Goal: Task Accomplishment & Management: Manage account settings

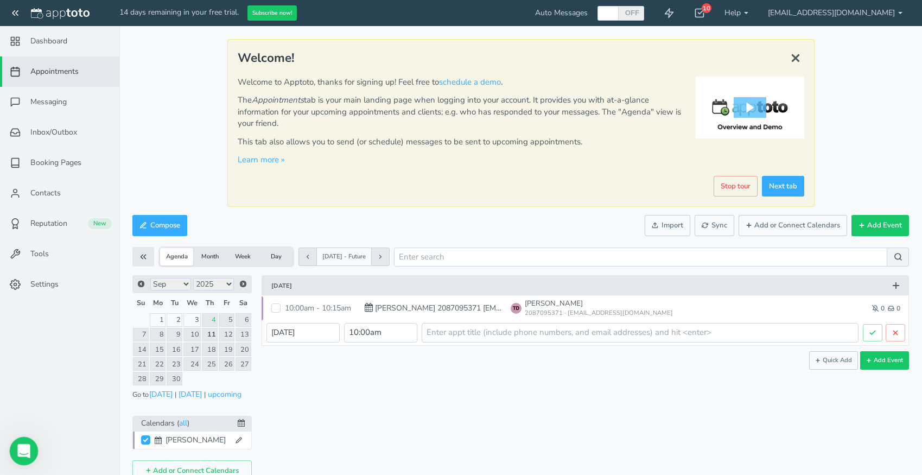
click at [23, 446] on icon "Open Intercom Messenger" at bounding box center [23, 450] width 18 height 18
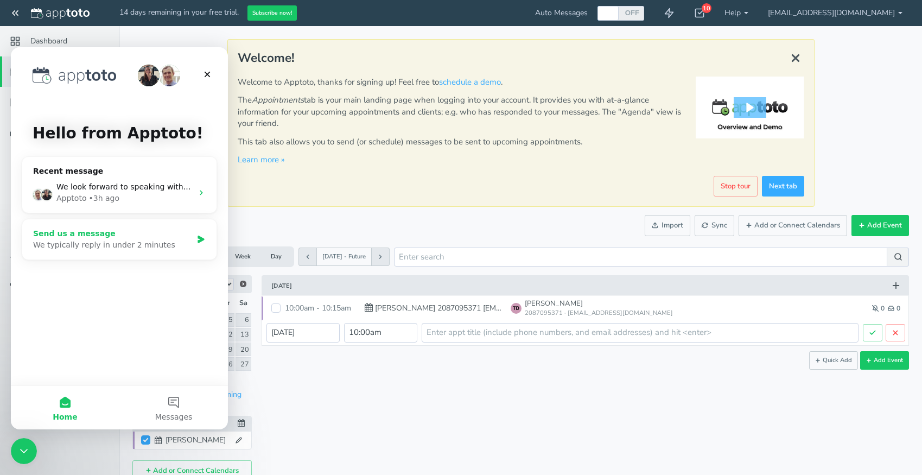
click at [165, 241] on div "We typically reply in under 2 minutes" at bounding box center [112, 244] width 159 height 11
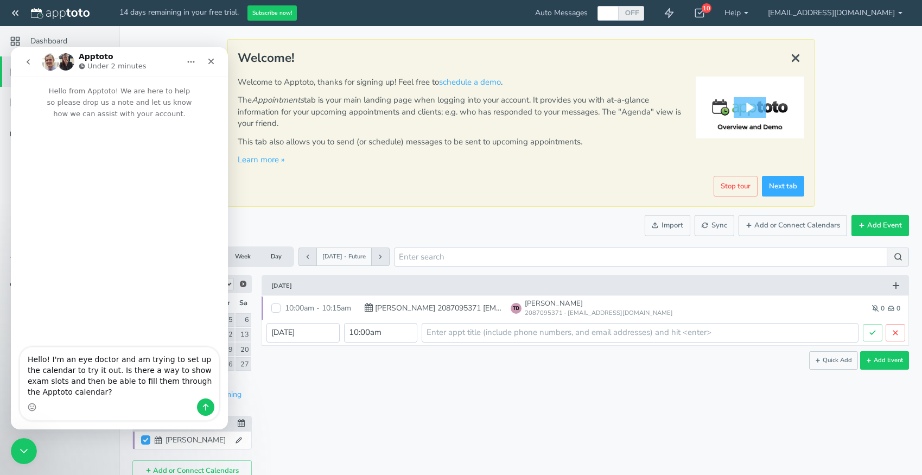
drag, startPoint x: 99, startPoint y: 393, endPoint x: 11, endPoint y: 355, distance: 96.5
click at [20, 355] on textarea "Hello! I'm an eye doctor and am trying to set up the calendar to try it out. Is…" at bounding box center [119, 372] width 199 height 51
paste textarea "ello! I’m an eye doctor and I’m setting up the Apptoto calendar for the first t…"
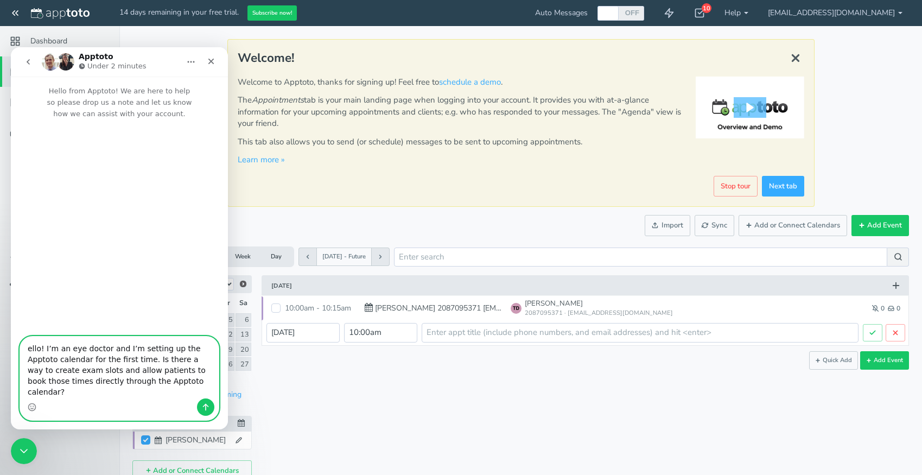
click at [29, 356] on div "Intercom messenger" at bounding box center [24, 351] width 9 height 9
click at [30, 361] on textarea "ello! I’m an eye doctor and I’m setting up the Apptoto calendar for the first t…" at bounding box center [119, 368] width 199 height 62
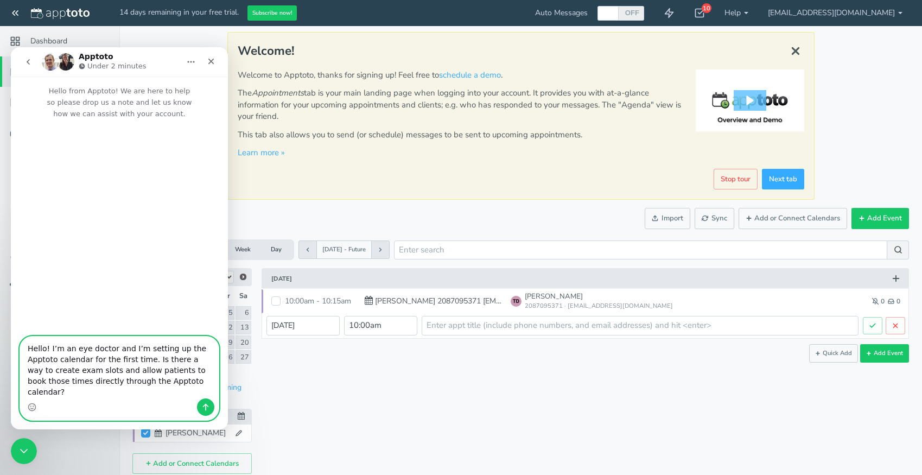
scroll to position [13, 0]
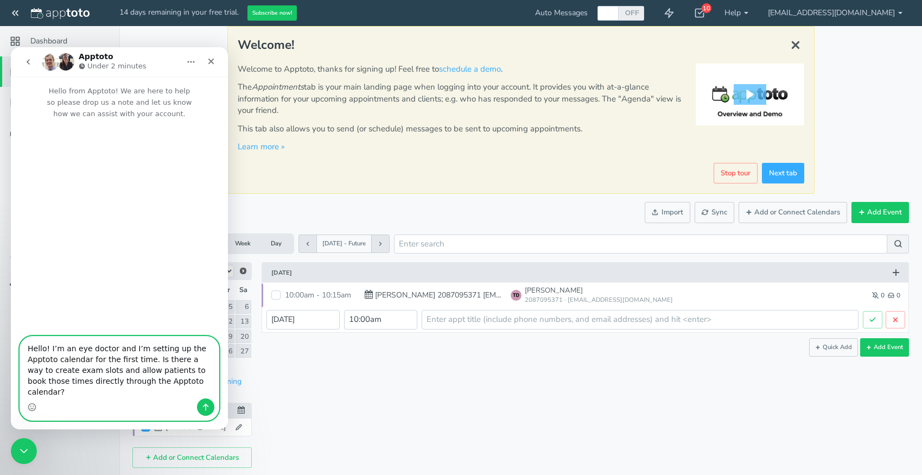
click at [90, 381] on textarea "Hello! I’m an eye doctor and I’m setting up the Apptoto calendar for the first …" at bounding box center [119, 368] width 199 height 62
click at [29, 381] on textarea "Hello! I’m an eye doctor and I’m setting up the Apptoto calendar for the first …" at bounding box center [119, 368] width 199 height 62
drag, startPoint x: 89, startPoint y: 391, endPoint x: 163, endPoint y: 373, distance: 76.1
click at [163, 373] on textarea "Hello! I’m an eye doctor and I’m setting up the Apptoto calendar for the first …" at bounding box center [119, 368] width 199 height 62
type textarea "Hello! I’m an eye doctor and I’m setting up the Apptoto calendar for the first …"
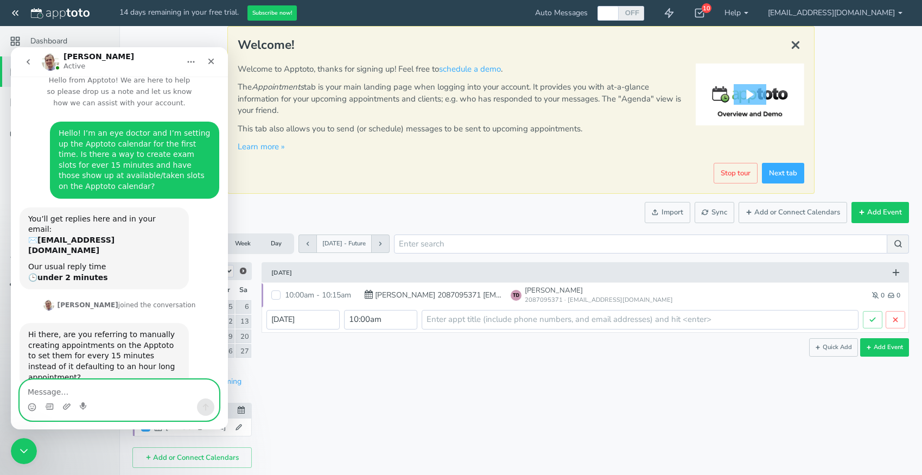
scroll to position [21, 0]
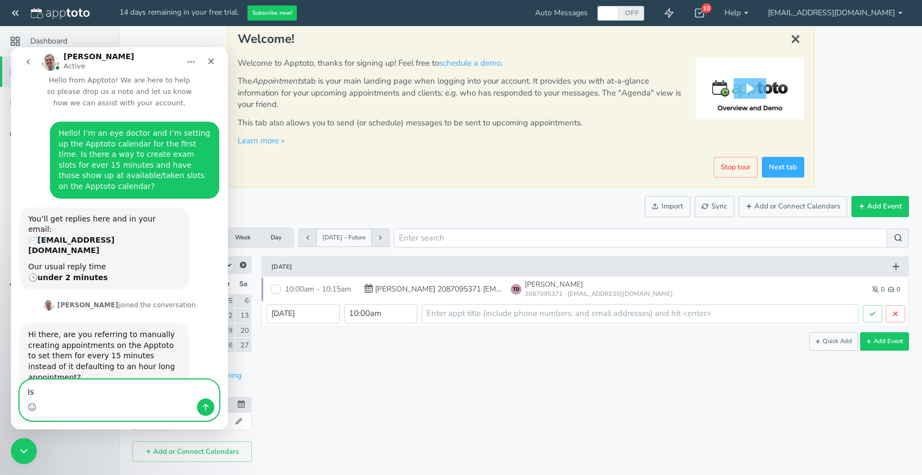
type textarea "I"
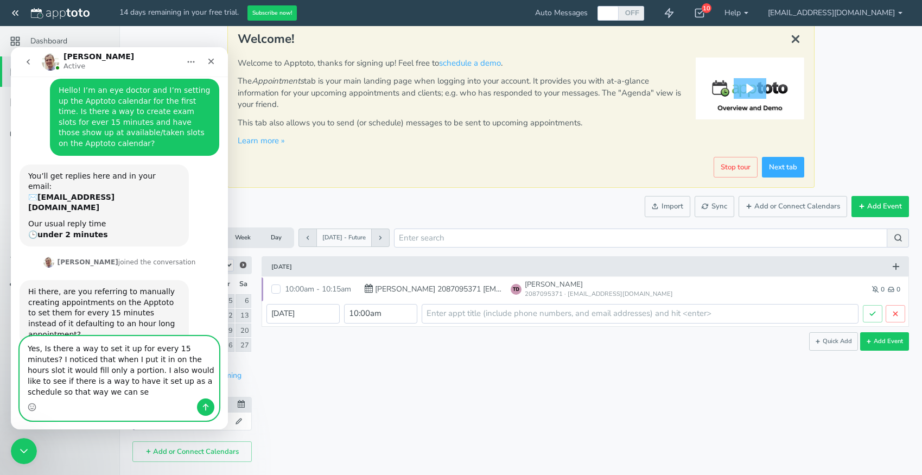
scroll to position [54, 0]
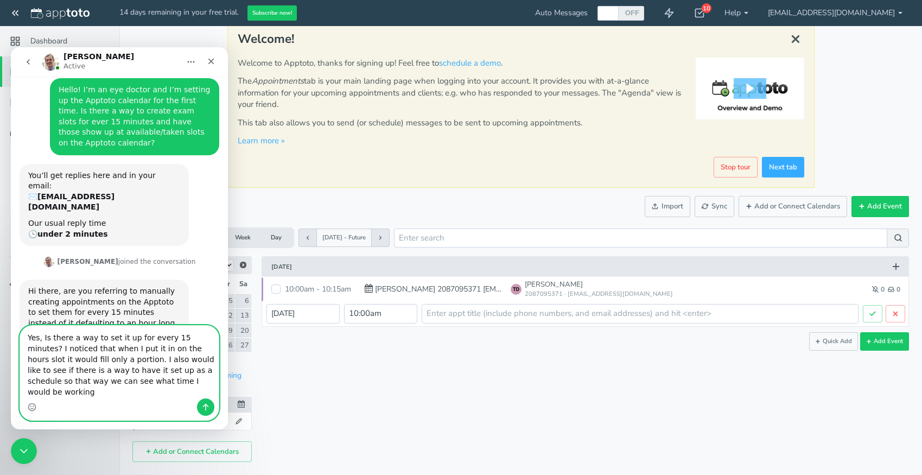
type textarea "Yes, Is there a way to set it up for every 15 minutes? I noticed that when I pu…"
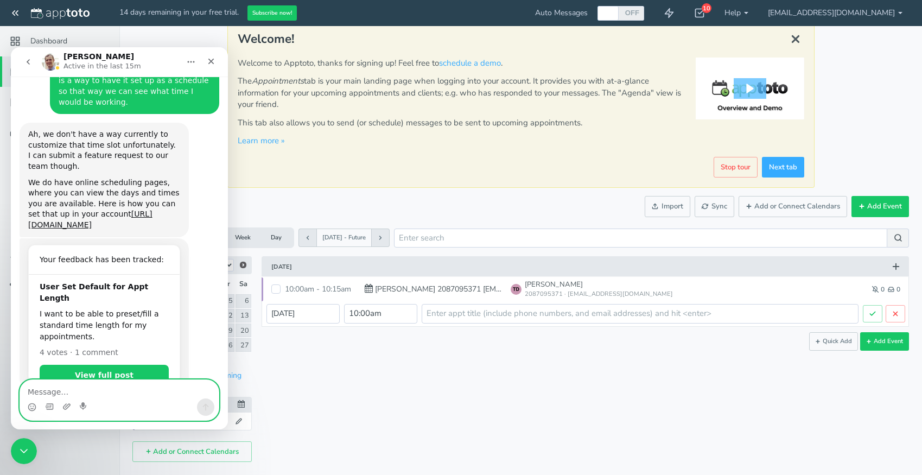
scroll to position [383, 0]
click at [125, 209] on link "https://www.apptoto.com/apptoto-manual/article/online-booking-pages" at bounding box center [90, 219] width 124 height 20
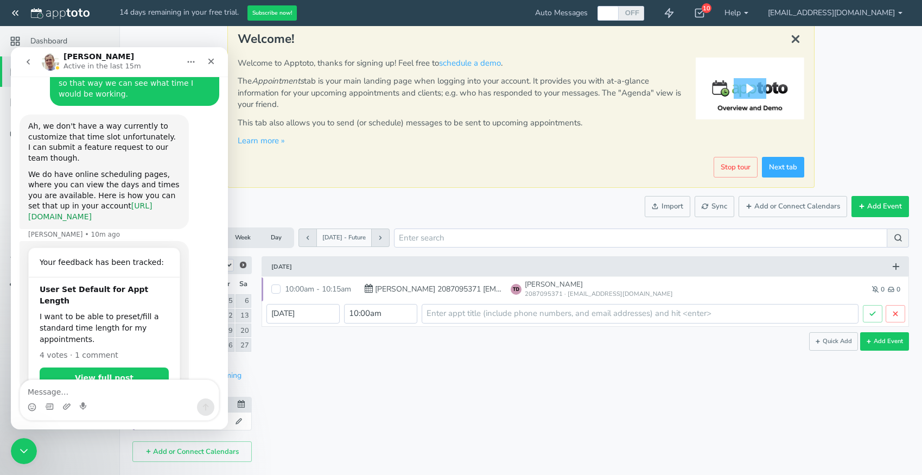
scroll to position [392, 0]
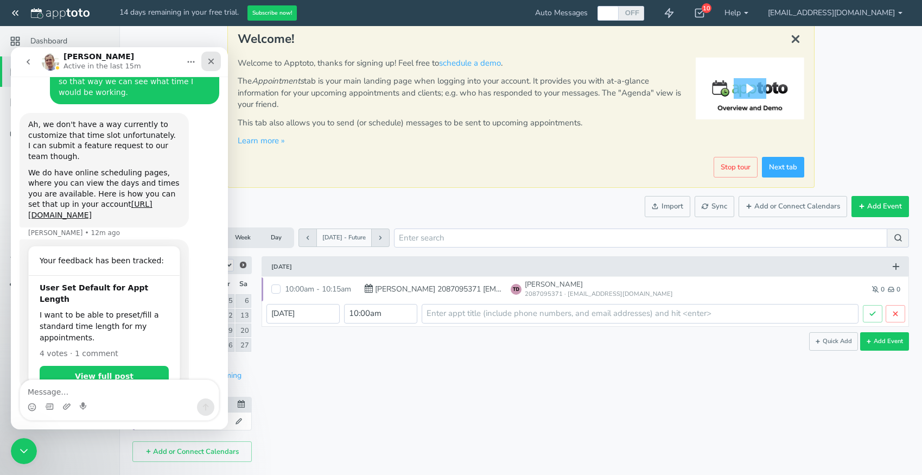
click at [210, 64] on icon "Close" at bounding box center [211, 61] width 9 height 9
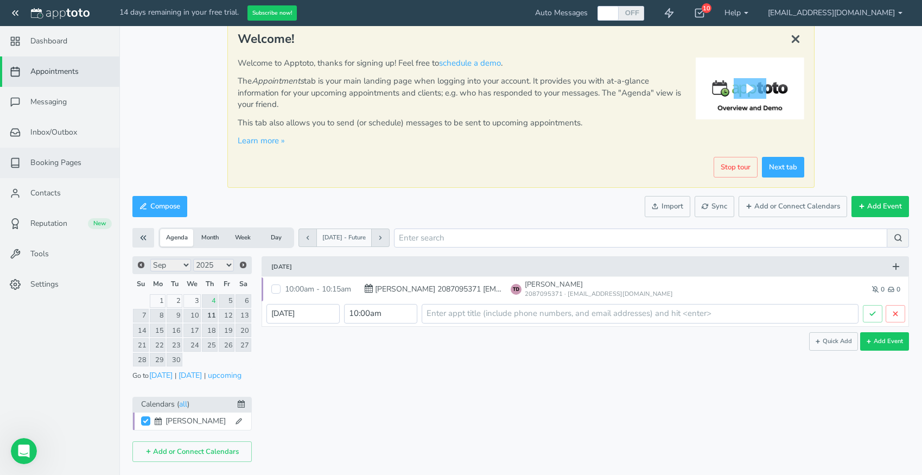
click at [72, 168] on span "Booking Pages" at bounding box center [55, 162] width 51 height 11
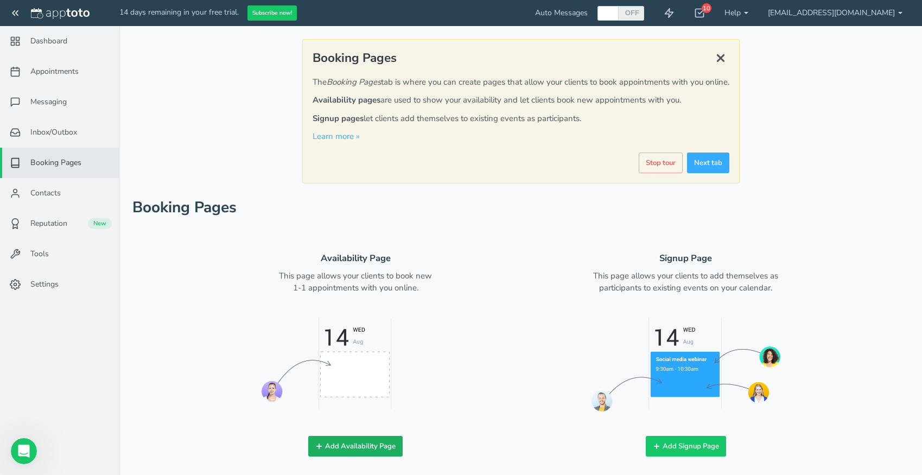
click at [378, 444] on button "Add Availability Page" at bounding box center [355, 446] width 94 height 21
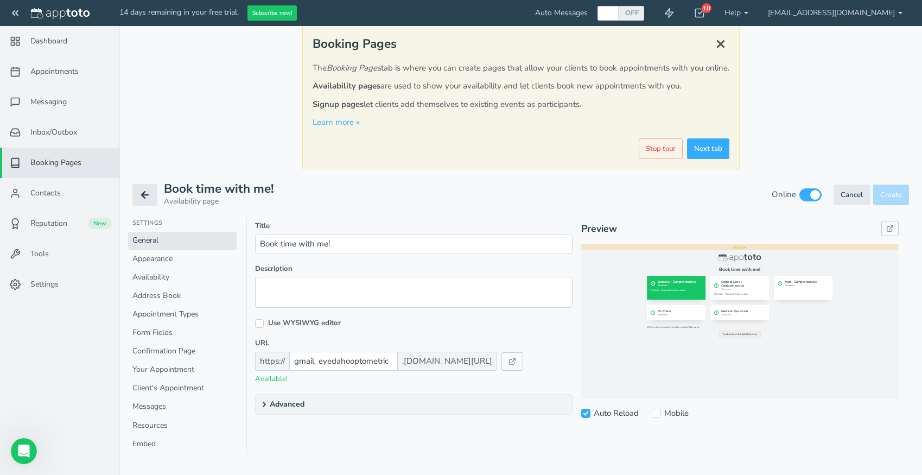
scroll to position [16, 0]
click at [656, 411] on input "Mobile" at bounding box center [656, 411] width 9 height 9
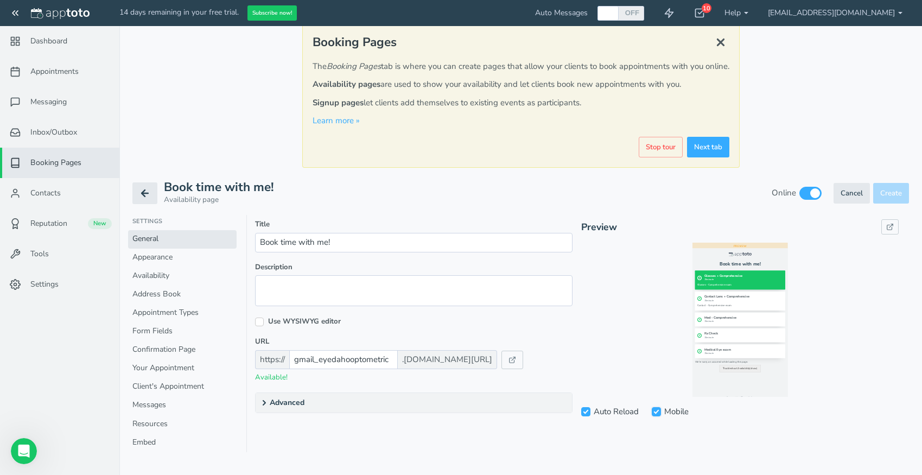
click at [657, 414] on input "Mobile" at bounding box center [656, 411] width 9 height 9
checkbox input "false"
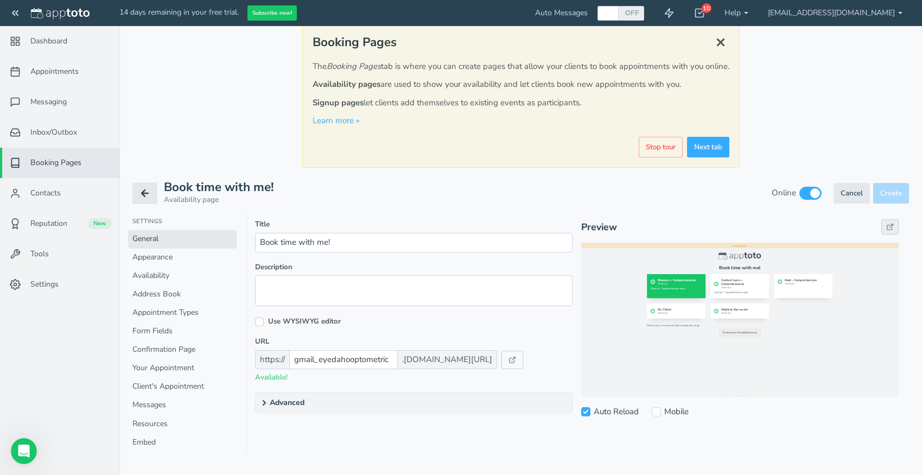
click at [891, 227] on icon at bounding box center [891, 227] width 8 height 8
click at [812, 193] on input "checkbox" at bounding box center [811, 193] width 22 height 13
checkbox input "true"
click at [175, 273] on link "Availability" at bounding box center [182, 276] width 109 height 18
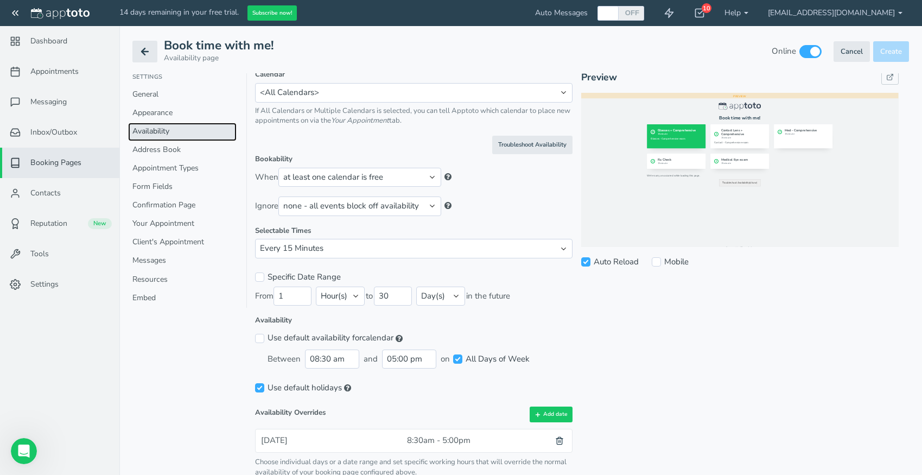
scroll to position [173, 0]
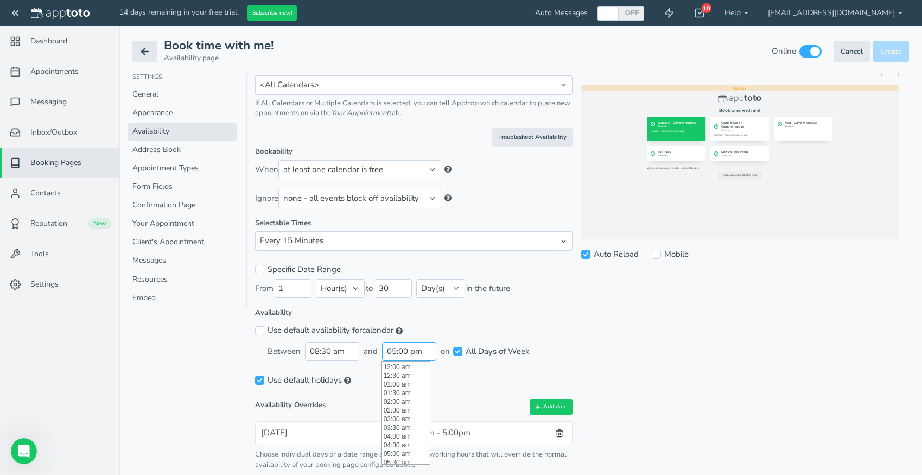
click at [410, 353] on input "05:00 pm" at bounding box center [409, 351] width 54 height 19
click at [401, 388] on li "01:00 pm" at bounding box center [406, 390] width 48 height 9
type input "01:00 pm"
click at [415, 353] on input "01:00 pm" at bounding box center [409, 351] width 54 height 19
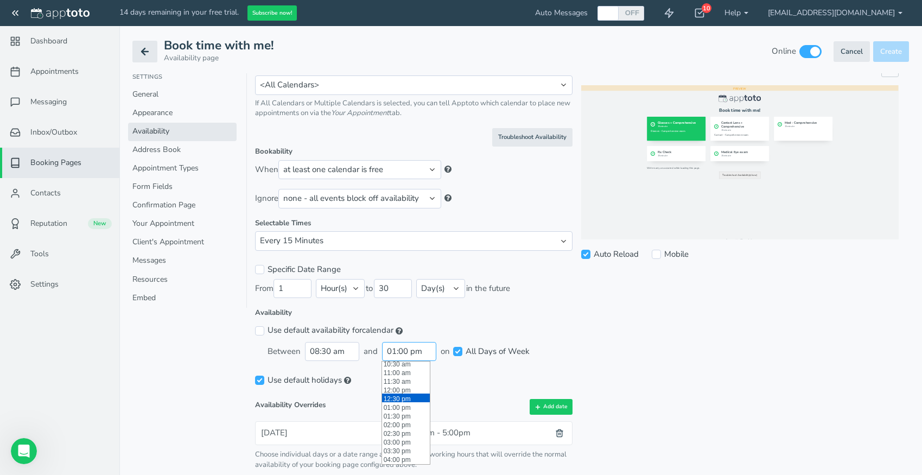
scroll to position [184, 0]
click at [393, 312] on label "Availability" at bounding box center [414, 313] width 318 height 10
click option "Hour(s)" at bounding box center [0, 0] width 0 height 0
click option "Minute(s)" at bounding box center [0, 0] width 0 height 0
drag, startPoint x: 290, startPoint y: 287, endPoint x: 262, endPoint y: 284, distance: 28.3
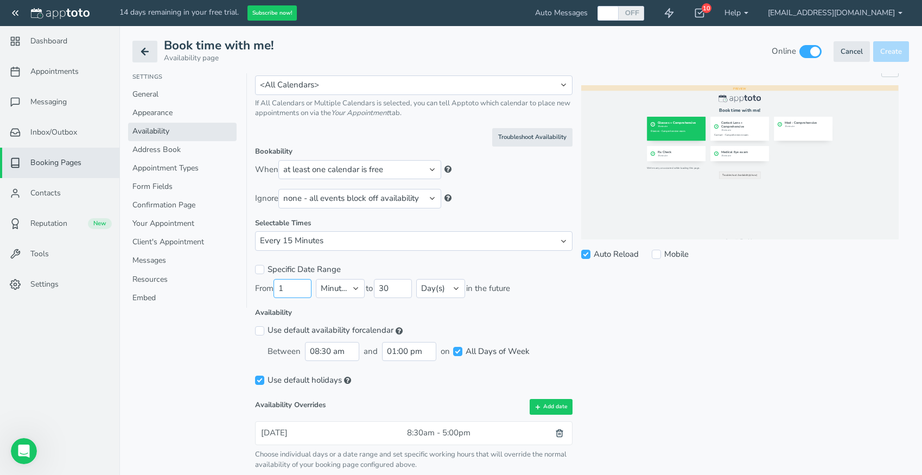
click at [274, 285] on input "1" at bounding box center [293, 288] width 38 height 19
select select "string:hour"
click option "Hour(s)" at bounding box center [0, 0] width 0 height 0
click at [350, 264] on div "Specific Date Range" at bounding box center [414, 270] width 318 height 18
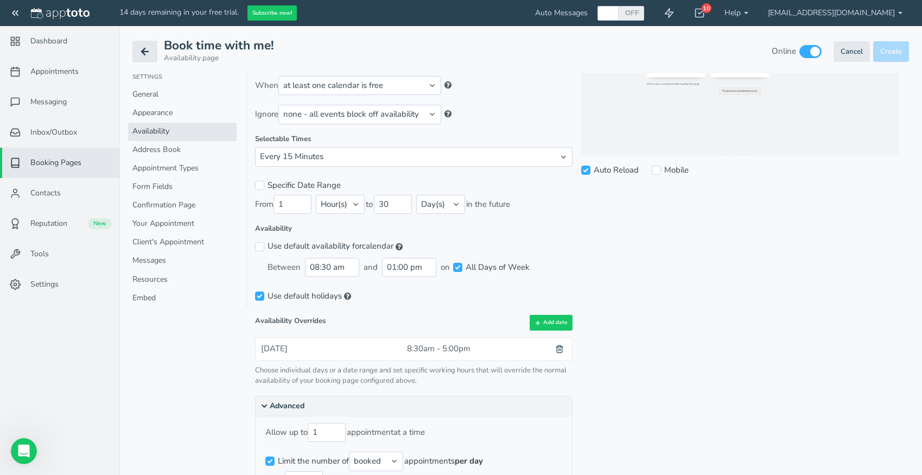
scroll to position [260, 0]
click at [457, 265] on input "All Days of Week" at bounding box center [457, 265] width 9 height 9
checkbox input "false"
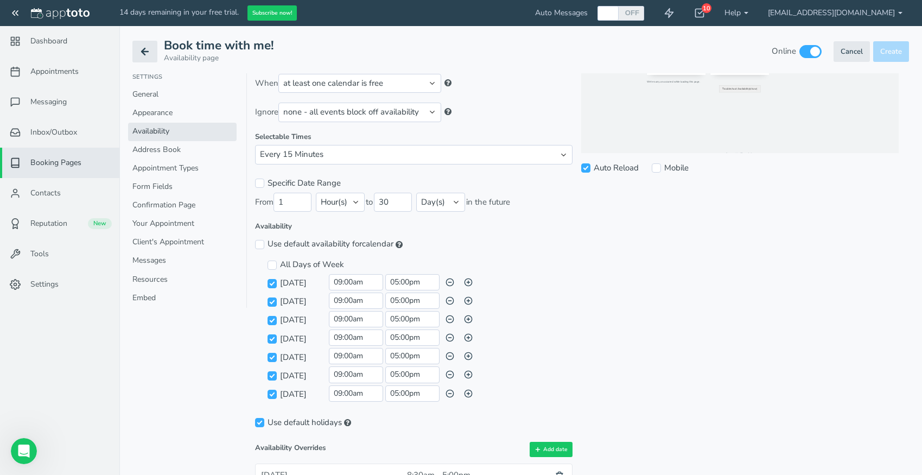
scroll to position [309, 0]
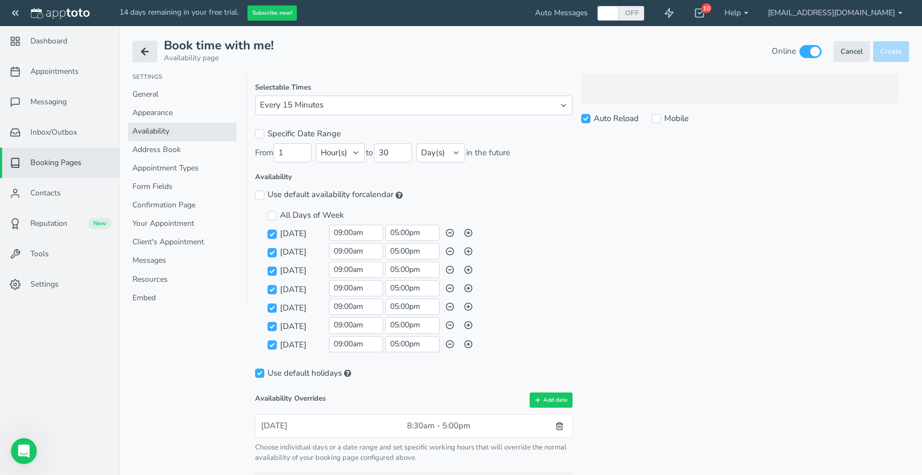
click at [275, 236] on input "[DATE]" at bounding box center [272, 234] width 9 height 9
checkbox input "false"
click at [273, 251] on input "[DATE]" at bounding box center [272, 252] width 9 height 9
checkbox input "false"
click at [273, 269] on input "[DATE]" at bounding box center [272, 271] width 9 height 9
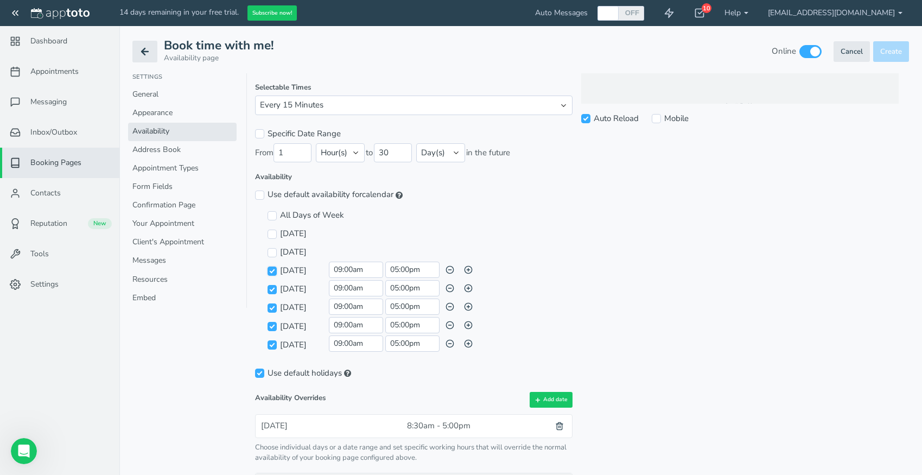
checkbox input "false"
click at [273, 289] on input "[DATE]" at bounding box center [272, 289] width 9 height 9
checkbox input "false"
click at [274, 326] on input "[DATE]" at bounding box center [272, 326] width 9 height 9
checkbox input "false"
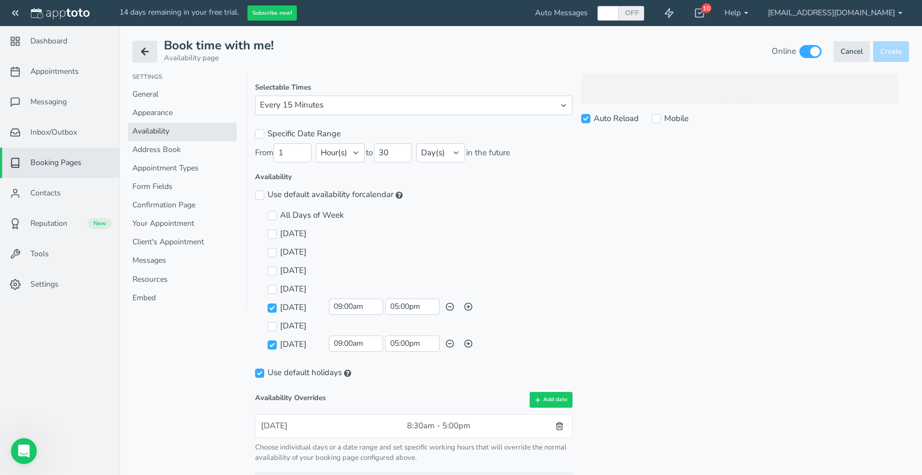
click at [272, 350] on label "[DATE]" at bounding box center [298, 344] width 61 height 11
click at [272, 350] on input "[DATE]" at bounding box center [272, 344] width 9 height 9
checkbox input "false"
click at [468, 306] on icon "button" at bounding box center [468, 306] width 9 height 9
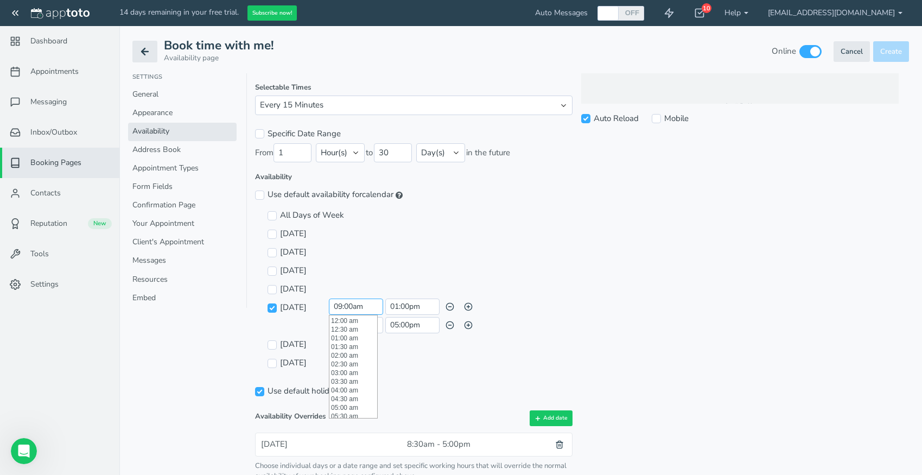
click at [357, 307] on input "09:00am" at bounding box center [356, 307] width 54 height 16
click at [351, 339] on li "08:30 am" at bounding box center [354, 338] width 48 height 9
type input "08:30 am"
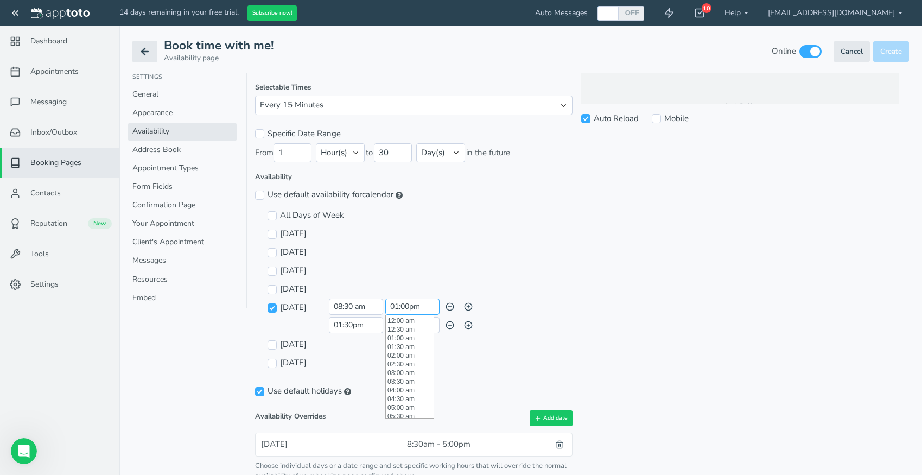
click at [403, 308] on input "01:00pm" at bounding box center [412, 307] width 54 height 16
click at [405, 334] on li "01:00 pm" at bounding box center [410, 336] width 48 height 9
type input "01:00 pm"
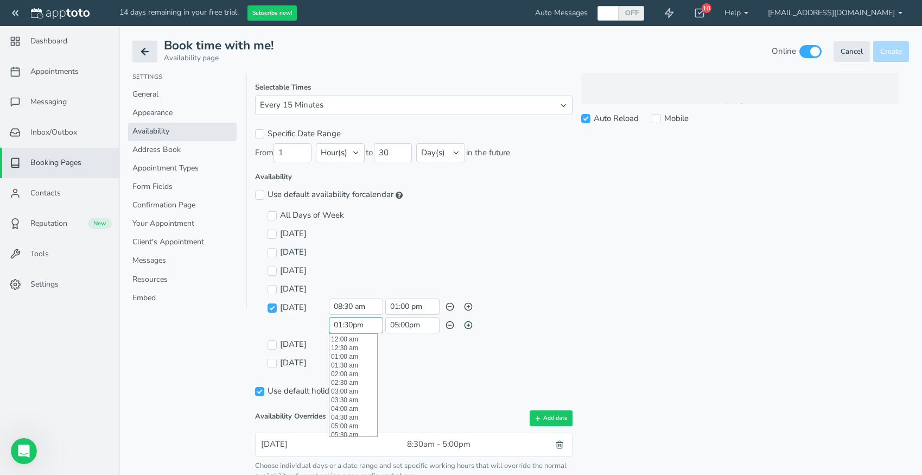
click at [353, 324] on input "01:30pm" at bounding box center [356, 325] width 54 height 16
click at [349, 346] on li "02:00 pm" at bounding box center [354, 347] width 48 height 9
type input "02:00 pm"
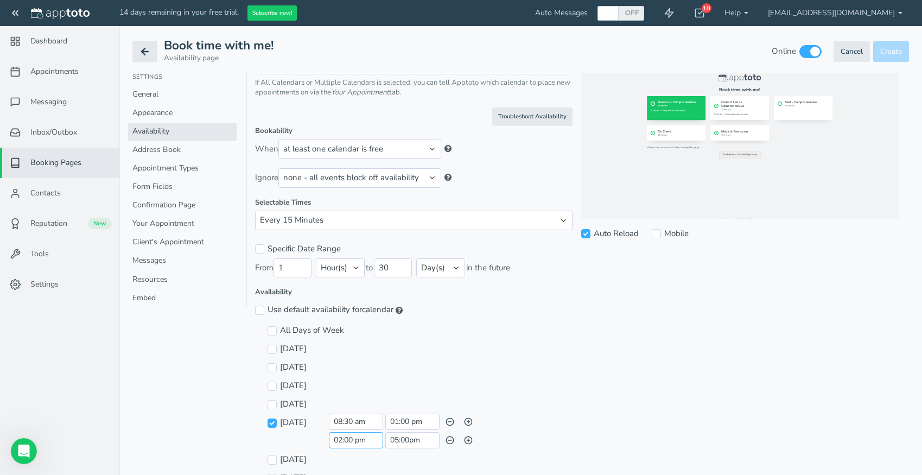
scroll to position [193, 0]
click option "Every 15 Minutes" at bounding box center [0, 0] width 0 height 0
click at [516, 346] on div "Sunday 09:00am and 05:00pm Day schedule invalid; please ensure that blocks are …" at bounding box center [420, 350] width 305 height 18
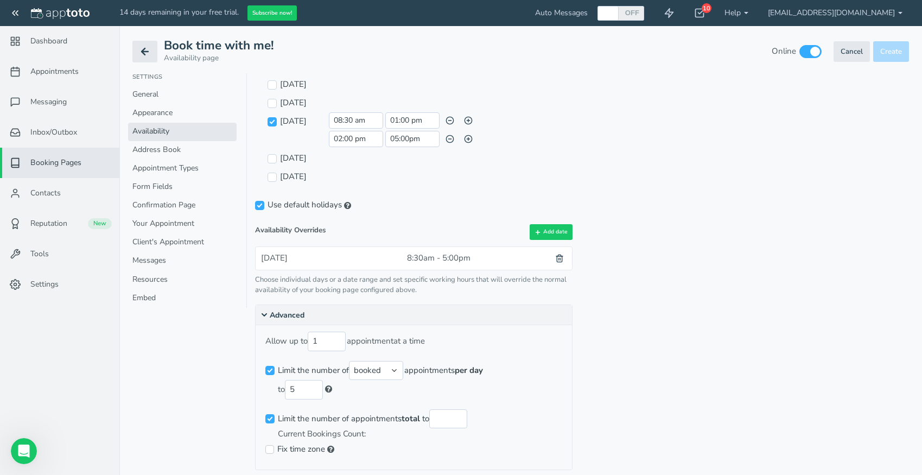
scroll to position [523, 0]
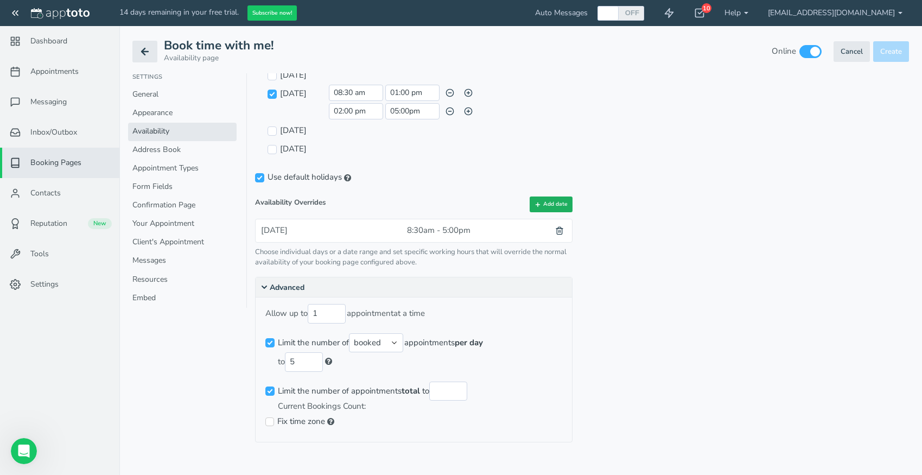
click at [555, 203] on button "Add date" at bounding box center [551, 205] width 43 height 16
type input "[DATE]"
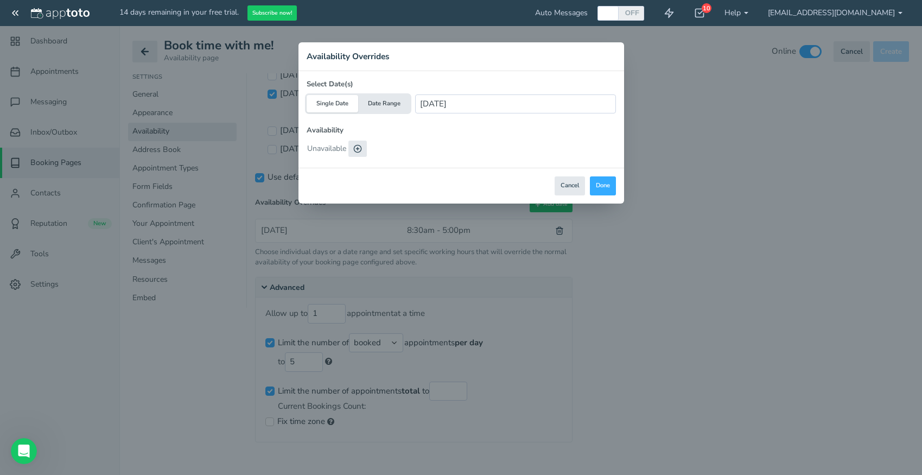
click at [360, 149] on use at bounding box center [357, 149] width 7 height 7
click at [378, 102] on button "Date Range" at bounding box center [384, 103] width 52 height 17
type input "[DATE] - [DATE]"
click at [342, 105] on button "Single Date" at bounding box center [333, 103] width 52 height 17
type input "[DATE]"
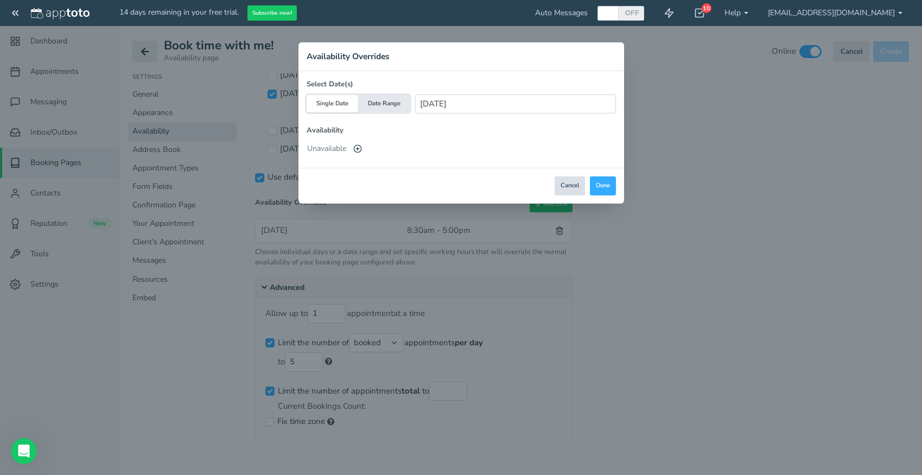
click at [569, 187] on button "Cancel" at bounding box center [570, 185] width 30 height 19
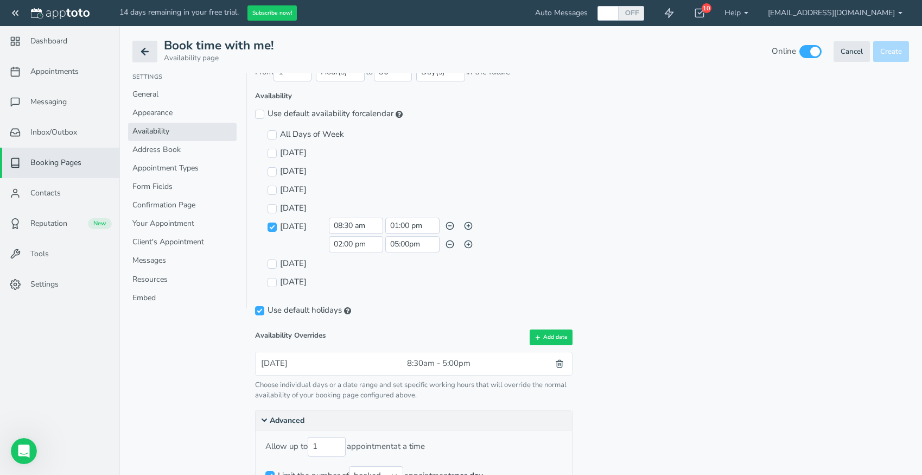
scroll to position [389, 0]
click at [260, 114] on input "Use default availability for each calendar" at bounding box center [259, 115] width 9 height 9
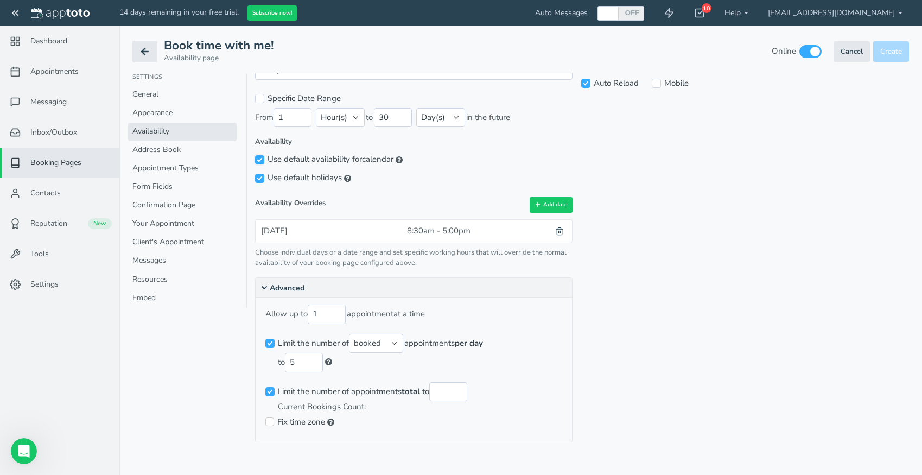
scroll to position [345, 0]
click at [260, 160] on input "Use default availability for each calendar" at bounding box center [259, 159] width 9 height 9
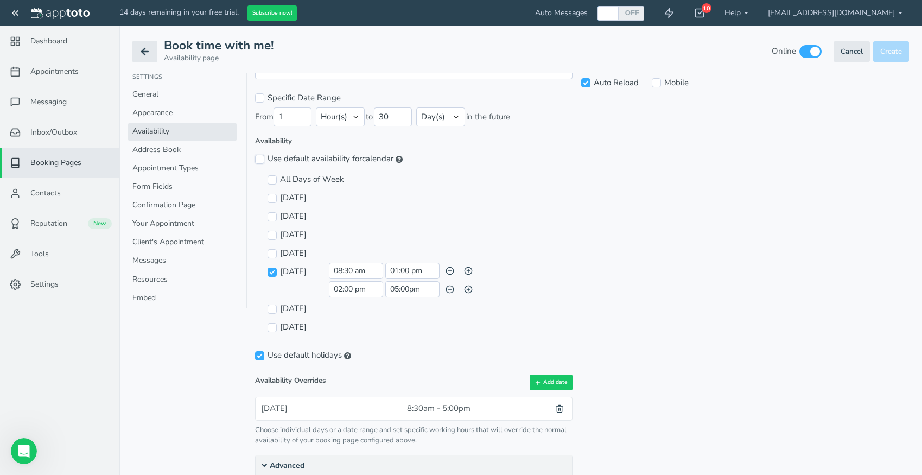
click at [261, 161] on input "Use default availability for each calendar" at bounding box center [259, 159] width 9 height 9
checkbox input "true"
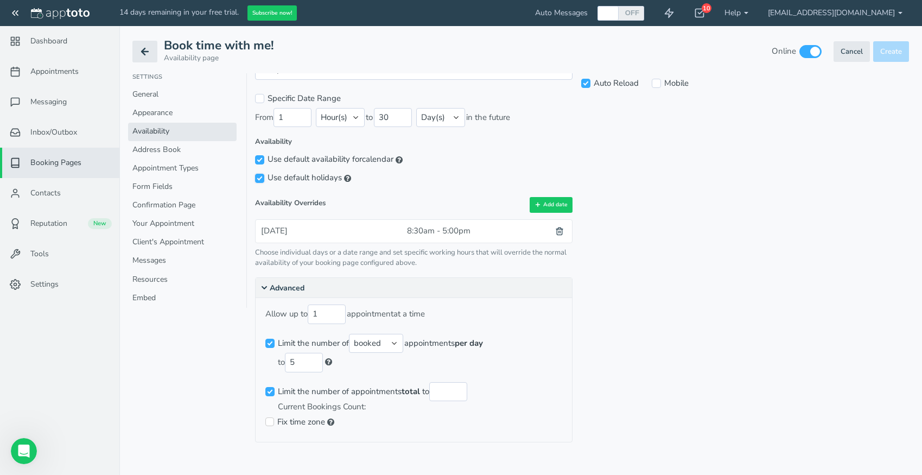
click at [260, 178] on input "Use default holidays" at bounding box center [259, 178] width 9 height 9
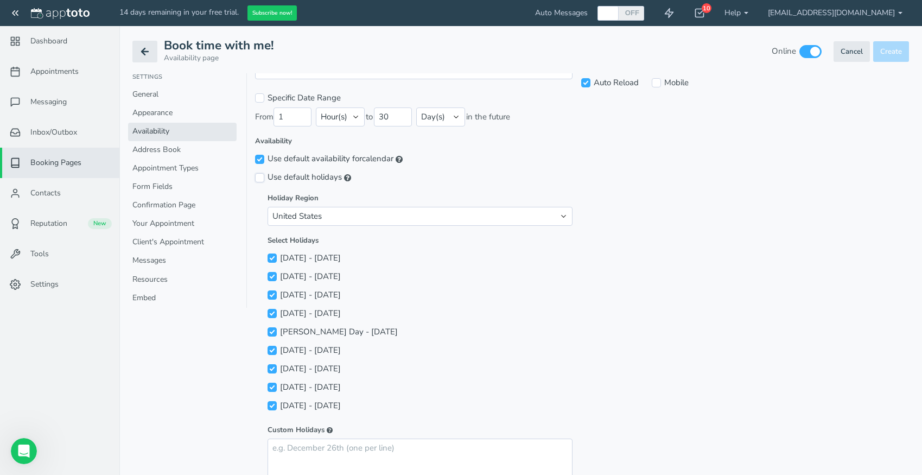
click at [260, 177] on input "Use default holidays" at bounding box center [259, 177] width 9 height 9
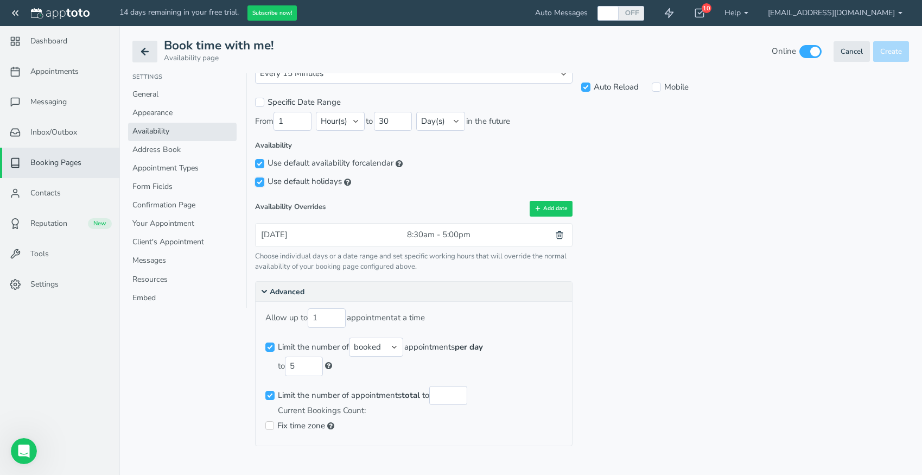
scroll to position [340, 0]
click at [261, 182] on input "Use default holidays" at bounding box center [259, 182] width 9 height 9
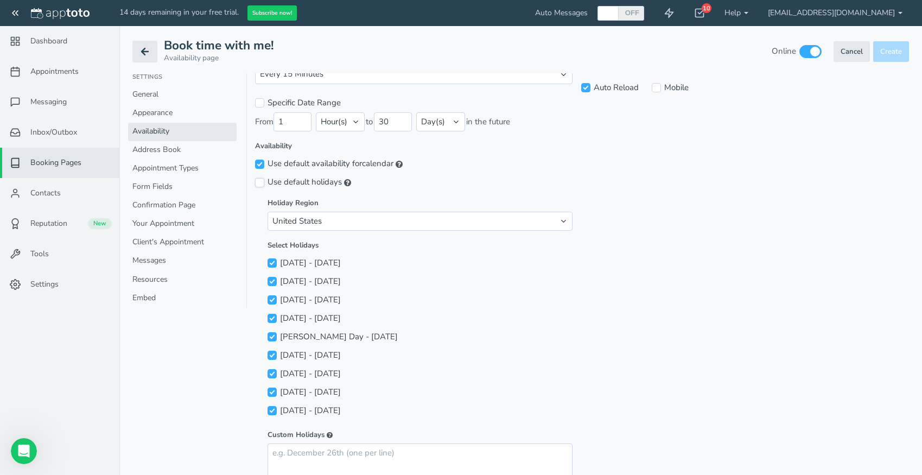
click at [261, 182] on input "Use default holidays" at bounding box center [259, 182] width 9 height 9
checkbox input "true"
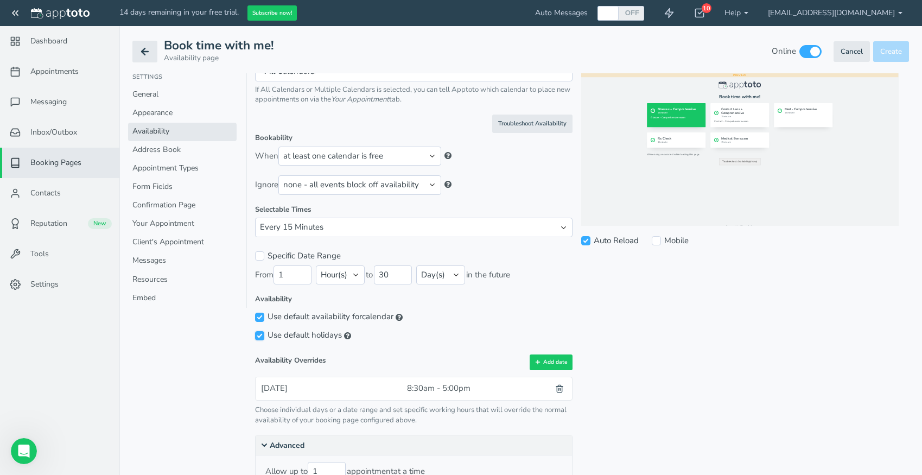
scroll to position [123, 0]
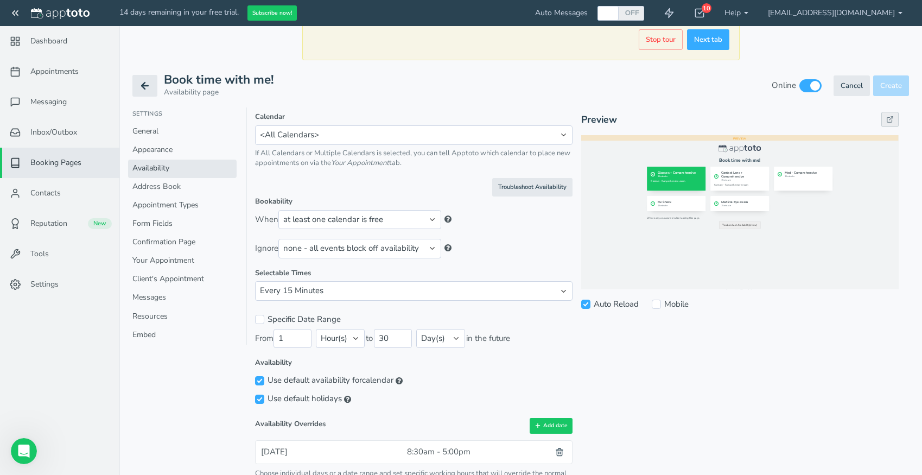
click at [893, 119] on icon at bounding box center [891, 120] width 8 height 8
select select "number:17497"
click option "[PERSON_NAME]" at bounding box center [0, 0] width 0 height 0
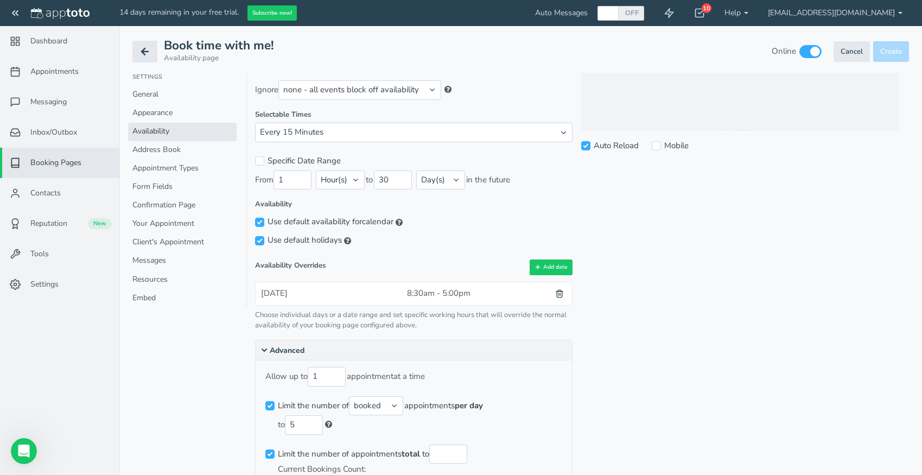
scroll to position [289, 0]
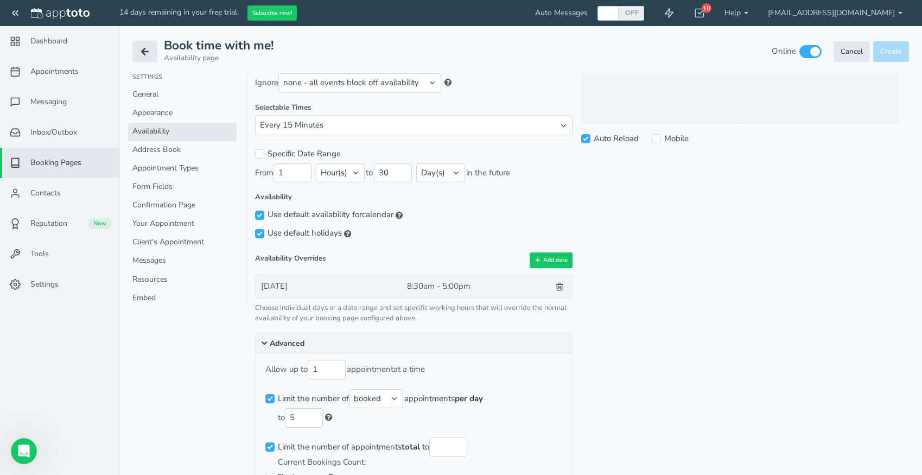
click at [442, 286] on div "8:30am - 5:00pm" at bounding box center [474, 286] width 135 height 11
type input "[DATE]"
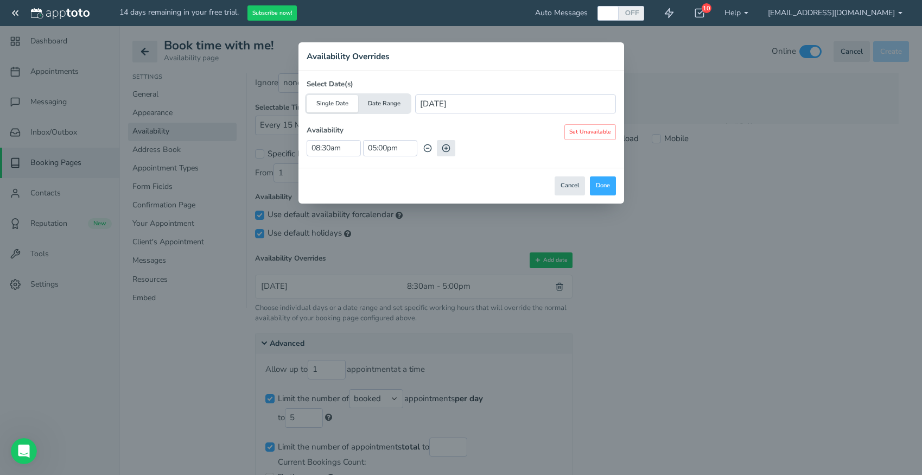
click at [446, 148] on use "button" at bounding box center [445, 148] width 7 height 7
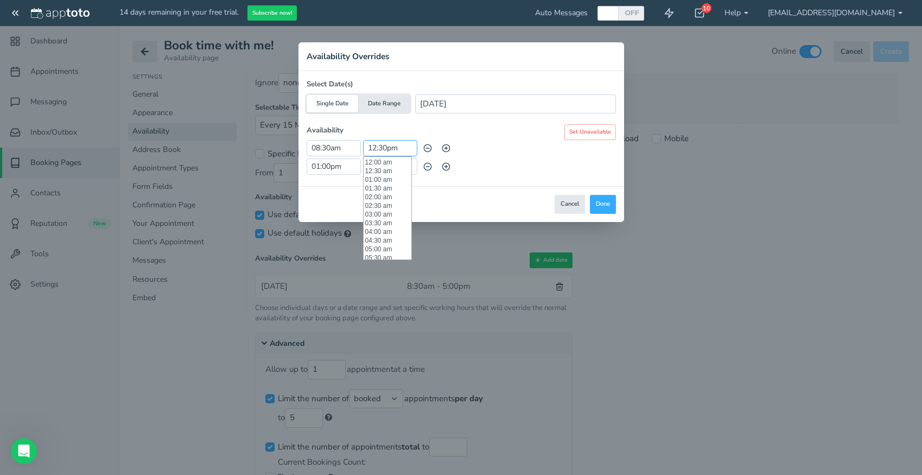
click at [384, 149] on input "12:30pm" at bounding box center [390, 148] width 54 height 16
click at [385, 170] on li "01:00 pm" at bounding box center [388, 170] width 48 height 9
type input "01:00 pm"
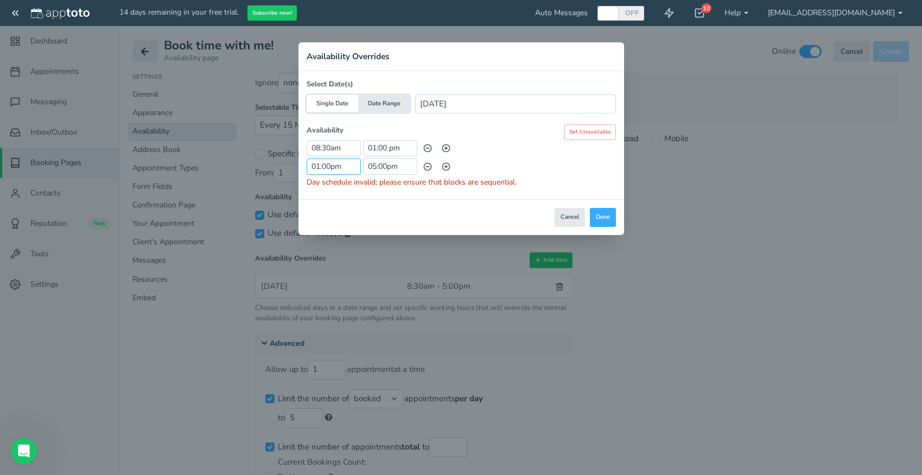
click at [334, 167] on input "01:00pm" at bounding box center [334, 167] width 54 height 16
click at [330, 199] on li "02:00 pm" at bounding box center [331, 197] width 48 height 9
type input "02:00 pm"
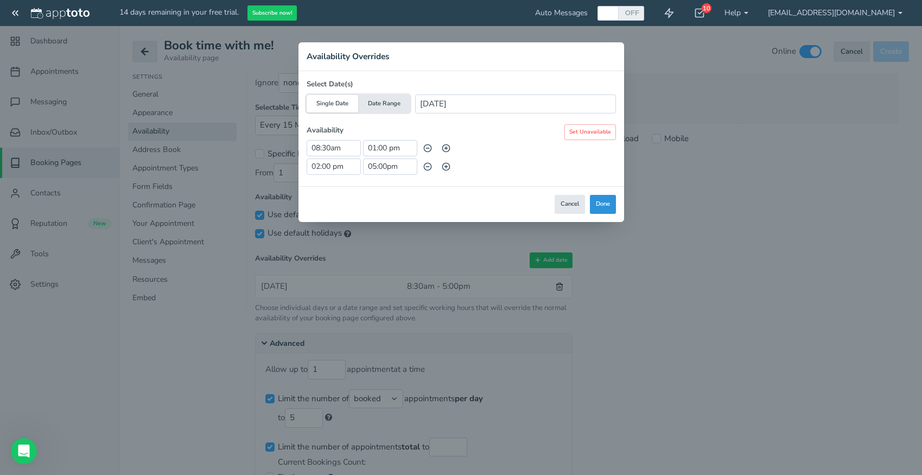
click at [602, 205] on button "Done" at bounding box center [603, 204] width 26 height 19
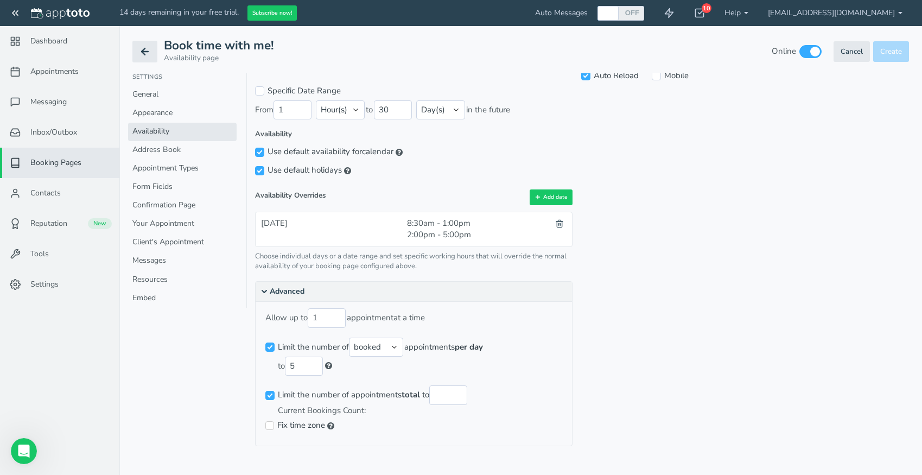
scroll to position [356, 0]
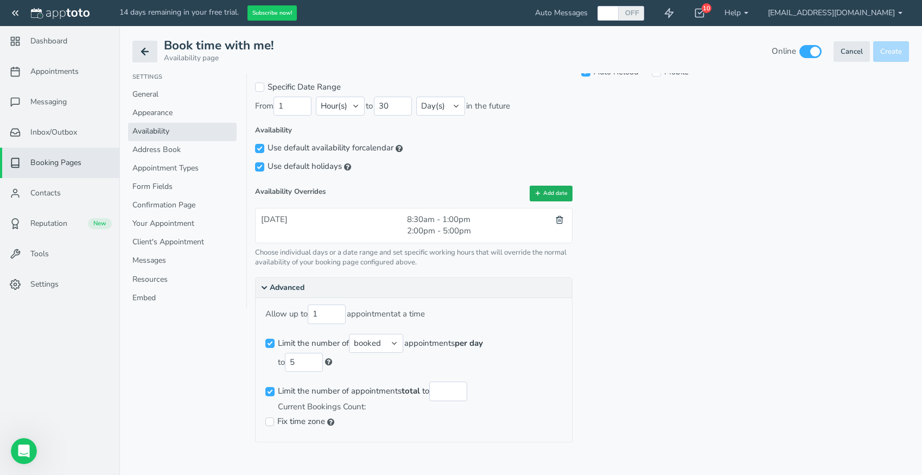
click at [554, 194] on button "Add date" at bounding box center [551, 194] width 43 height 16
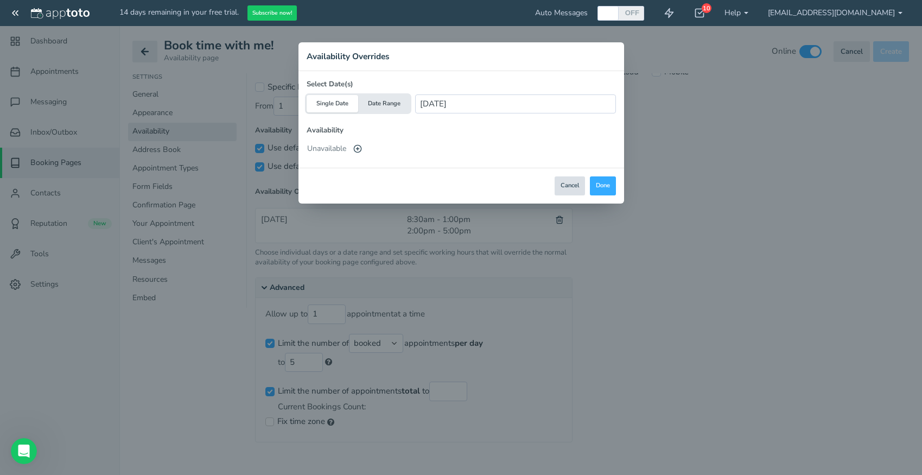
click at [565, 188] on button "Cancel" at bounding box center [570, 185] width 30 height 19
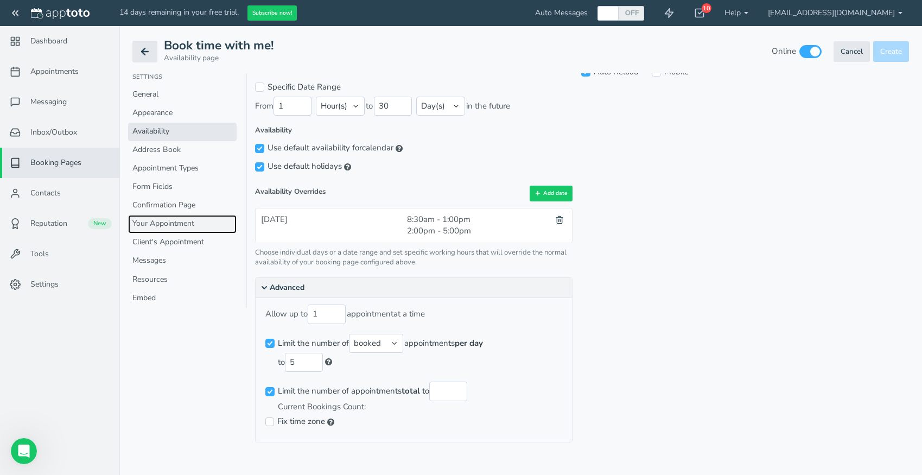
click at [191, 227] on link "Your Appointment" at bounding box center [182, 224] width 109 height 18
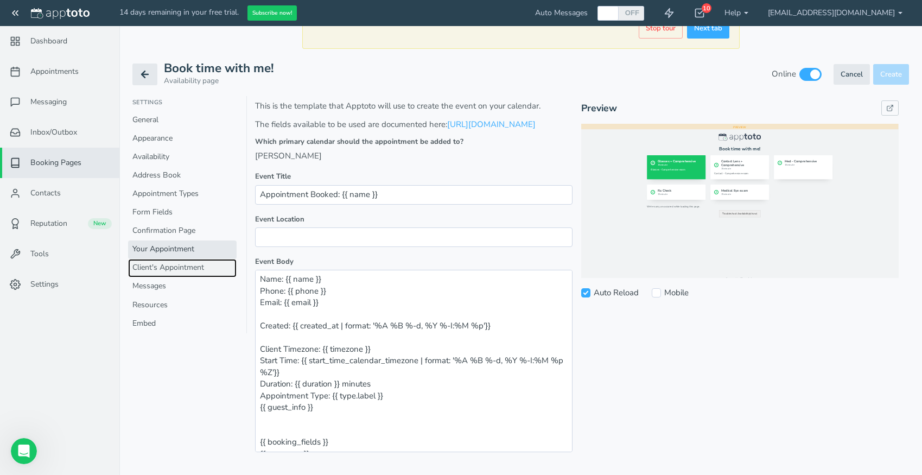
click at [203, 259] on link "Client's Appointment" at bounding box center [182, 268] width 109 height 18
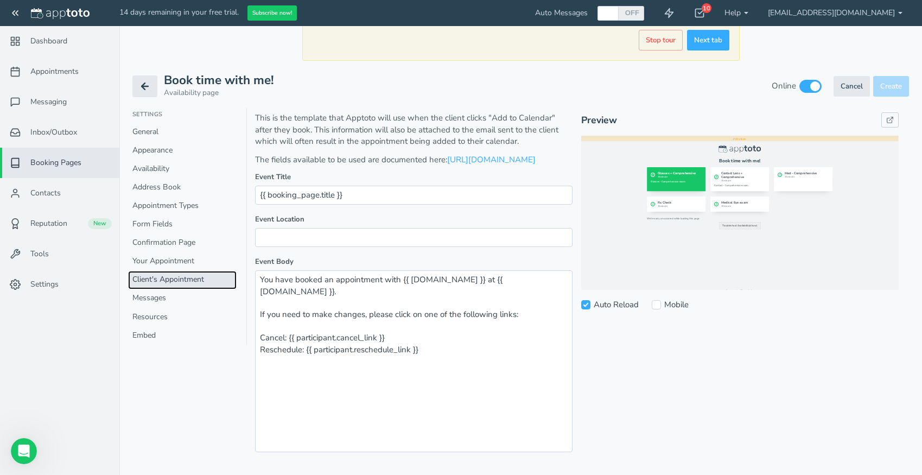
scroll to position [135, 0]
click at [168, 289] on link "Messages" at bounding box center [182, 298] width 109 height 18
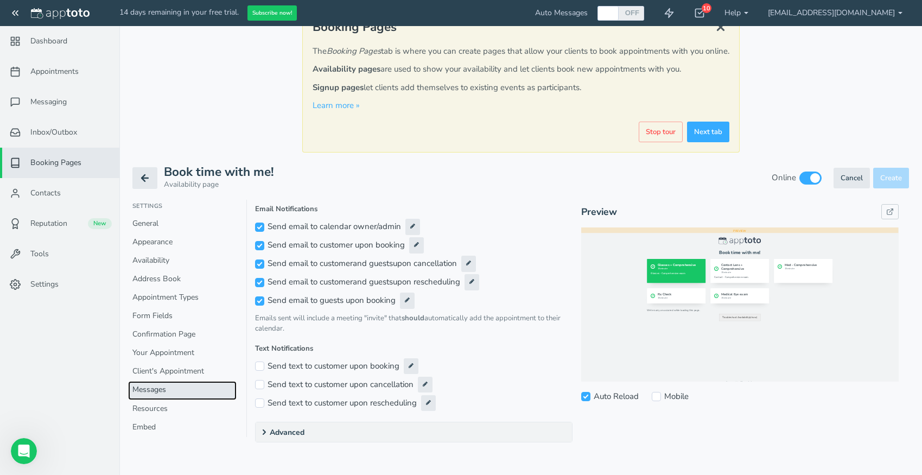
scroll to position [31, 0]
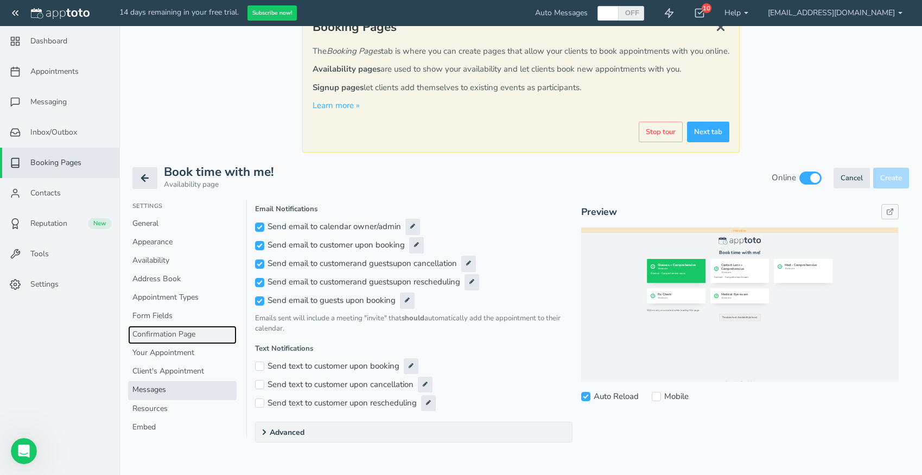
click at [171, 336] on link "Confirmation Page" at bounding box center [182, 335] width 109 height 18
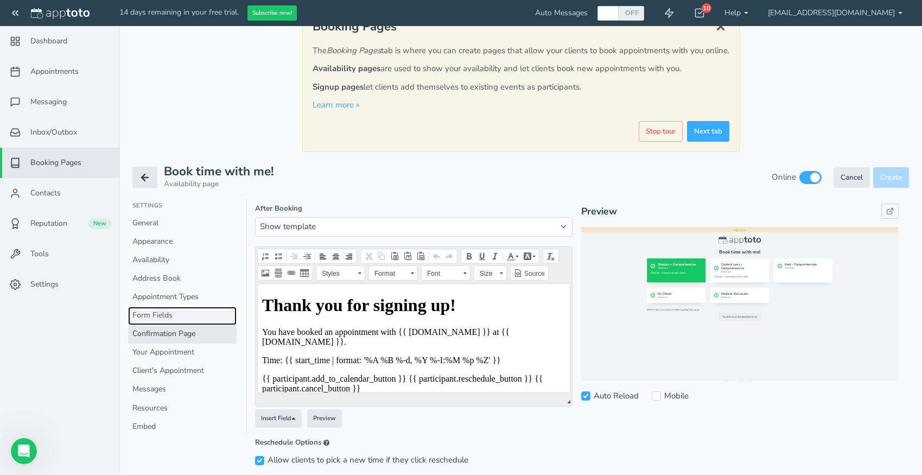
click at [169, 314] on link "Form Fields" at bounding box center [182, 316] width 109 height 18
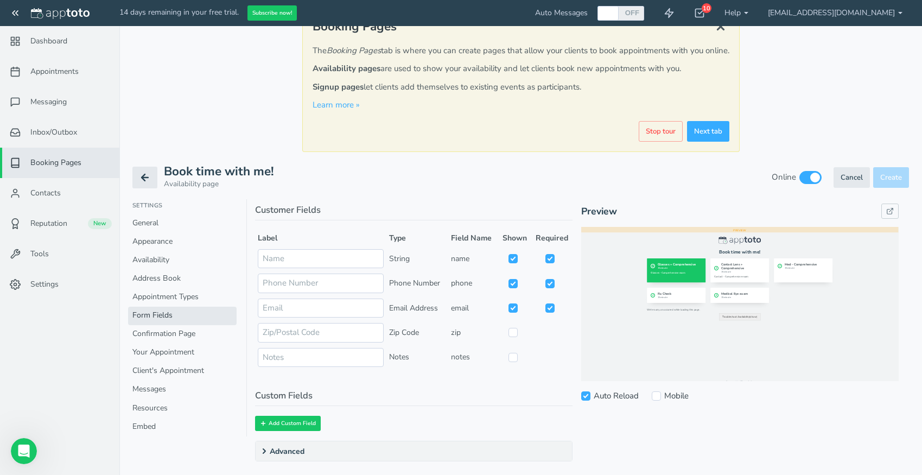
click at [153, 214] on section "Settings General Appearance Availability Address Book Appointment Types Form Fi…" at bounding box center [187, 317] width 119 height 237
click at [154, 222] on link "General" at bounding box center [182, 223] width 109 height 18
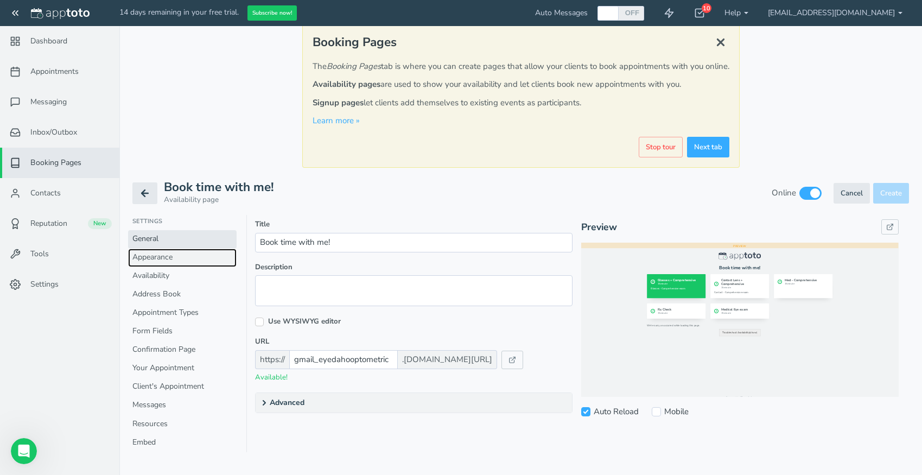
click at [162, 258] on link "Appearance" at bounding box center [182, 258] width 109 height 18
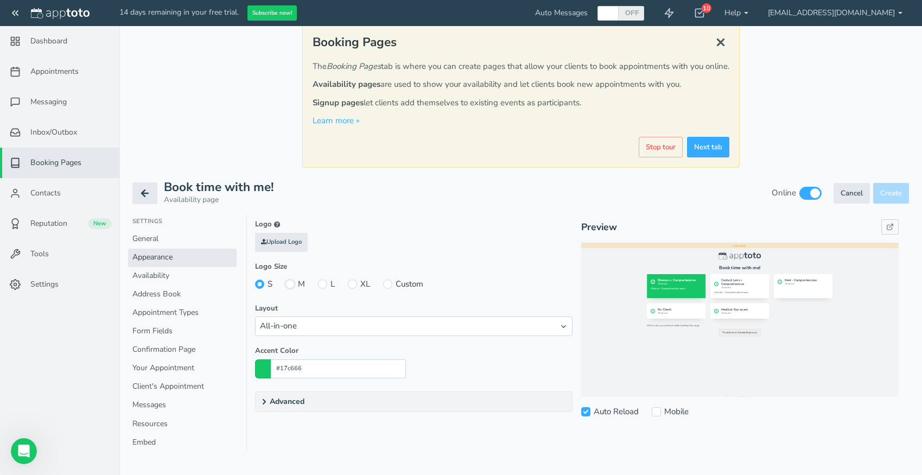
click at [289, 284] on input "M" at bounding box center [290, 284] width 9 height 9
radio input "true"
radio input "false"
click at [324, 284] on input "L" at bounding box center [322, 284] width 9 height 9
radio input "true"
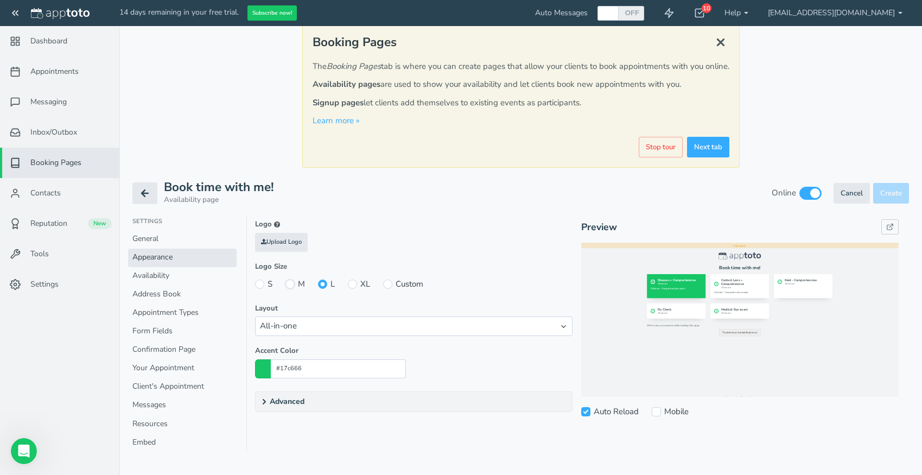
click at [292, 285] on input "M" at bounding box center [290, 284] width 9 height 9
radio input "true"
radio input "false"
click at [169, 281] on link "Availability" at bounding box center [182, 276] width 109 height 18
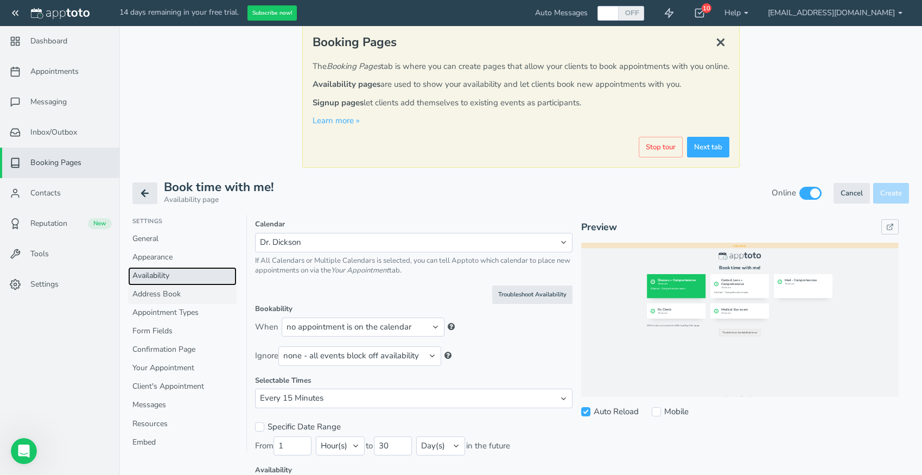
scroll to position [29, 0]
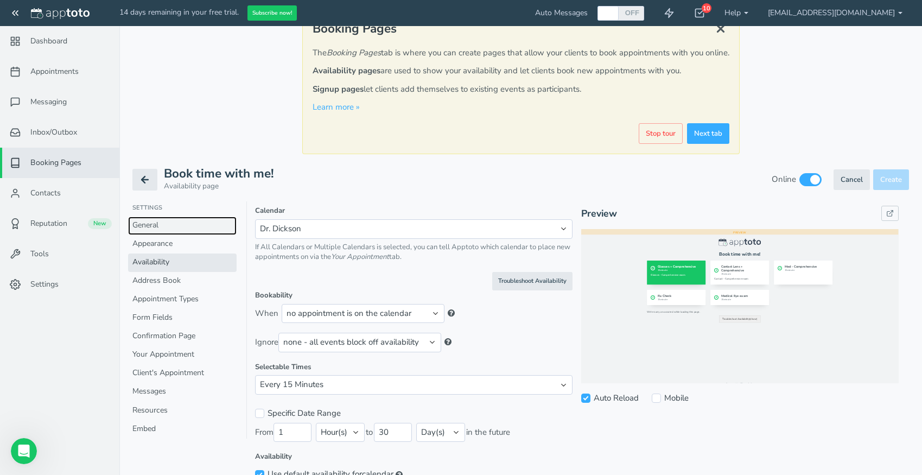
click at [152, 228] on link "General" at bounding box center [182, 226] width 109 height 18
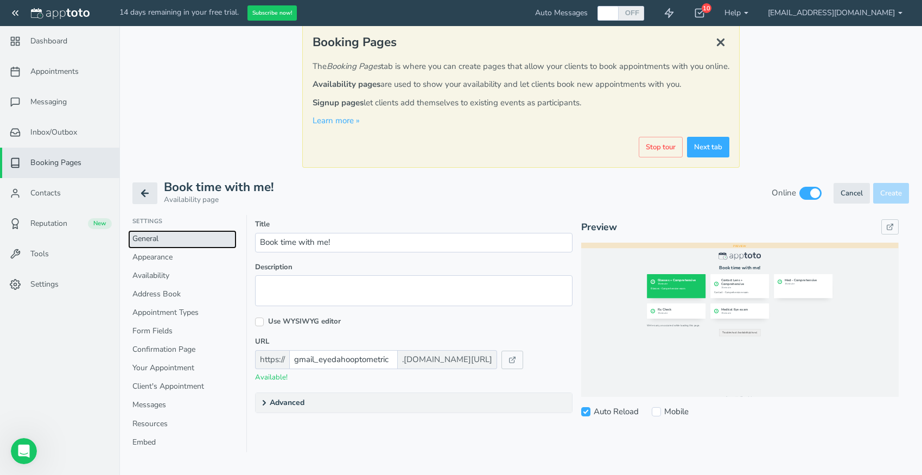
scroll to position [16, 0]
click at [168, 254] on link "Appearance" at bounding box center [182, 258] width 109 height 18
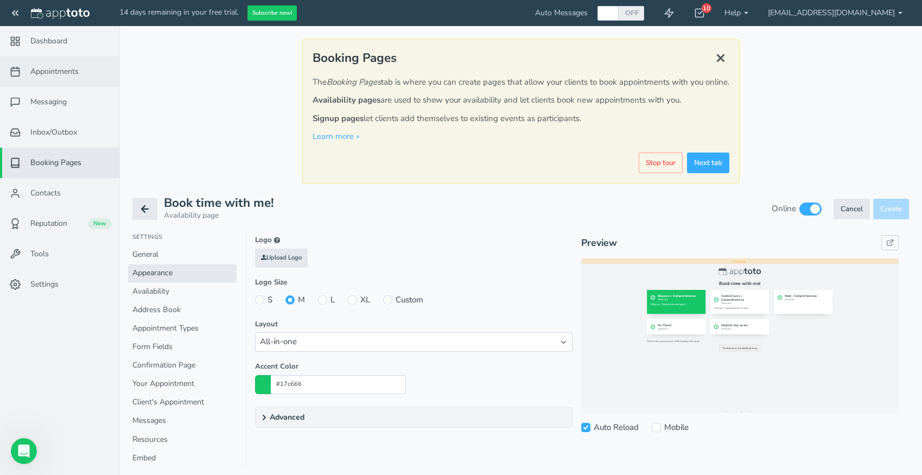
click at [55, 72] on span "Appointments" at bounding box center [54, 71] width 48 height 11
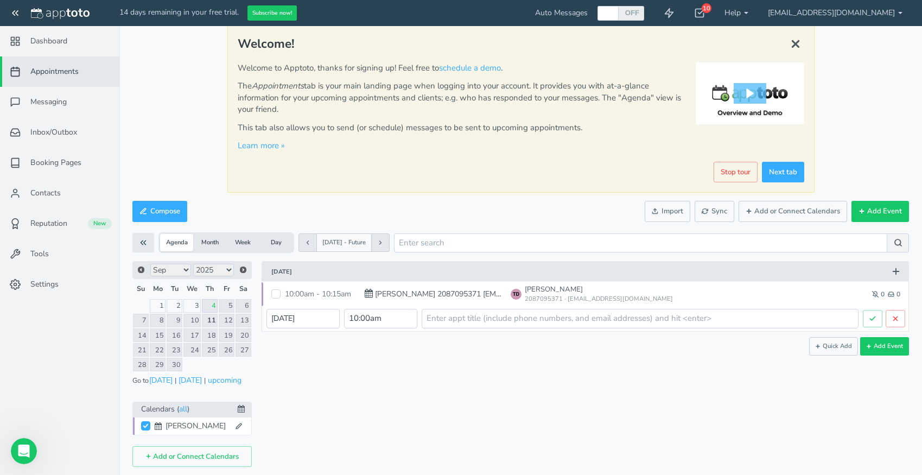
scroll to position [21, 0]
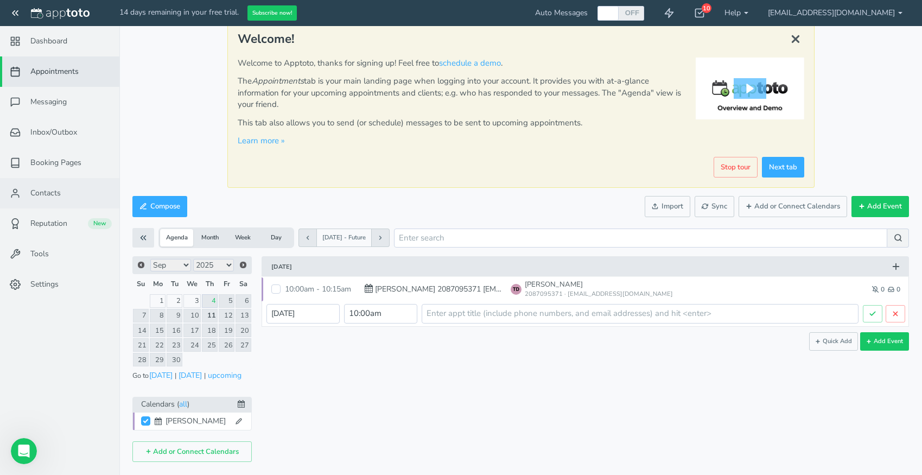
click at [48, 192] on span "Contacts" at bounding box center [45, 193] width 30 height 11
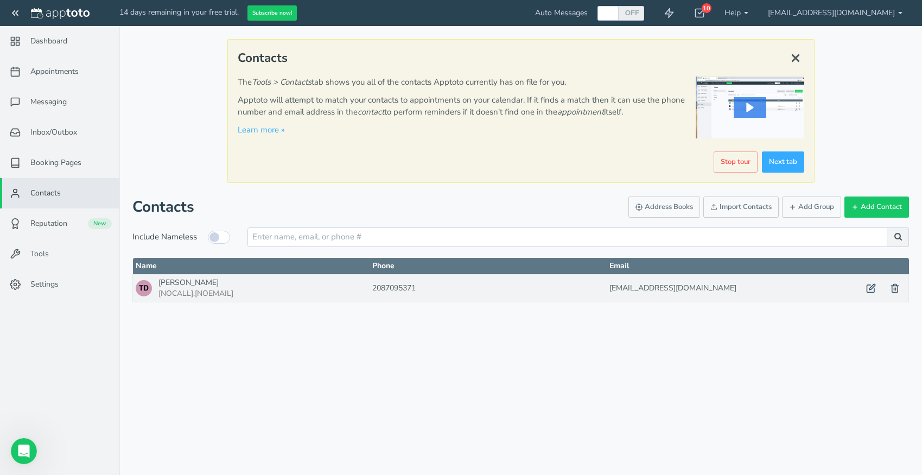
click at [207, 287] on div "Trevor Dickson (group +0) [NOCALL],[NOEMAIL]" at bounding box center [196, 288] width 75 height 22
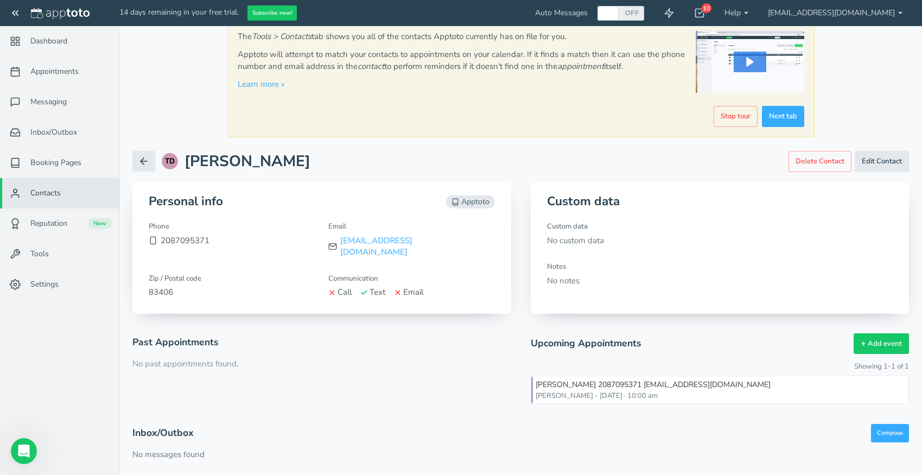
scroll to position [52, 0]
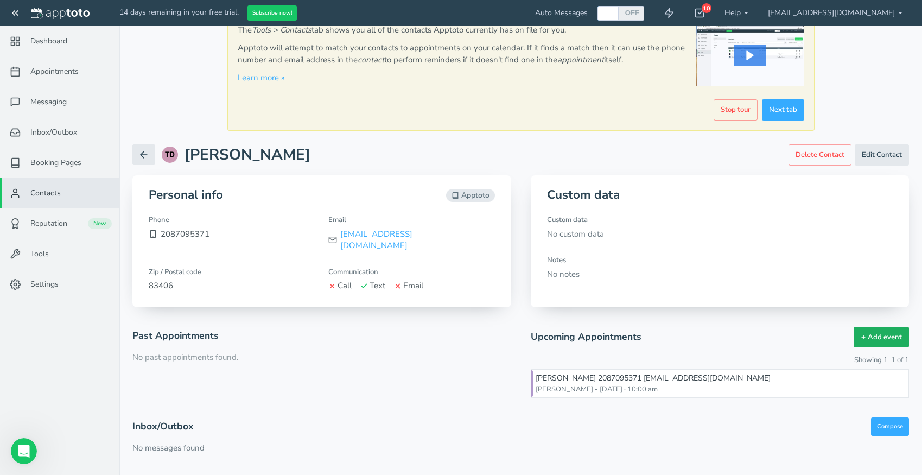
click at [875, 327] on button "Add event" at bounding box center [881, 337] width 55 height 21
type input "[DATE]"
type input "10:00am"
type input "[DATE]"
type input "11:00am"
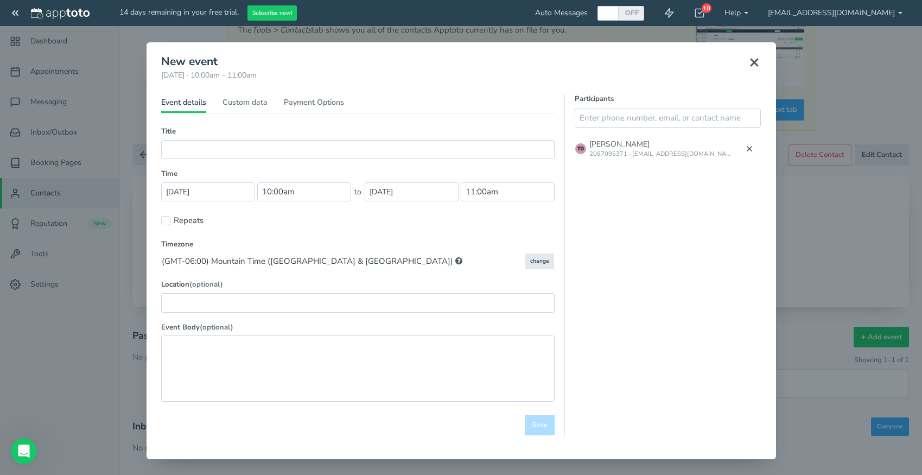
click at [755, 64] on use at bounding box center [754, 62] width 7 height 7
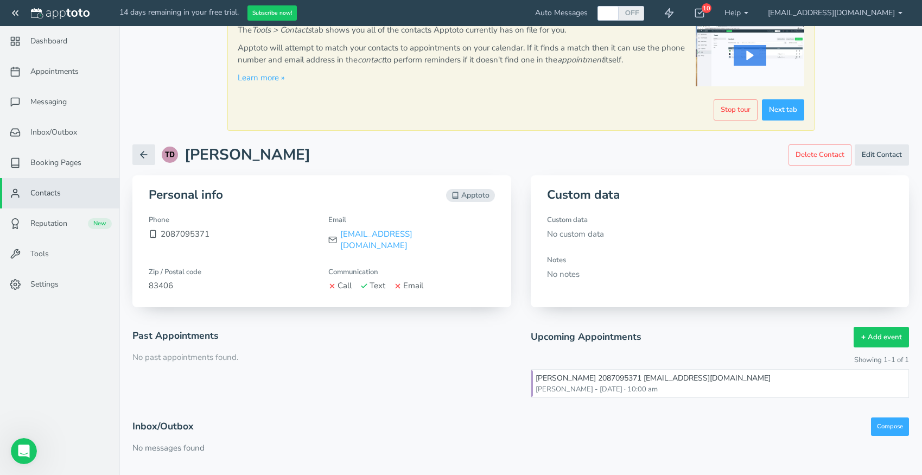
scroll to position [0, 0]
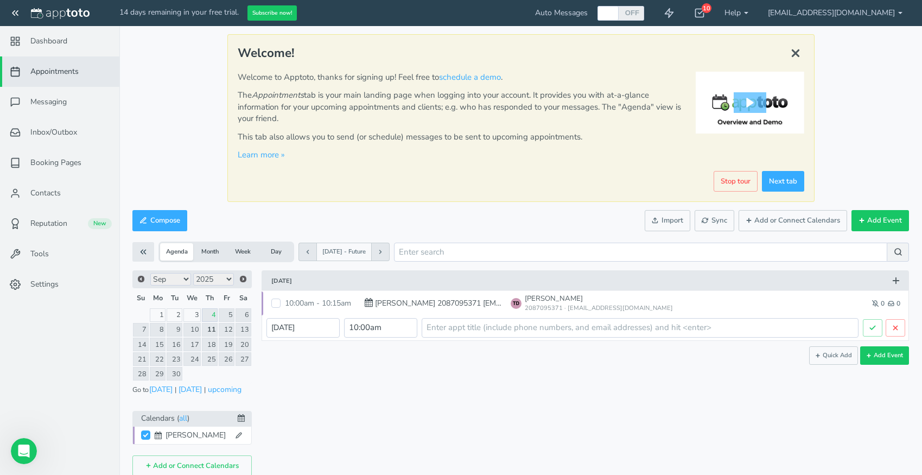
scroll to position [6, 0]
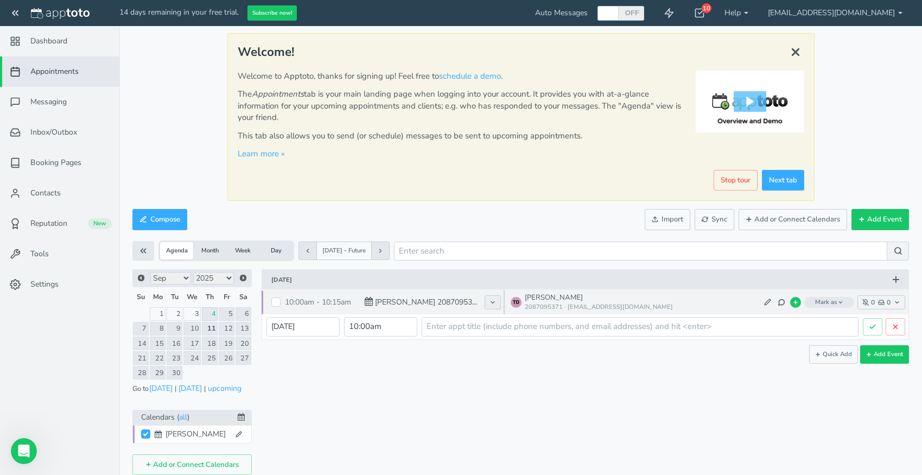
click at [501, 303] on button at bounding box center [493, 302] width 16 height 14
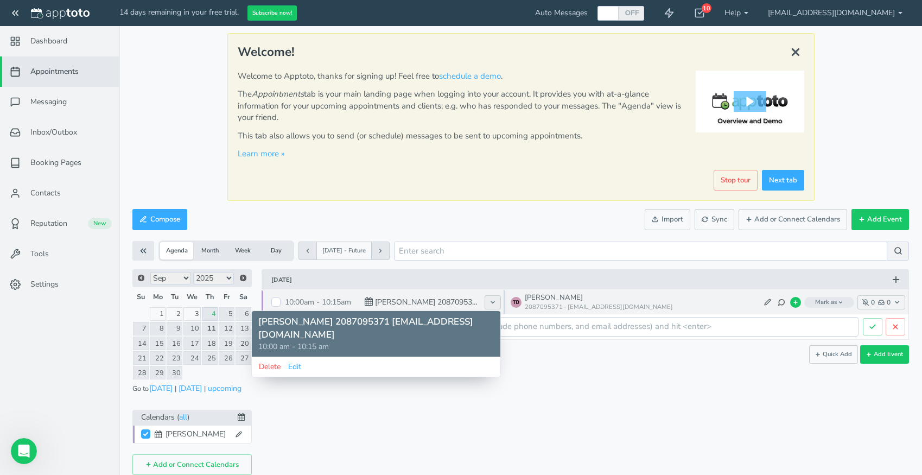
click at [497, 304] on button at bounding box center [493, 302] width 16 height 14
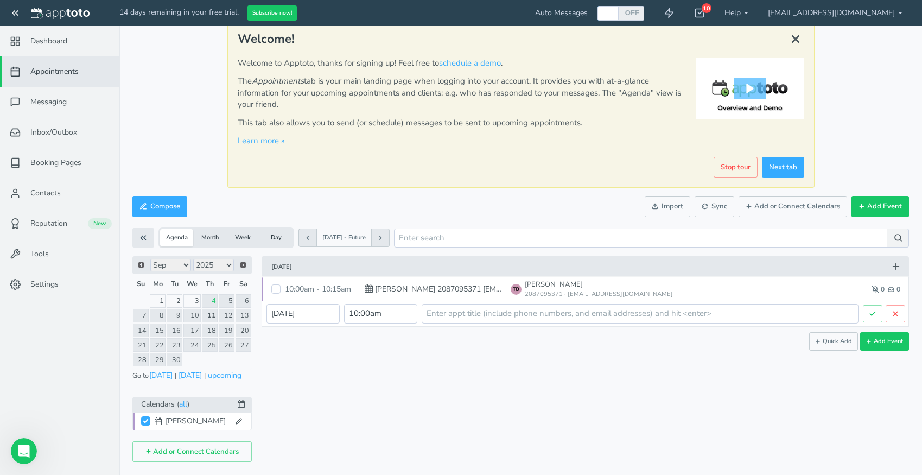
scroll to position [0, 0]
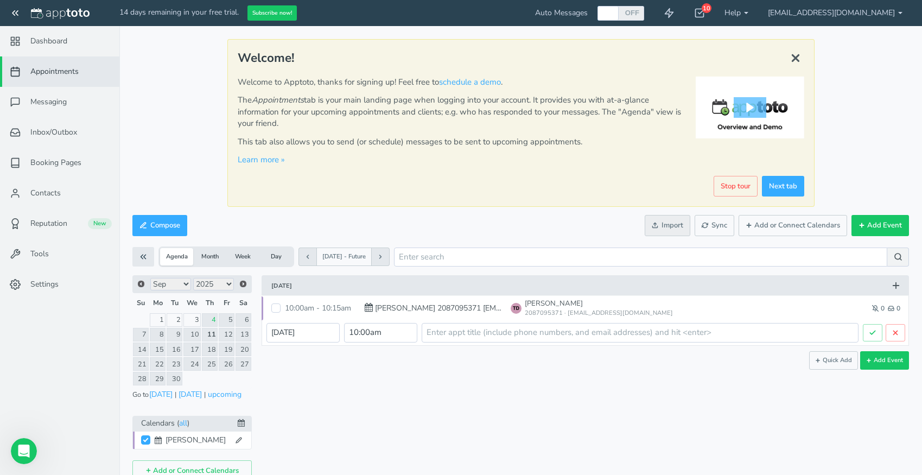
click at [686, 226] on button "Import" at bounding box center [668, 225] width 46 height 21
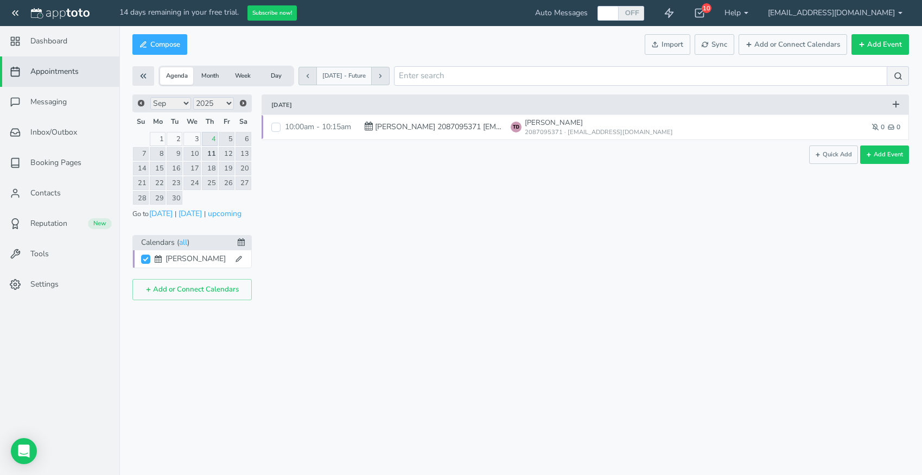
click at [384, 77] on icon at bounding box center [380, 76] width 7 height 7
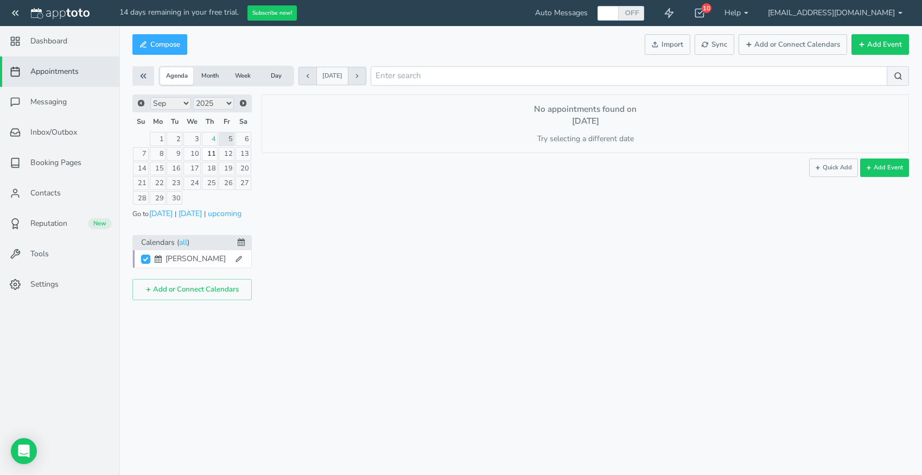
click at [312, 77] on button at bounding box center [308, 76] width 18 height 18
click at [361, 75] on icon at bounding box center [357, 76] width 7 height 7
click at [277, 81] on button "Day" at bounding box center [276, 75] width 33 height 17
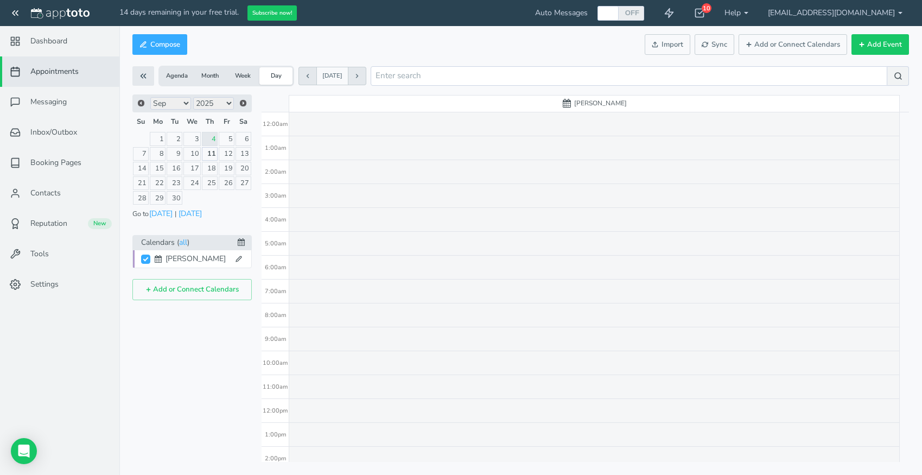
click at [212, 157] on link "11" at bounding box center [210, 154] width 16 height 14
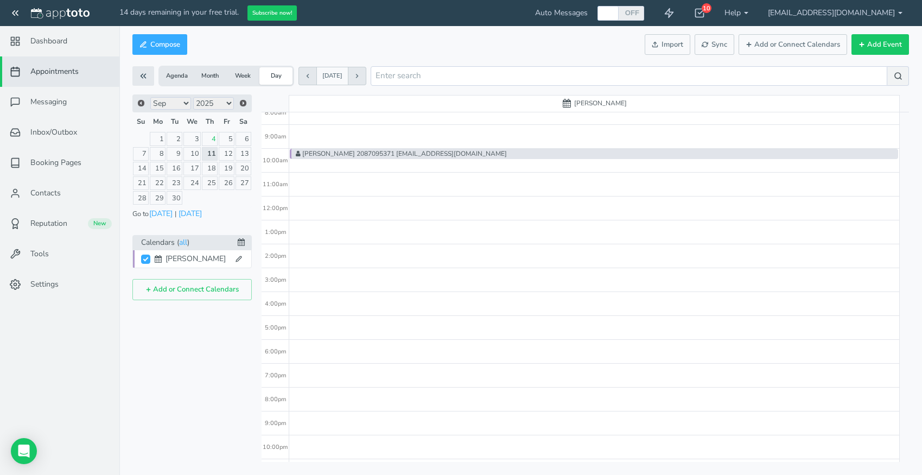
scroll to position [204, 0]
click at [205, 293] on button "Add or Connect Calendars" at bounding box center [191, 289] width 119 height 21
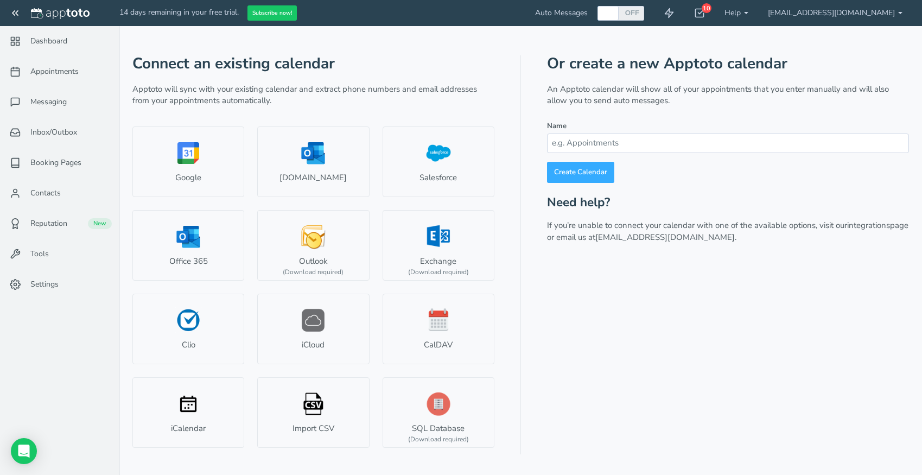
scroll to position [204, 0]
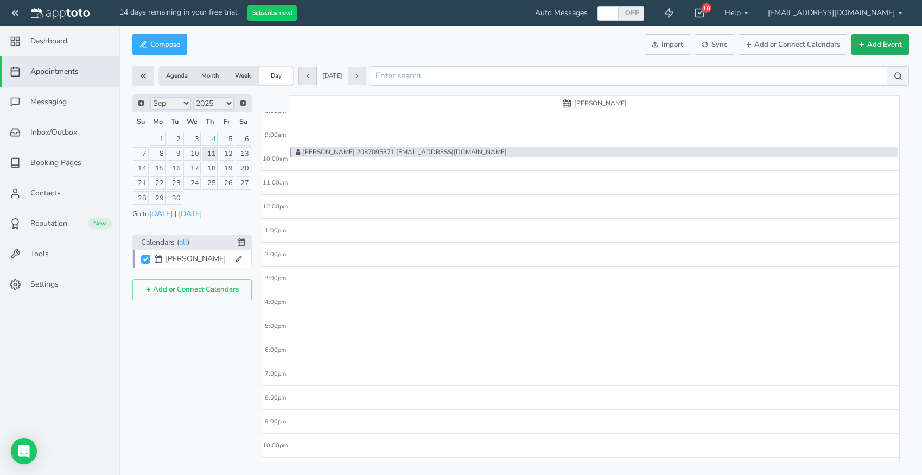
click at [883, 46] on button "Add Event" at bounding box center [881, 44] width 58 height 21
type input "[DATE]"
type input "10:00am"
type input "[DATE]"
type input "11:00am"
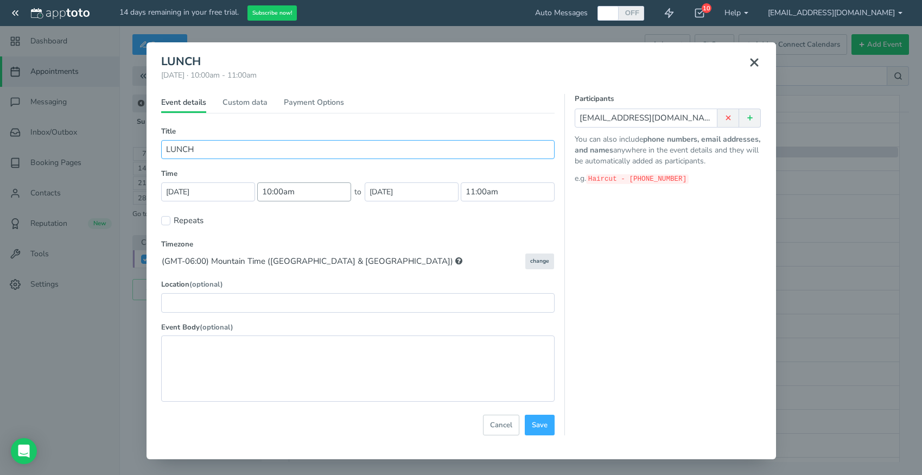
type input "LUNCH"
click at [300, 193] on input "10:00am" at bounding box center [304, 191] width 94 height 19
click at [281, 273] on li "01:00 pm" at bounding box center [282, 273] width 48 height 9
type input "01:00 pm"
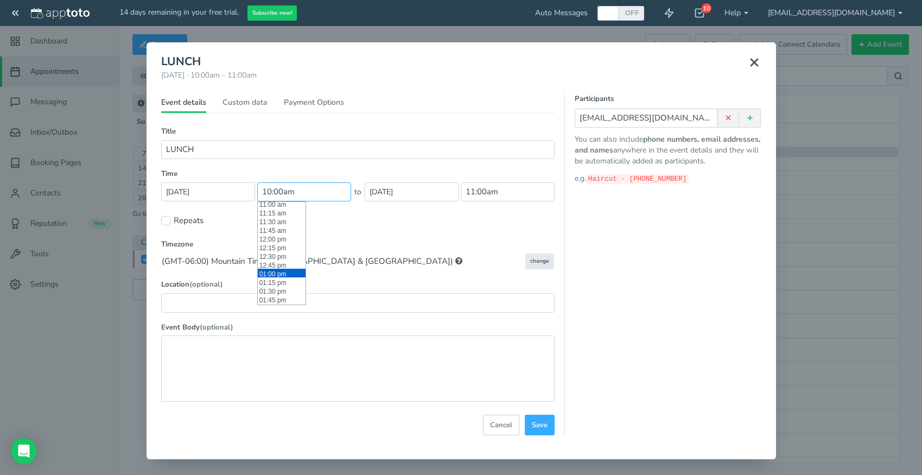
type input "2:00pm"
click at [163, 220] on input "Repeats" at bounding box center [165, 220] width 9 height 9
checkbox input "true"
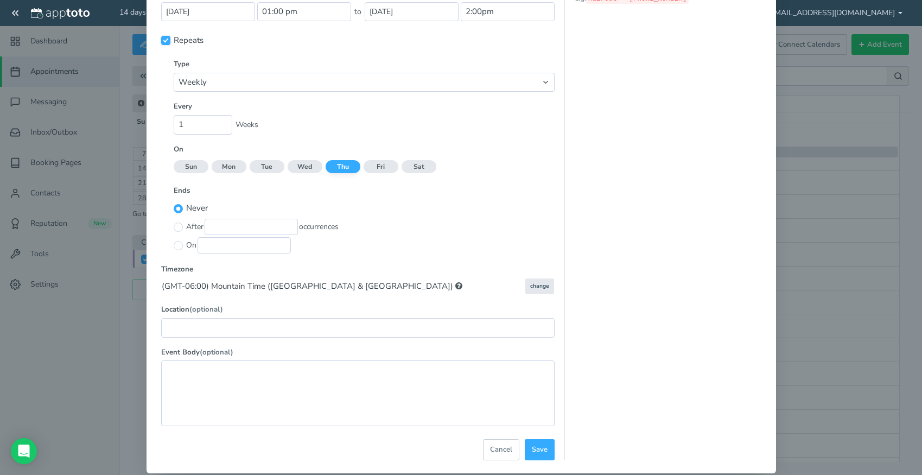
scroll to position [181, 0]
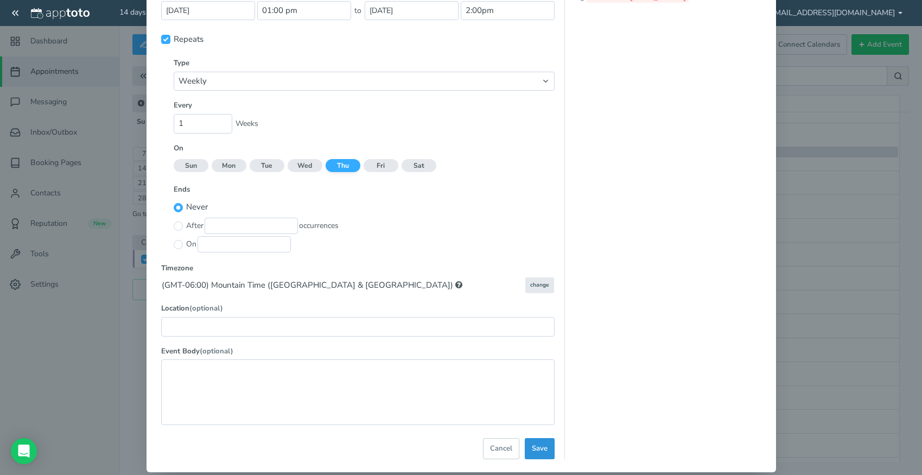
click at [538, 447] on span "Save" at bounding box center [540, 449] width 16 height 10
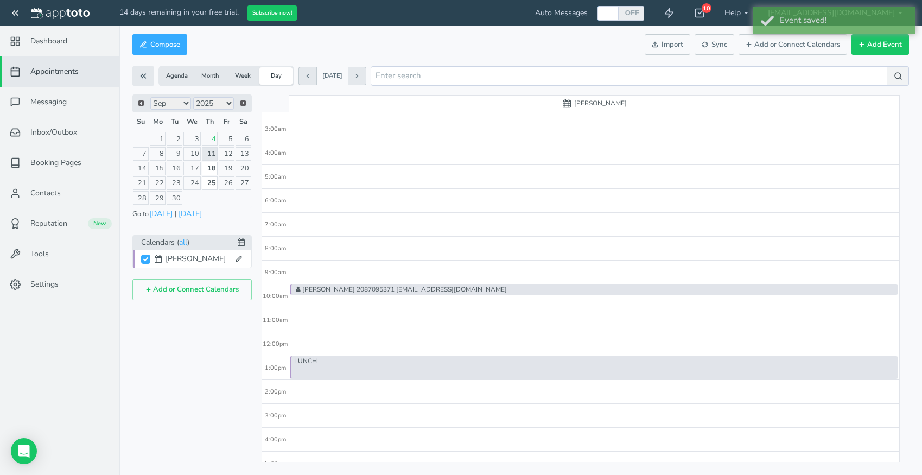
scroll to position [66, 0]
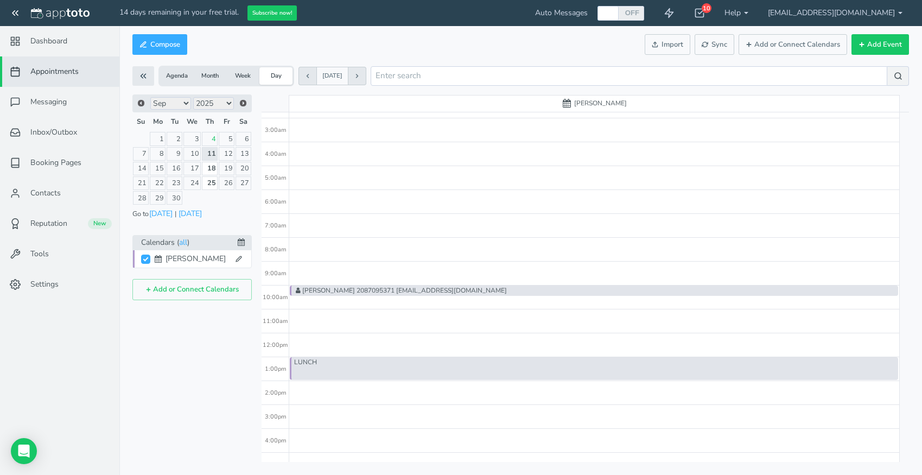
click at [175, 263] on div "[PERSON_NAME]" at bounding box center [198, 259] width 65 height 11
click at [239, 262] on icon at bounding box center [239, 259] width 7 height 7
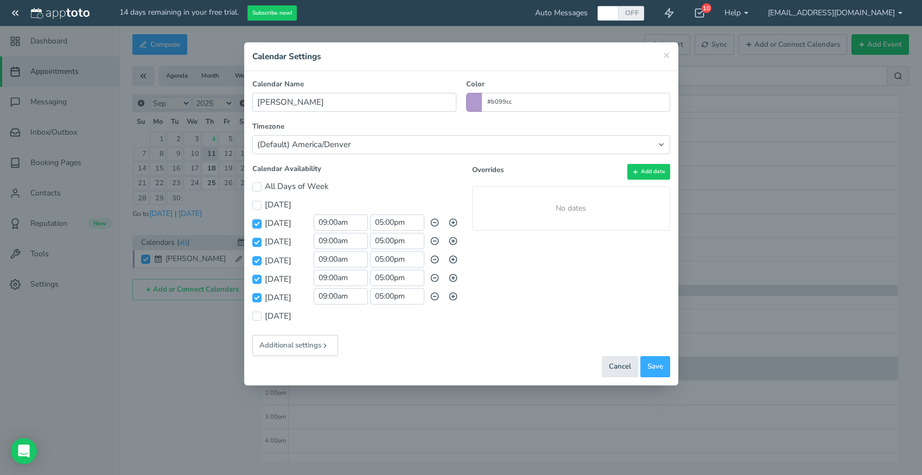
click at [256, 224] on input "[DATE]" at bounding box center [256, 223] width 9 height 9
checkbox input "false"
click at [256, 242] on input "[DATE]" at bounding box center [256, 242] width 9 height 9
checkbox input "false"
click at [258, 262] on input "[DATE]" at bounding box center [256, 260] width 9 height 9
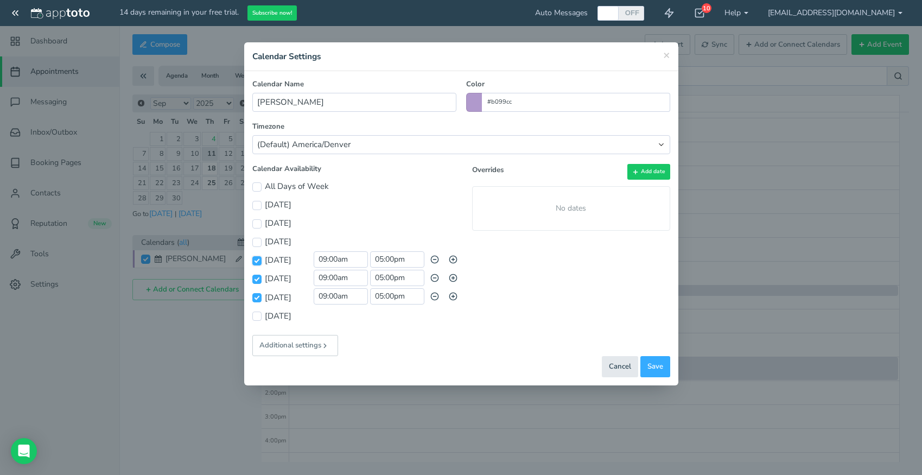
checkbox input "false"
click at [258, 299] on input "[DATE]" at bounding box center [256, 297] width 9 height 9
checkbox input "false"
click at [312, 347] on button "Additional settings" at bounding box center [295, 345] width 86 height 21
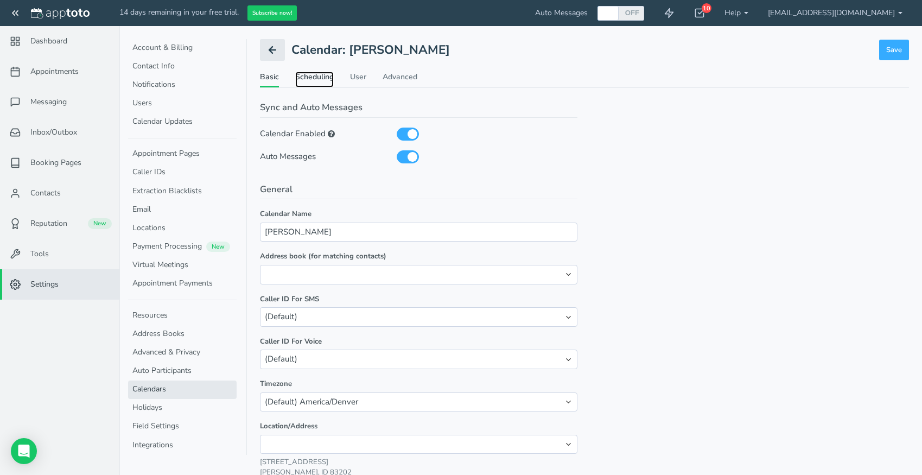
click at [326, 77] on link "Scheduling" at bounding box center [314, 80] width 39 height 16
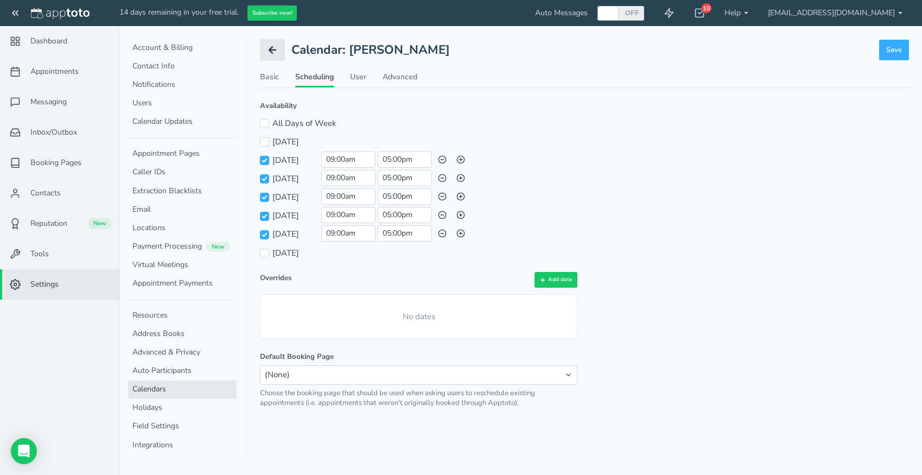
click at [267, 160] on input "[DATE]" at bounding box center [264, 160] width 9 height 9
checkbox input "false"
click at [265, 177] on input "[DATE]" at bounding box center [264, 178] width 9 height 9
checkbox input "false"
click at [264, 197] on input "[DATE]" at bounding box center [264, 197] width 9 height 9
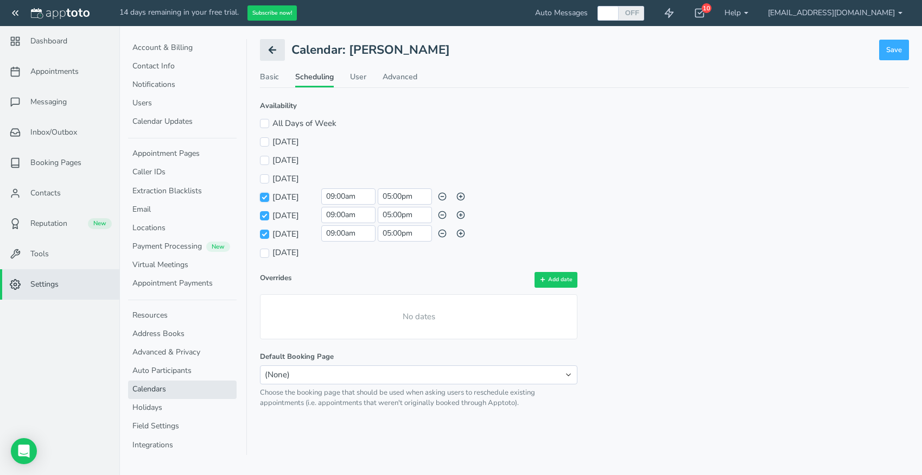
checkbox input "false"
click at [263, 235] on input "[DATE]" at bounding box center [264, 234] width 9 height 9
checkbox input "false"
click at [338, 219] on input "09:00am" at bounding box center [348, 215] width 54 height 16
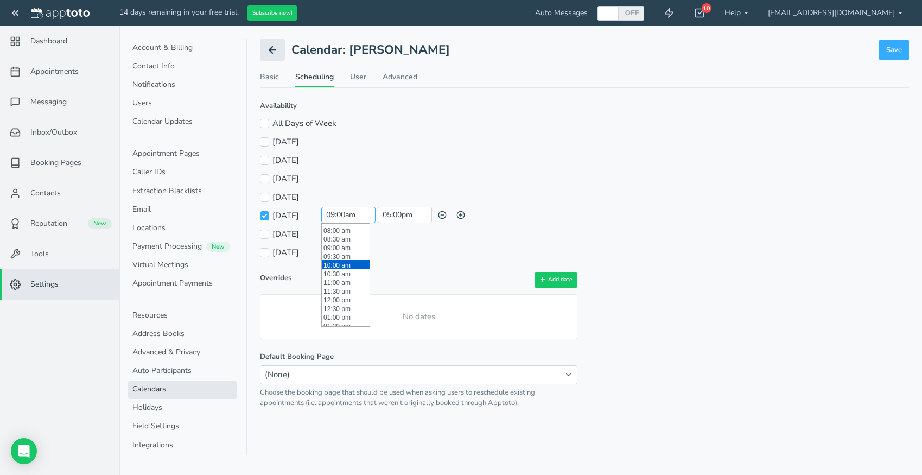
scroll to position [134, 0]
click at [342, 244] on li "08:30 am" at bounding box center [346, 242] width 48 height 9
type input "08:30 am"
click at [402, 216] on input "05:00pm" at bounding box center [405, 215] width 54 height 16
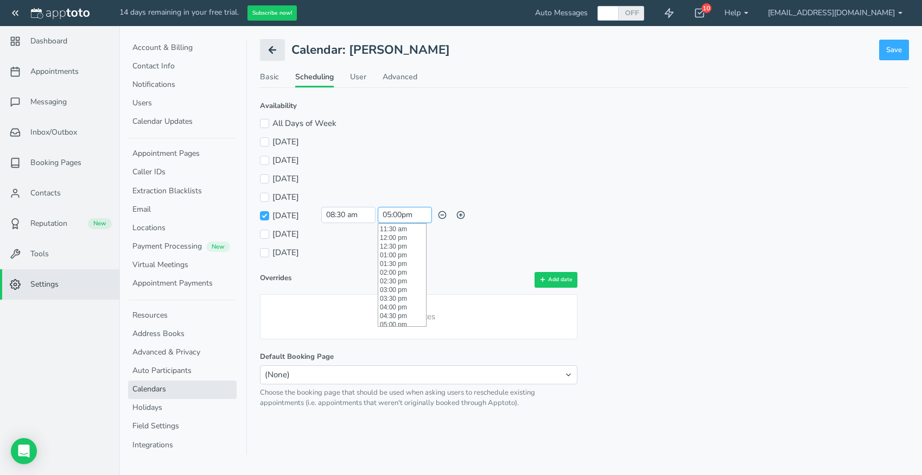
scroll to position [204, 0]
click at [400, 249] on li "01:00 pm" at bounding box center [402, 249] width 48 height 9
type input "01:00 pm"
click at [459, 216] on icon "button" at bounding box center [461, 215] width 9 height 9
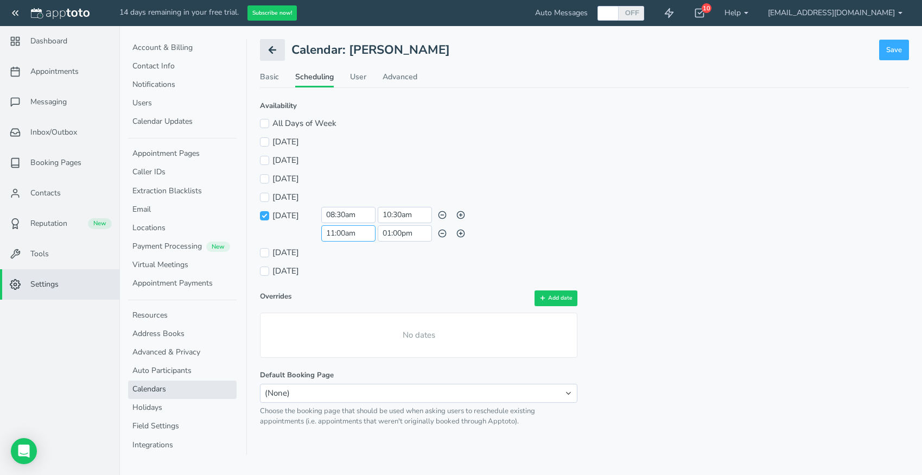
click at [349, 236] on input "11:00am" at bounding box center [348, 233] width 54 height 16
click at [342, 300] on li "02:00 pm" at bounding box center [346, 298] width 48 height 9
type input "02:00 pm"
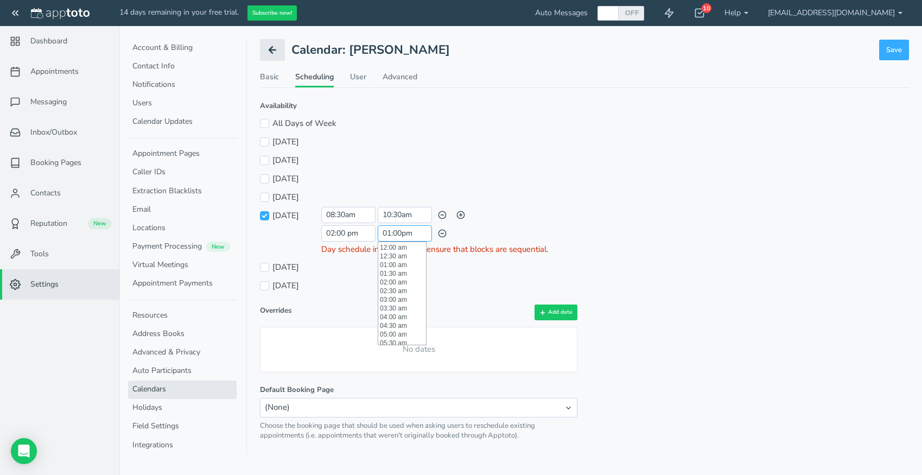
click at [399, 237] on input "01:00pm" at bounding box center [405, 233] width 54 height 16
click at [395, 303] on li "05:00 pm" at bounding box center [402, 305] width 48 height 9
type input "05:00 pm"
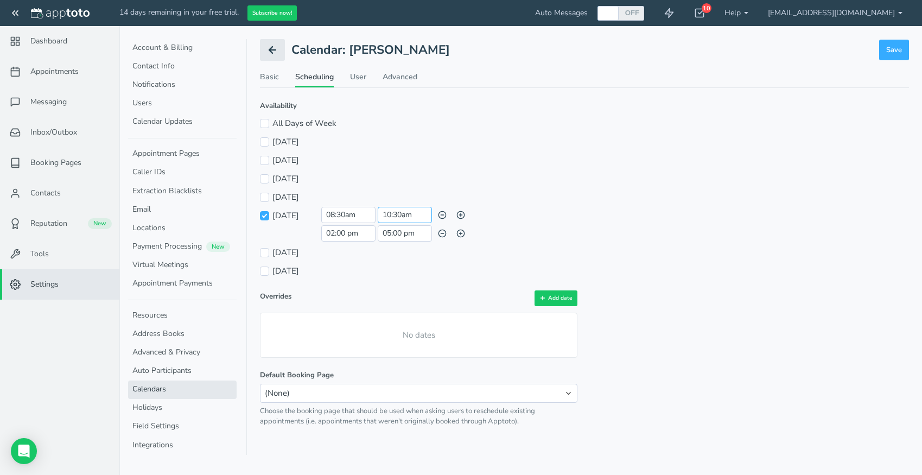
click at [403, 217] on input "10:30am" at bounding box center [405, 215] width 54 height 16
click at [406, 306] on li "12:30 pm" at bounding box center [402, 307] width 48 height 9
click at [472, 264] on div "[DATE] 09:00 am and 05:00 pm Day schedule invalid; please ensure that blocks ar…" at bounding box center [419, 271] width 318 height 18
click at [401, 213] on input "12:30 pm" at bounding box center [405, 215] width 54 height 16
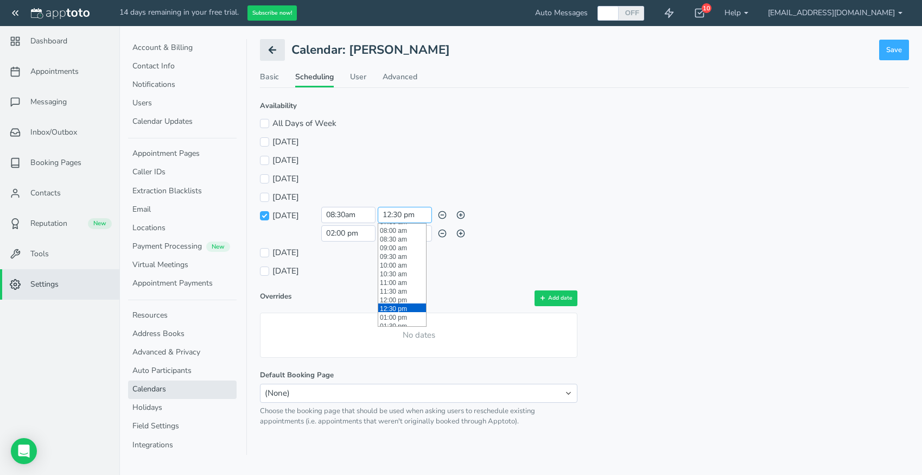
scroll to position [217, 0]
click at [396, 235] on li "01:00 pm" at bounding box center [402, 236] width 48 height 9
type input "01:00 pm"
click at [413, 333] on div "No dates" at bounding box center [419, 335] width 318 height 45
click at [367, 332] on div "No dates" at bounding box center [419, 335] width 318 height 45
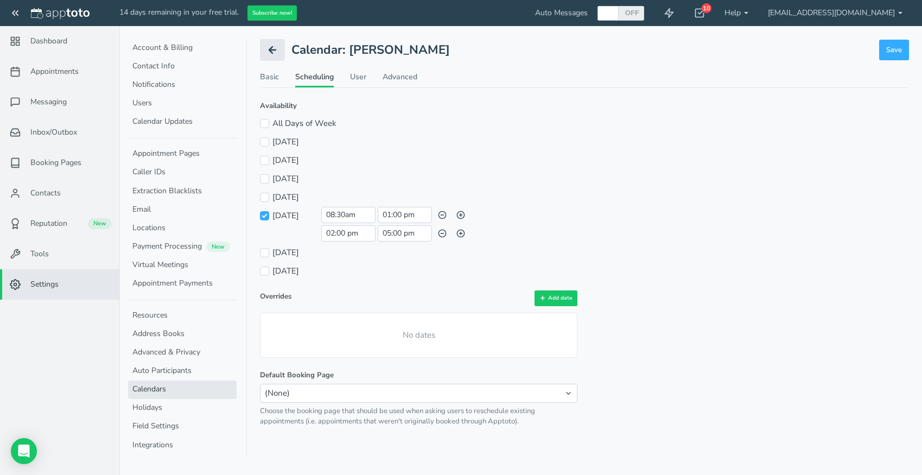
click at [367, 332] on div "No dates" at bounding box center [419, 335] width 318 height 45
click at [546, 297] on icon at bounding box center [543, 298] width 7 height 7
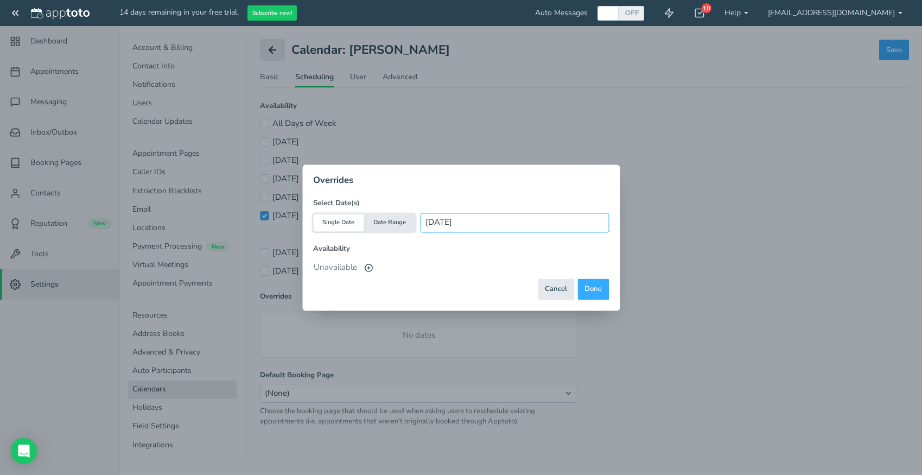
click at [472, 223] on input "[DATE]" at bounding box center [515, 222] width 188 height 19
click at [371, 270] on icon at bounding box center [368, 267] width 9 height 9
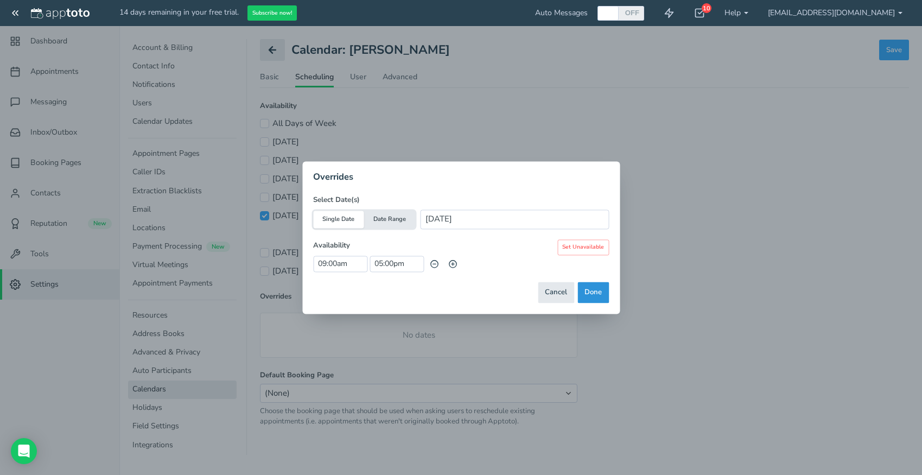
click at [595, 292] on button "Done" at bounding box center [593, 292] width 31 height 21
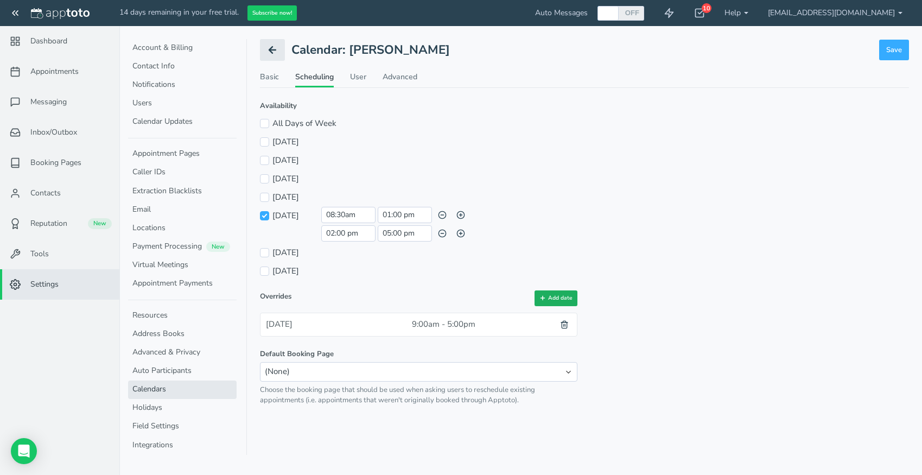
click at [565, 299] on button "Add date" at bounding box center [556, 298] width 43 height 16
type input "[DATE]"
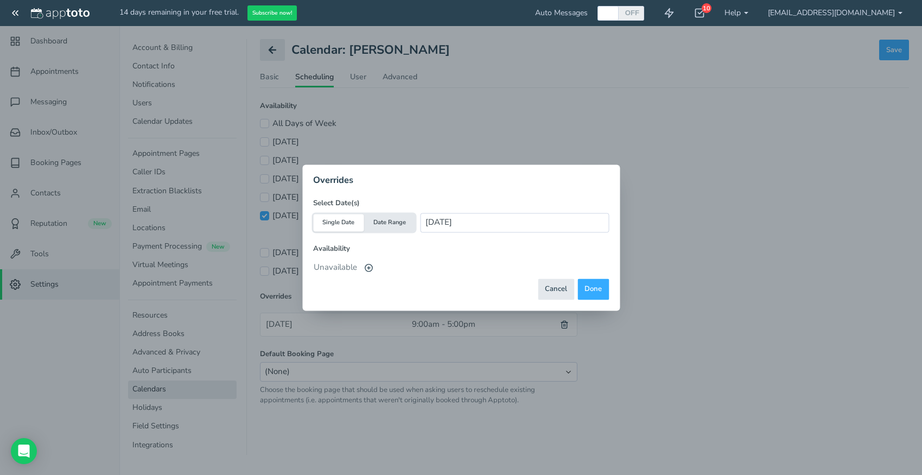
click at [389, 225] on button "Date Range" at bounding box center [389, 222] width 51 height 17
type input "[DATE] - [DATE]"
click at [348, 223] on button "Single Date" at bounding box center [338, 222] width 51 height 17
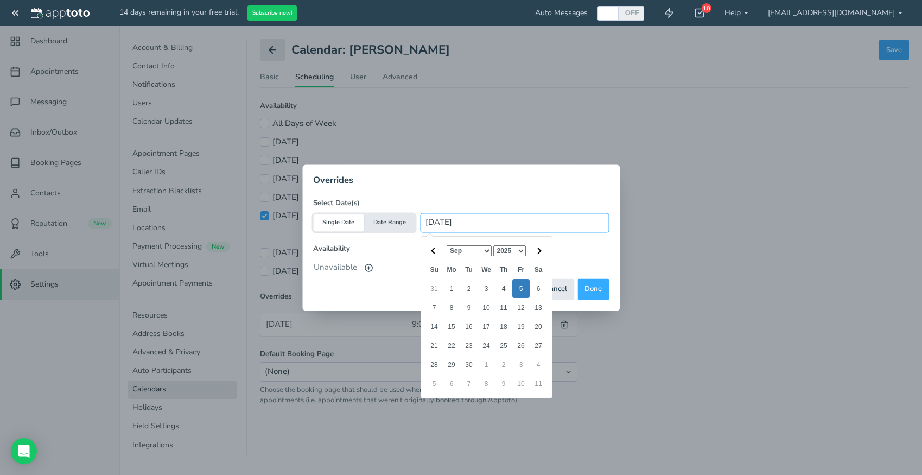
drag, startPoint x: 489, startPoint y: 225, endPoint x: 378, endPoint y: 212, distance: 111.0
click at [421, 216] on input "[DATE]" at bounding box center [515, 222] width 188 height 19
type input "[DATE]"
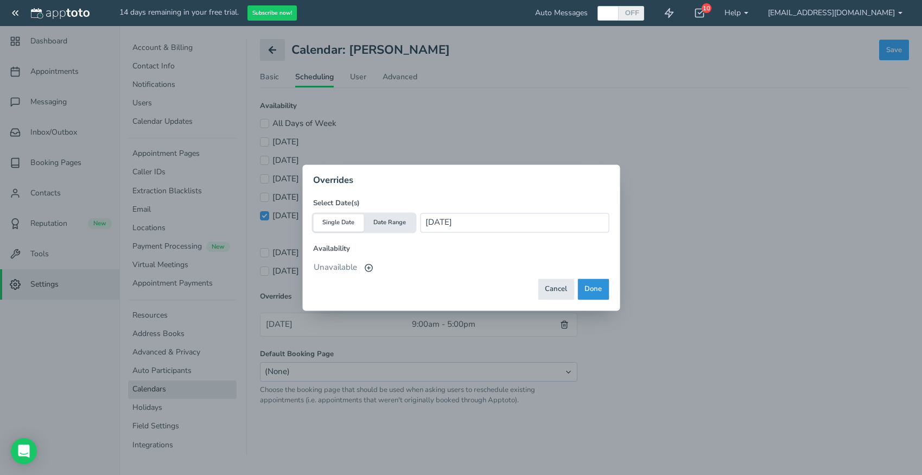
click at [596, 290] on button "Done" at bounding box center [593, 289] width 31 height 21
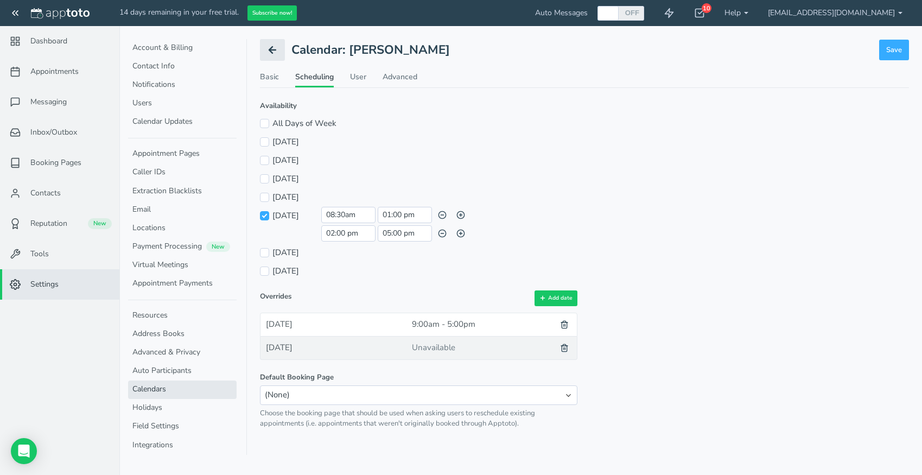
click at [440, 348] on div "Unavailable" at bounding box center [480, 348] width 146 height 22
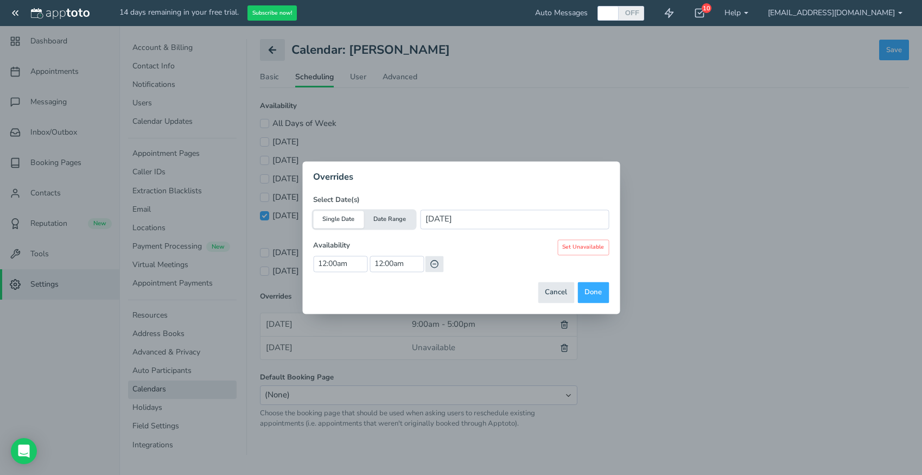
click at [435, 263] on icon "button" at bounding box center [434, 264] width 9 height 9
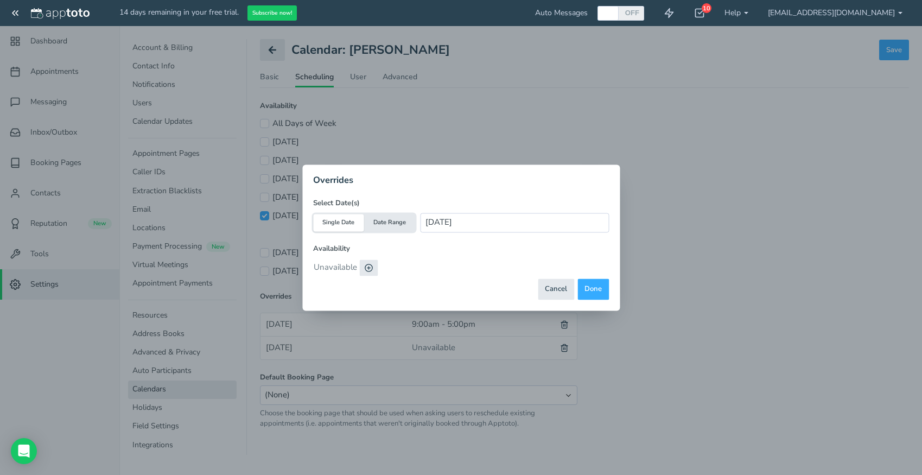
click at [371, 268] on icon at bounding box center [368, 267] width 9 height 9
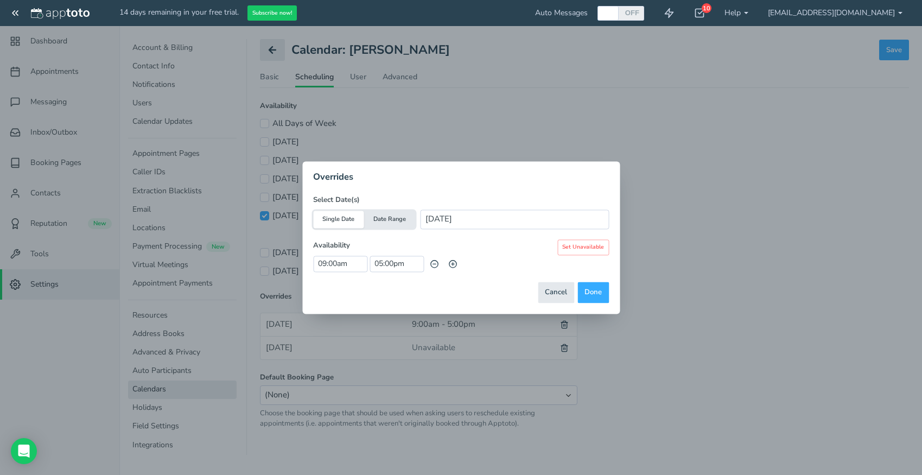
click at [395, 223] on button "Date Range" at bounding box center [389, 219] width 51 height 17
type input "[DATE] - [DATE]"
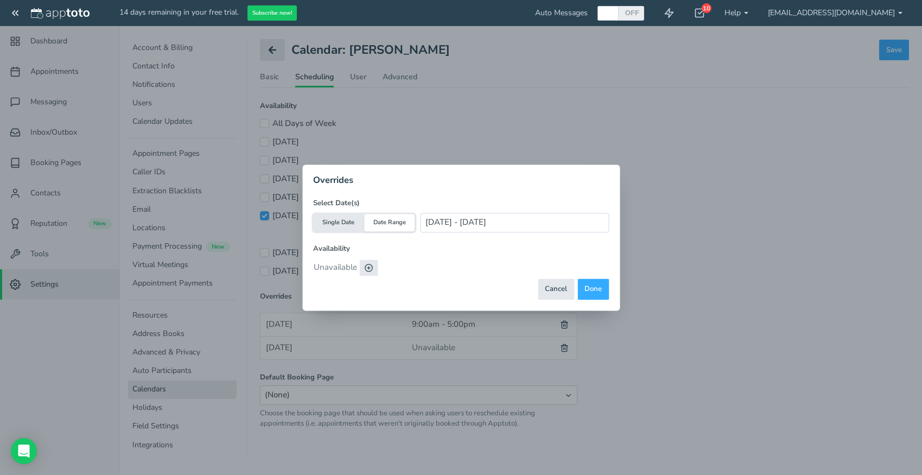
click at [371, 265] on use at bounding box center [368, 267] width 7 height 7
type input "09:00am"
type input "05:00pm"
checkbox input "true"
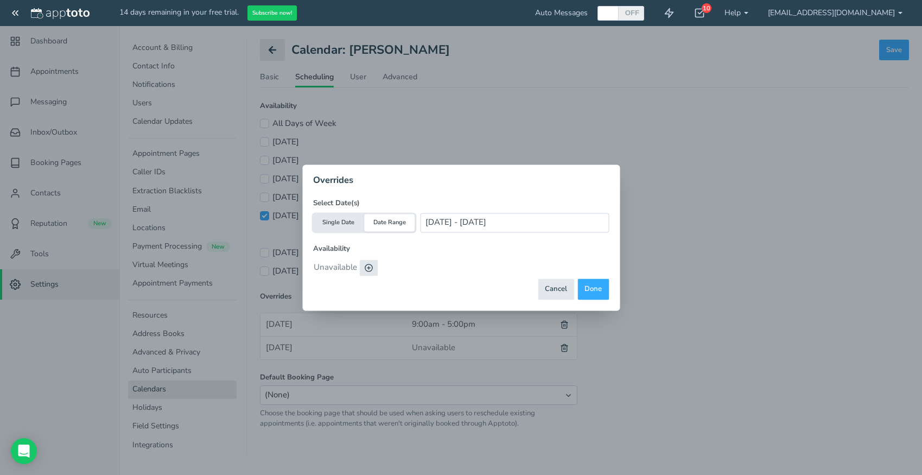
checkbox input "true"
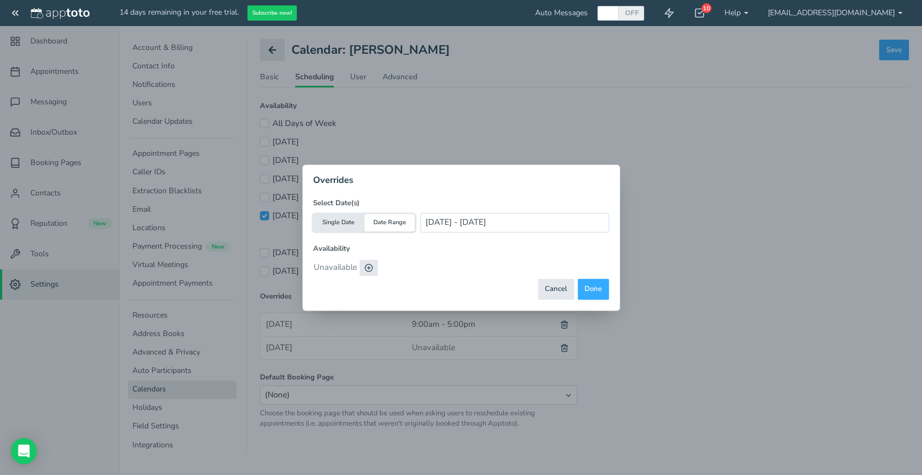
checkbox input "true"
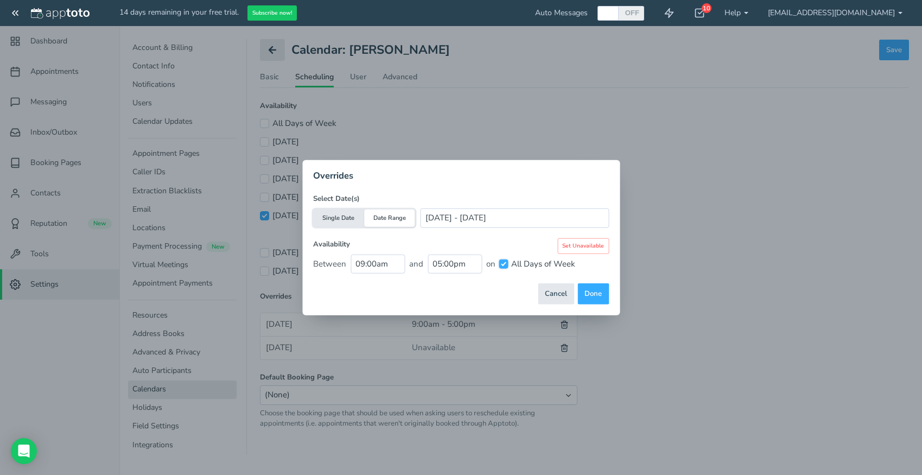
click at [505, 264] on input "All Days of Week" at bounding box center [503, 264] width 9 height 9
checkbox input "false"
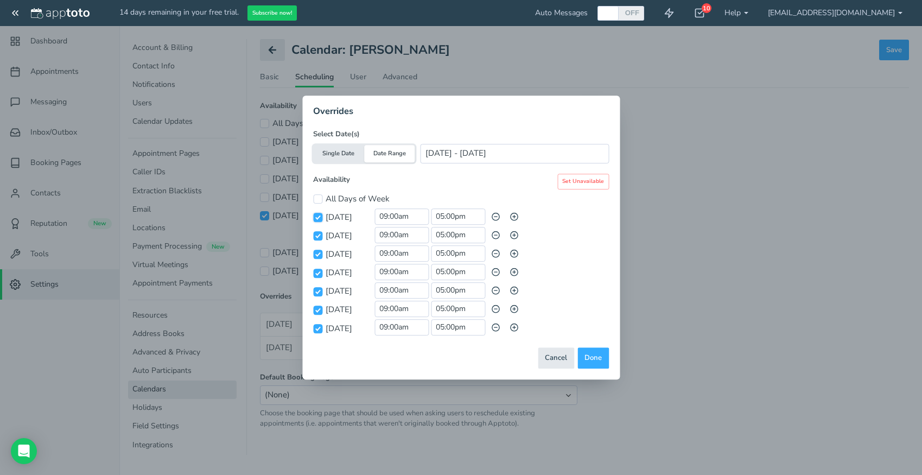
click at [319, 219] on input "[DATE]" at bounding box center [317, 217] width 9 height 9
checkbox input "false"
click at [319, 232] on input "[DATE]" at bounding box center [317, 236] width 9 height 9
checkbox input "false"
click at [318, 254] on input "[DATE]" at bounding box center [317, 254] width 9 height 9
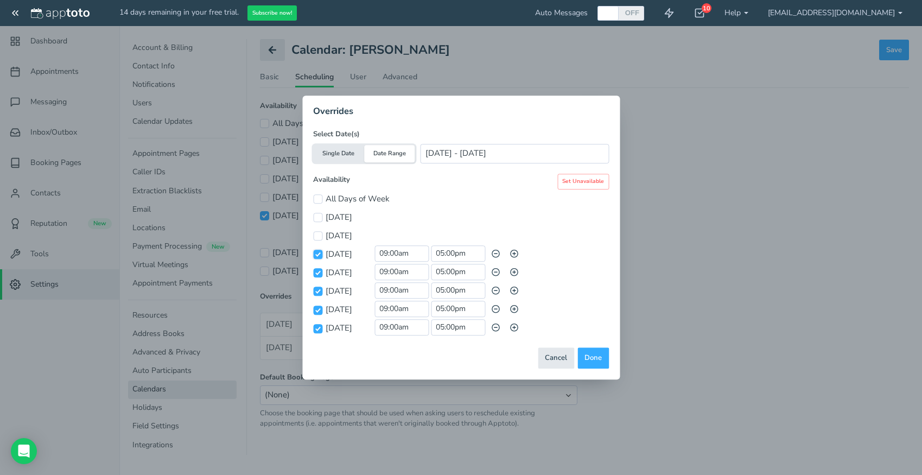
checkbox input "false"
click at [319, 275] on input "[DATE]" at bounding box center [317, 273] width 9 height 9
checkbox input "false"
click at [319, 311] on input "[DATE]" at bounding box center [317, 310] width 9 height 9
checkbox input "false"
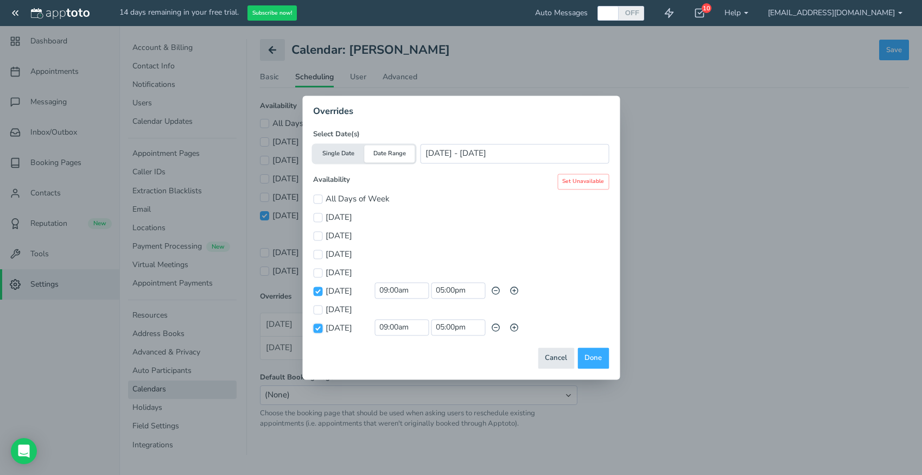
click at [314, 331] on input "[DATE]" at bounding box center [317, 328] width 9 height 9
checkbox input "false"
click at [395, 291] on input "09:00am" at bounding box center [402, 290] width 54 height 16
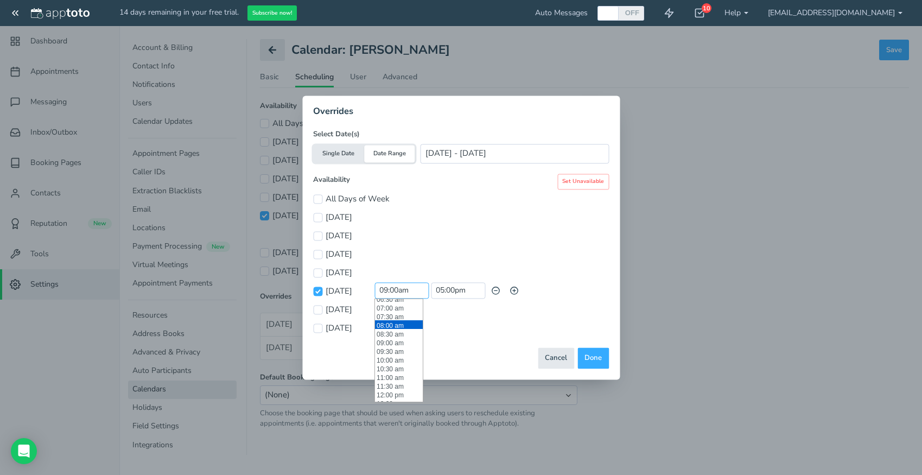
scroll to position [117, 0]
click at [395, 335] on li "08:30 am" at bounding box center [399, 334] width 48 height 9
type input "08:30 am"
click at [595, 355] on button "Done" at bounding box center [593, 357] width 31 height 21
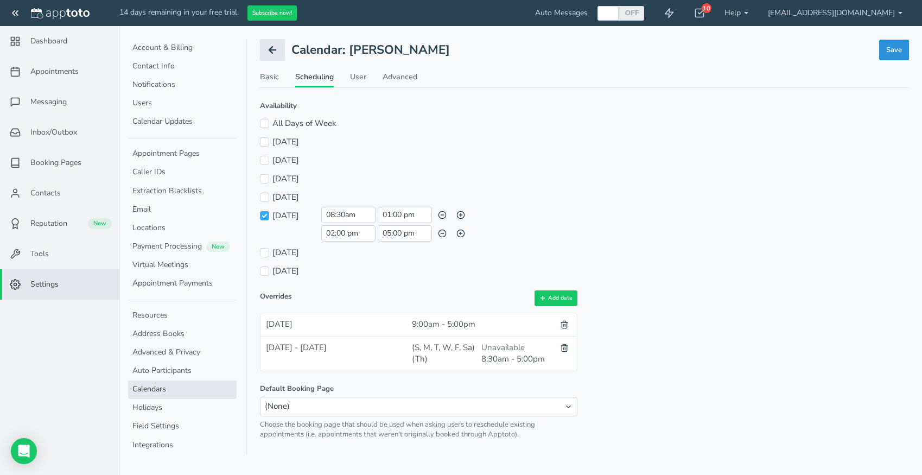
click at [892, 51] on span "Save" at bounding box center [895, 50] width 16 height 10
click at [890, 50] on span "Save" at bounding box center [895, 50] width 16 height 10
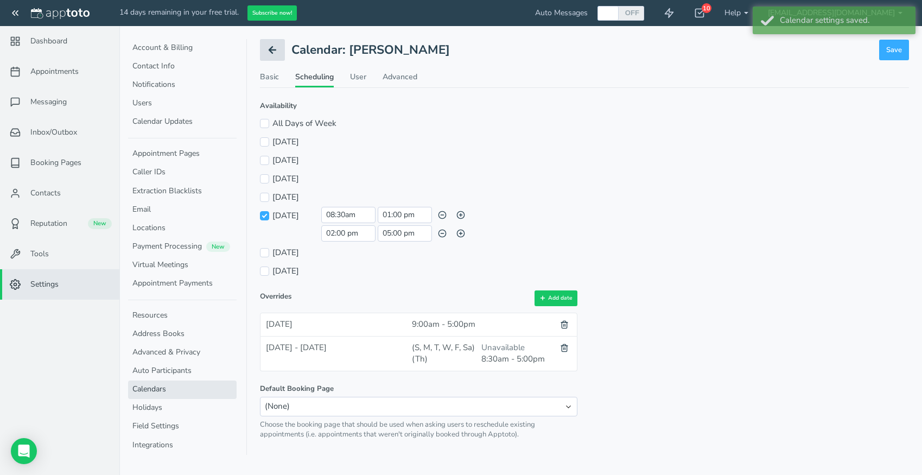
click at [274, 53] on icon at bounding box center [272, 50] width 11 height 11
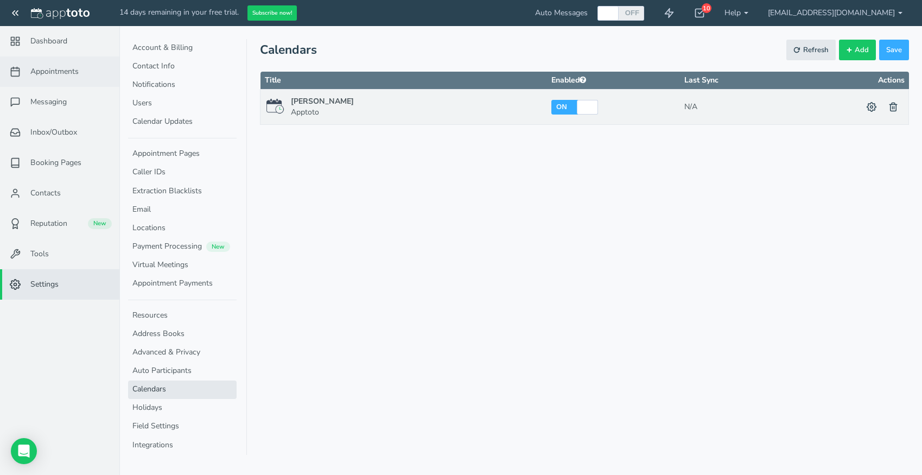
click at [51, 77] on span "Appointments" at bounding box center [54, 71] width 48 height 11
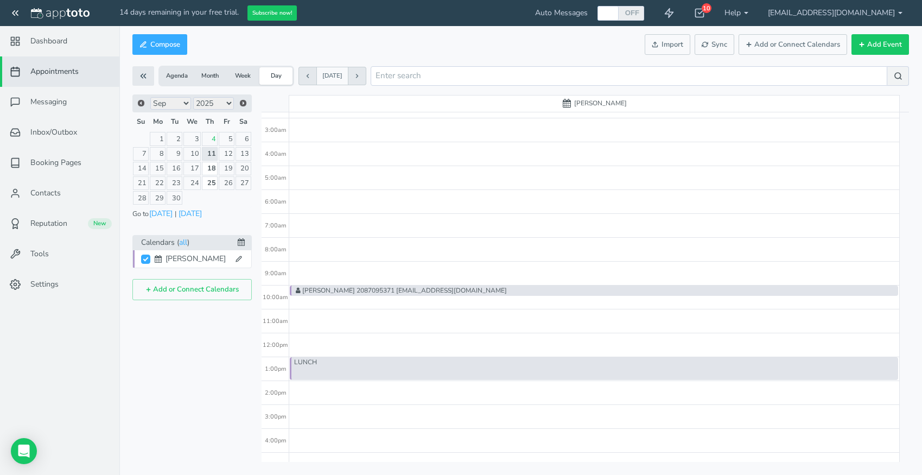
scroll to position [66, 0]
click at [194, 170] on link "17" at bounding box center [192, 169] width 17 height 14
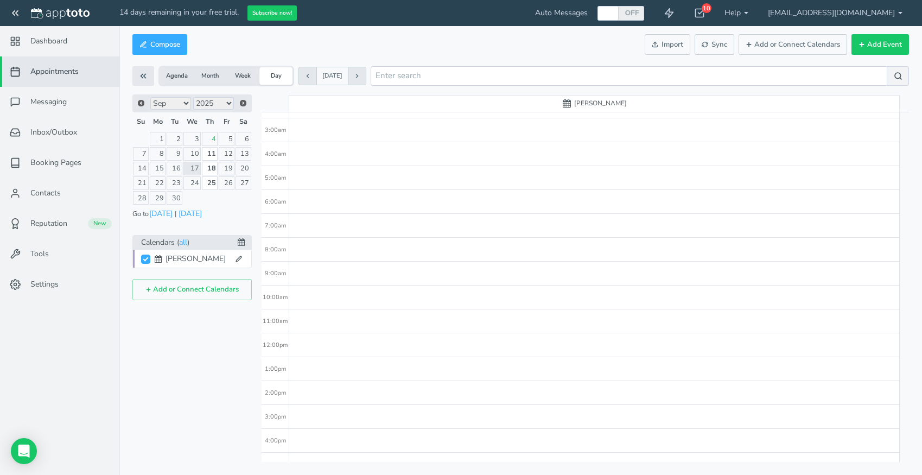
click at [229, 170] on link "19" at bounding box center [227, 169] width 16 height 14
click at [212, 171] on link "18" at bounding box center [210, 169] width 16 height 14
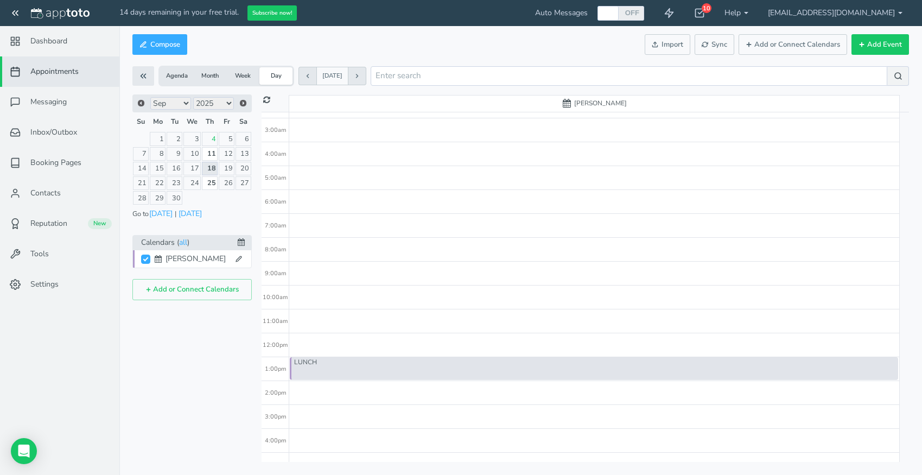
click at [207, 154] on link "11" at bounding box center [210, 154] width 16 height 14
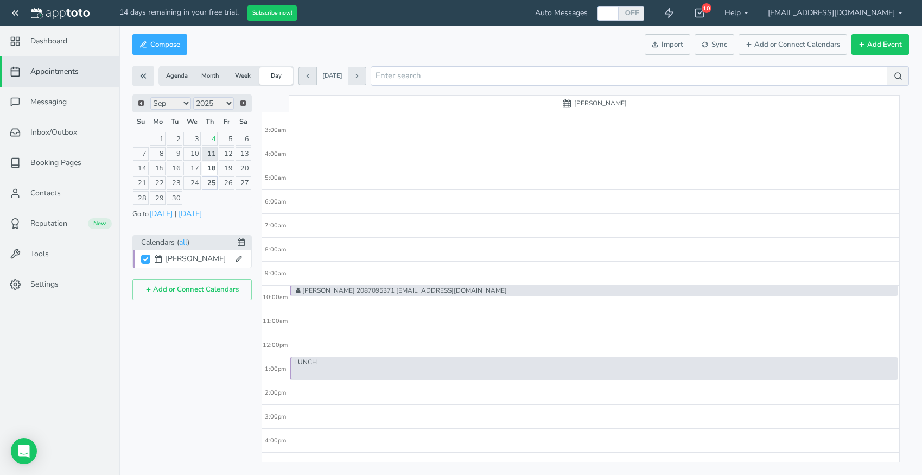
click at [210, 184] on link "25" at bounding box center [210, 183] width 16 height 14
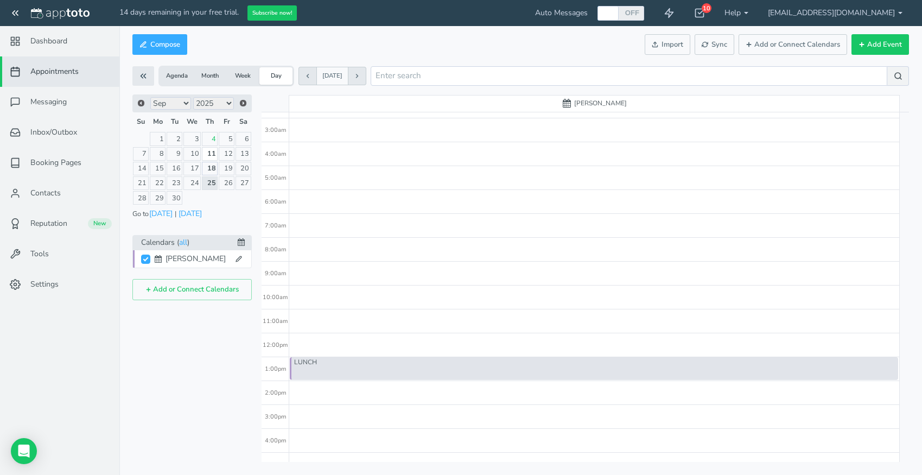
click at [211, 167] on link "18" at bounding box center [210, 169] width 16 height 14
click at [212, 156] on link "11" at bounding box center [210, 154] width 16 height 14
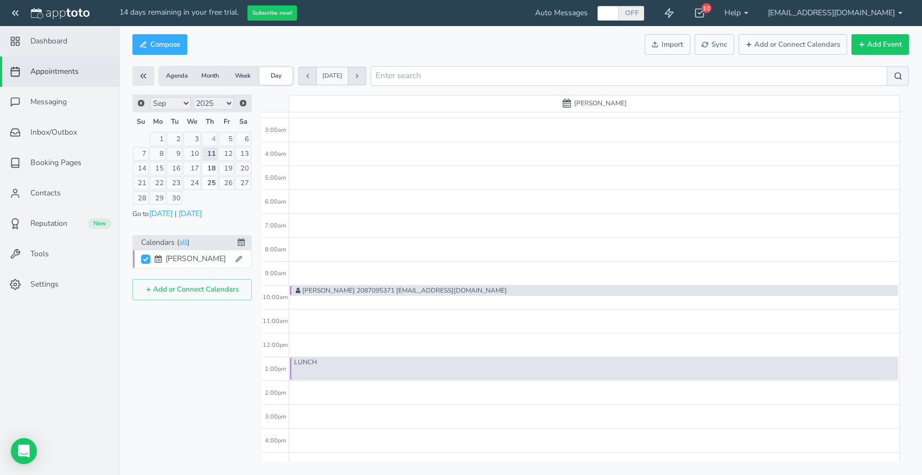
click at [67, 47] on span "Dashboard" at bounding box center [48, 41] width 37 height 11
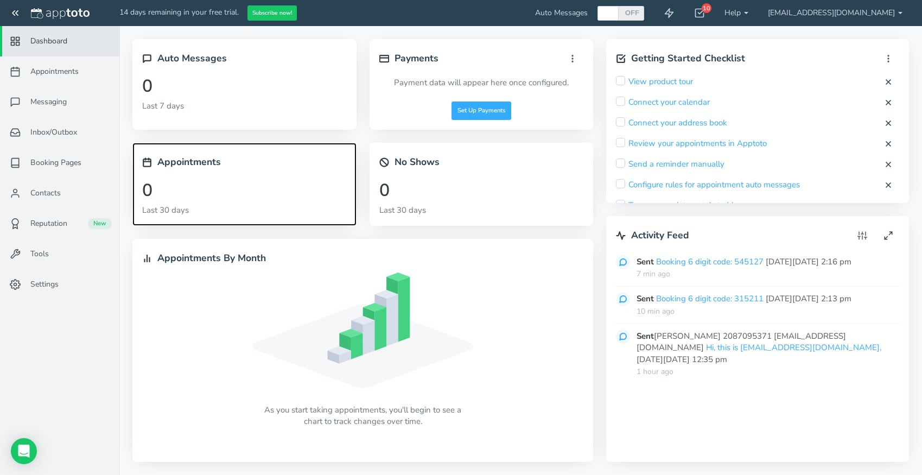
click at [162, 172] on div "Appointments" at bounding box center [244, 162] width 205 height 19
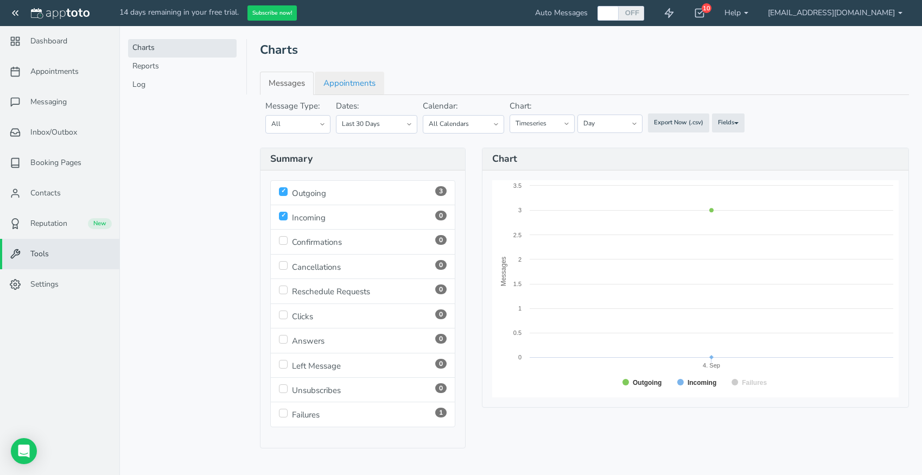
click at [356, 84] on link "Appointments" at bounding box center [349, 83] width 69 height 23
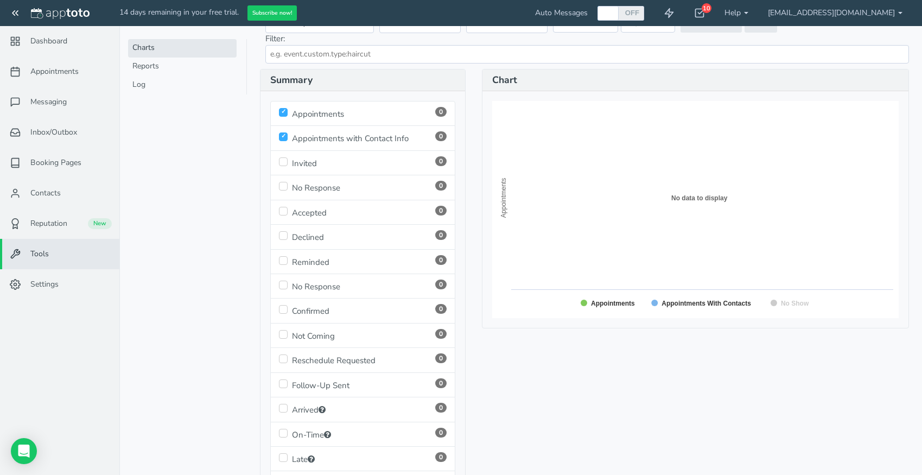
scroll to position [109, 0]
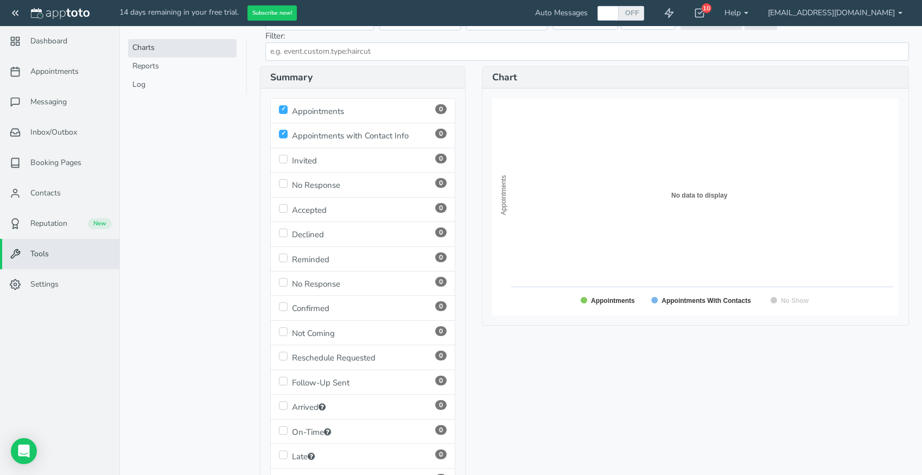
click at [286, 259] on input "checkbox" at bounding box center [283, 258] width 9 height 9
checkbox input "true"
click at [282, 233] on input "checkbox" at bounding box center [283, 233] width 9 height 9
checkbox input "true"
click at [282, 204] on input "checkbox" at bounding box center [283, 208] width 9 height 9
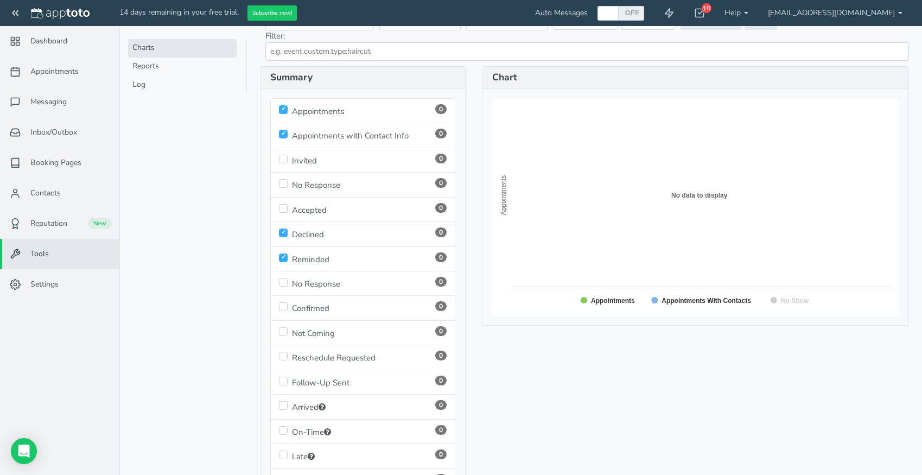
checkbox input "true"
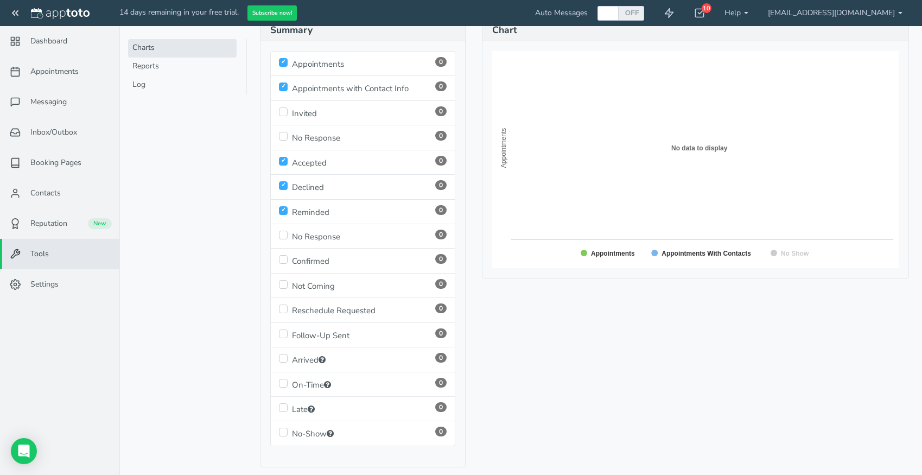
scroll to position [164, 0]
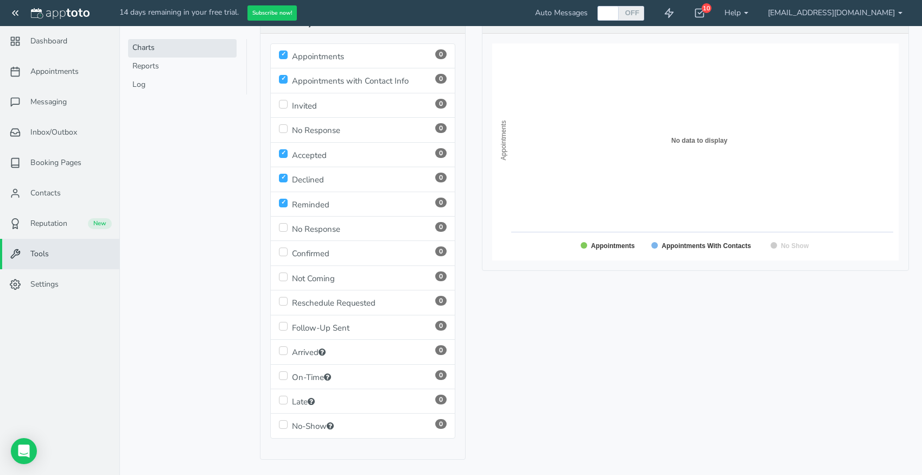
click at [284, 252] on input "checkbox" at bounding box center [283, 252] width 9 height 9
checkbox input "true"
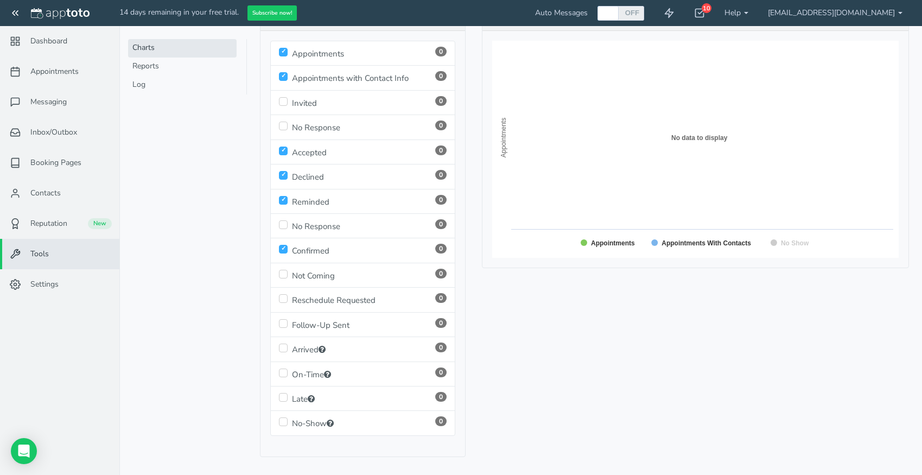
click at [281, 323] on input "checkbox" at bounding box center [283, 323] width 9 height 9
checkbox input "true"
click at [281, 271] on input "checkbox" at bounding box center [283, 274] width 9 height 9
checkbox input "true"
click at [282, 344] on input "checkbox" at bounding box center [283, 348] width 9 height 9
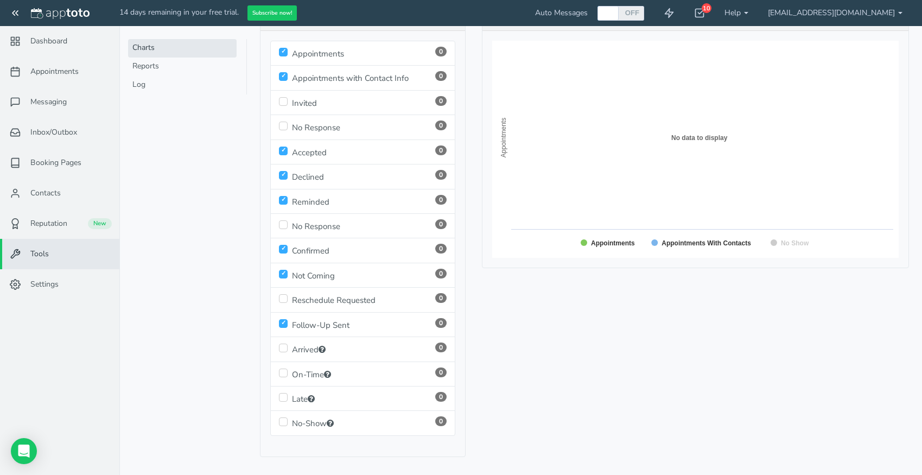
checkbox input "true"
click at [282, 369] on input "checkbox" at bounding box center [283, 373] width 9 height 9
checkbox input "true"
click at [283, 393] on input "checkbox" at bounding box center [283, 397] width 9 height 9
checkbox input "true"
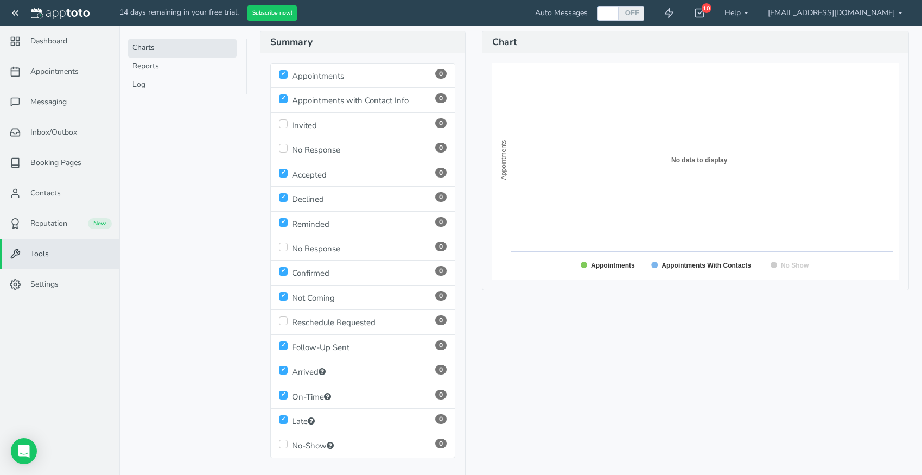
scroll to position [144, 0]
click at [282, 440] on input "checkbox" at bounding box center [283, 444] width 9 height 9
checkbox input "true"
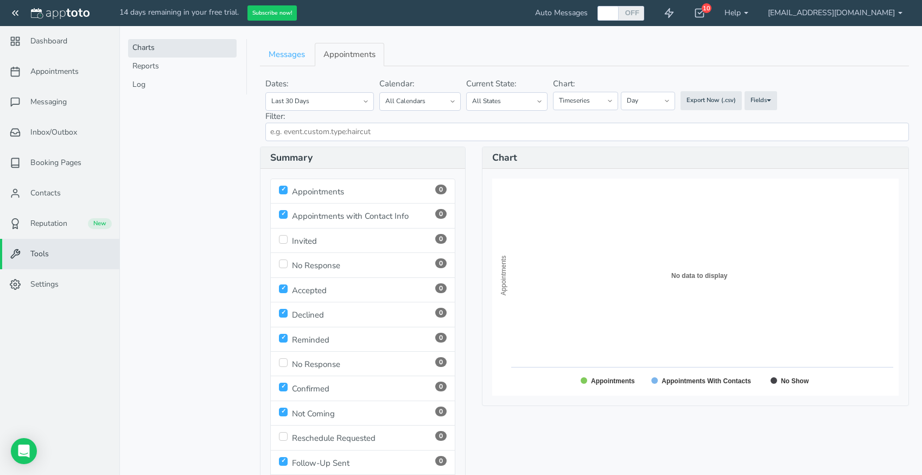
scroll to position [0, 0]
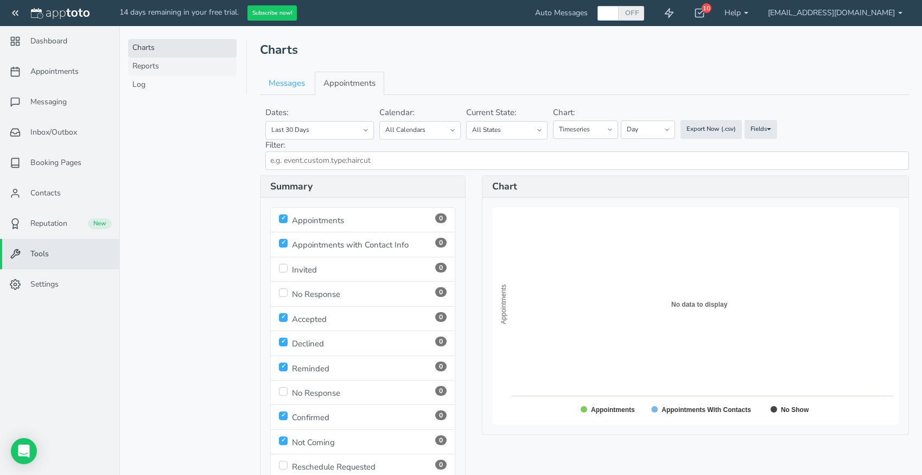
click at [155, 69] on link "Reports" at bounding box center [182, 67] width 109 height 18
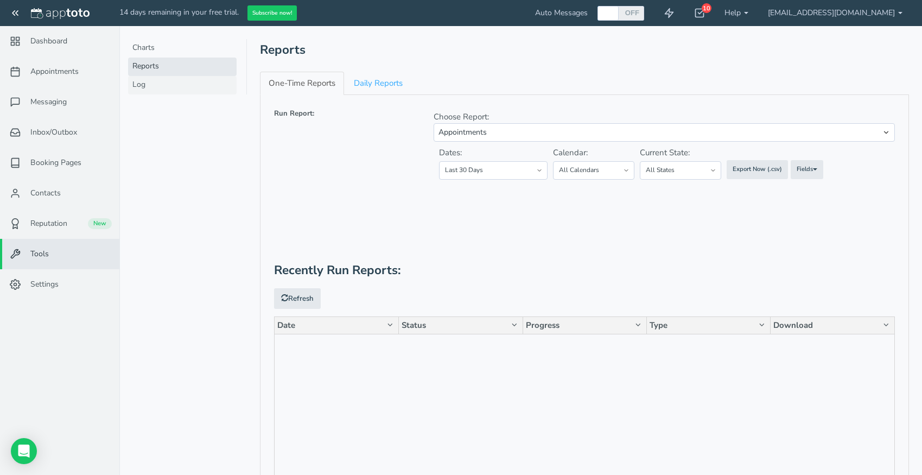
click at [150, 82] on link "Log" at bounding box center [182, 85] width 109 height 18
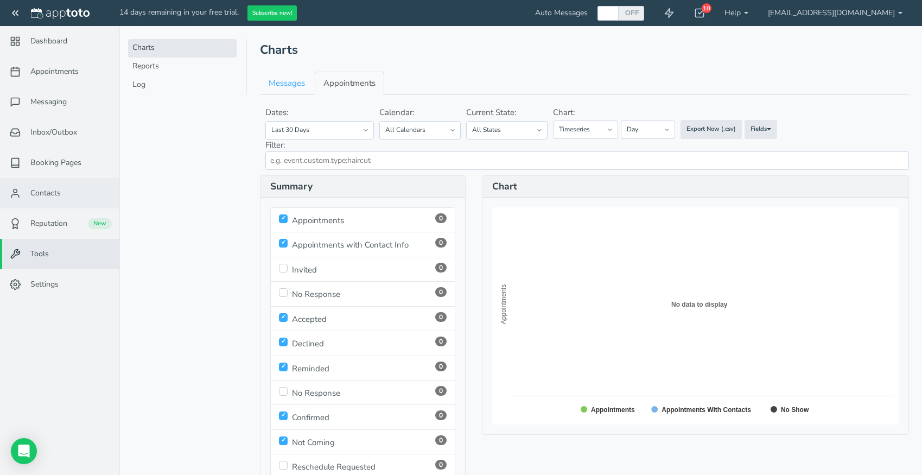
click at [58, 188] on link "Contacts" at bounding box center [59, 193] width 119 height 30
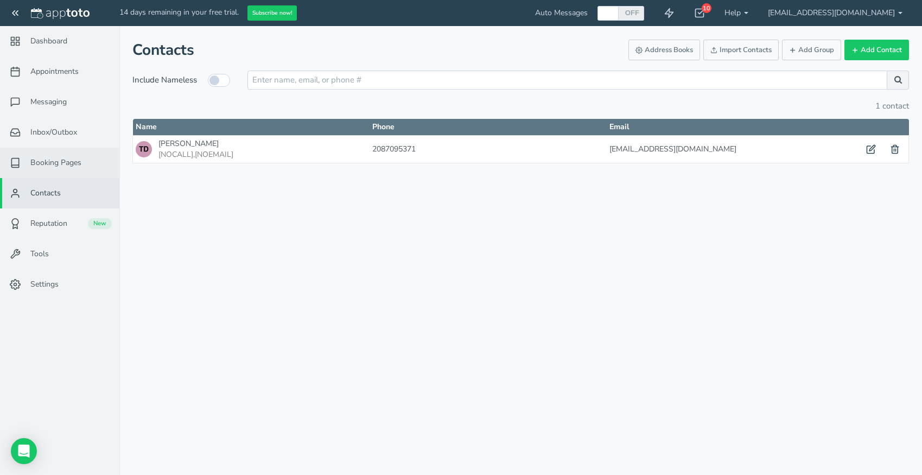
click at [64, 163] on span "Booking Pages" at bounding box center [55, 162] width 51 height 11
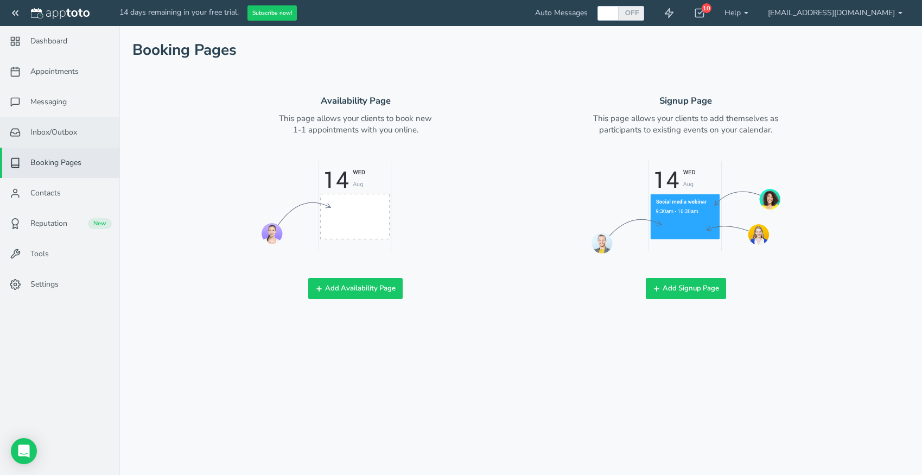
click at [69, 141] on link "Inbox/Outbox 0" at bounding box center [59, 132] width 119 height 30
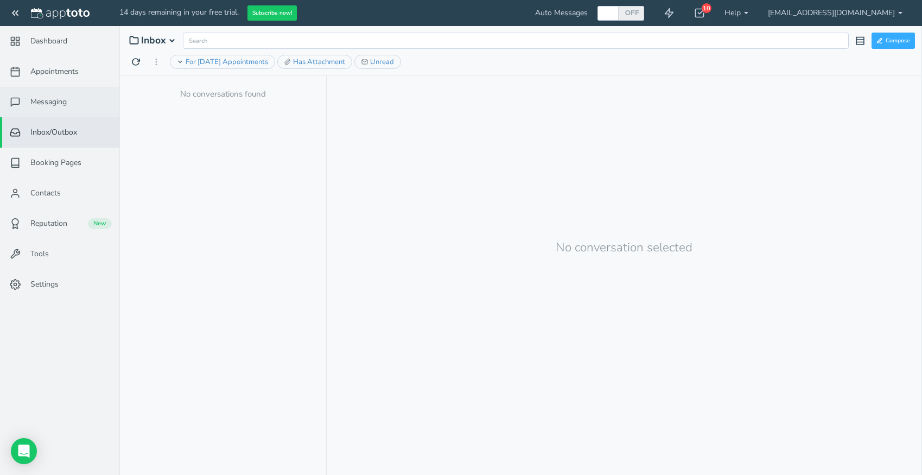
click at [54, 108] on link "Messaging" at bounding box center [59, 102] width 119 height 30
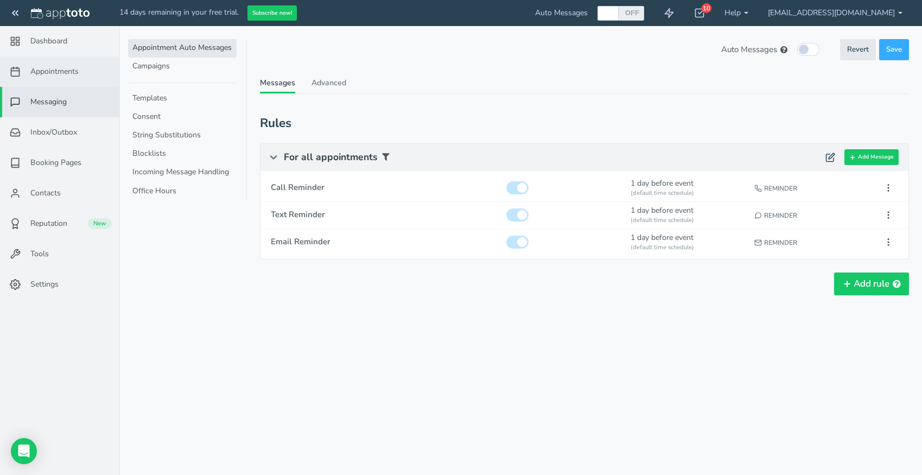
click at [58, 74] on span "Appointments" at bounding box center [54, 71] width 48 height 11
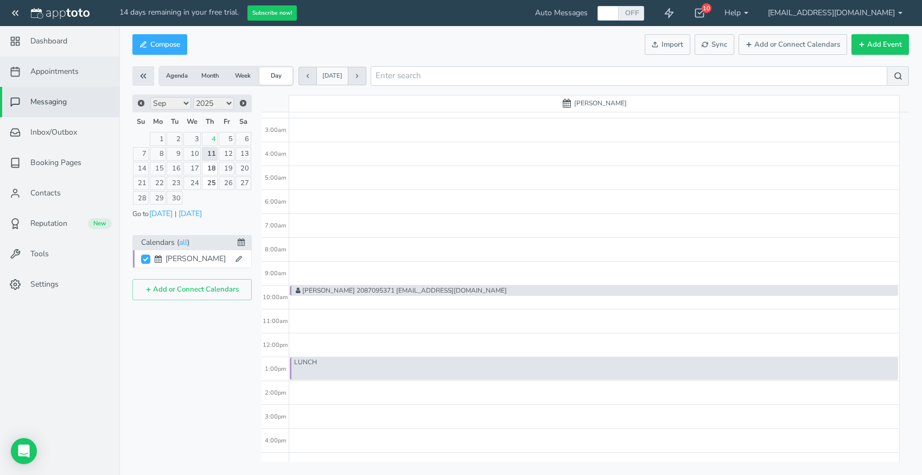
scroll to position [66, 0]
click at [238, 259] on icon at bounding box center [239, 259] width 7 height 7
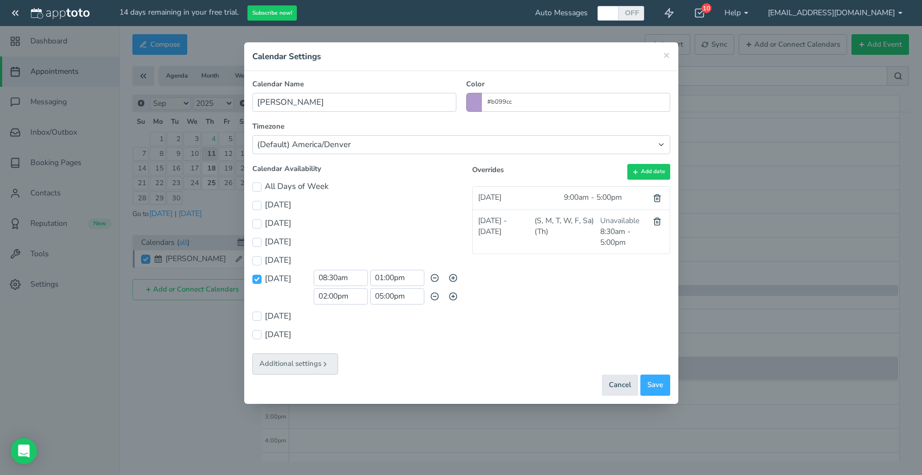
click at [302, 368] on button "Additional settings" at bounding box center [295, 363] width 86 height 21
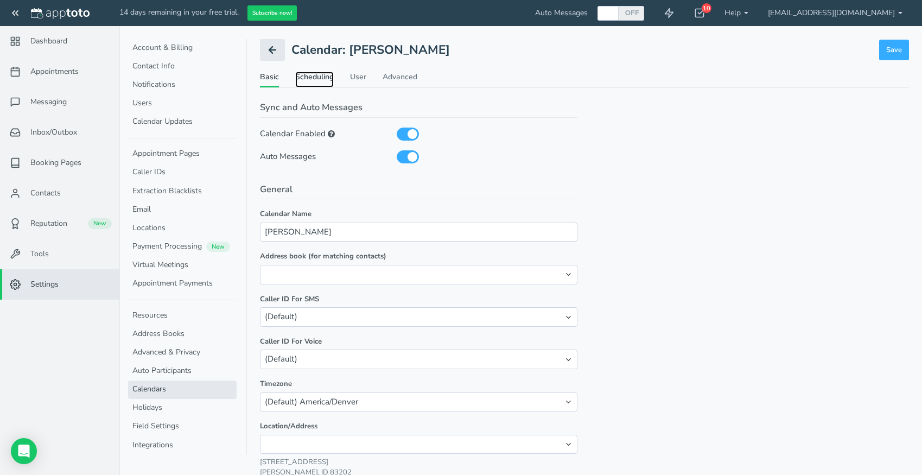
click at [315, 77] on link "Scheduling" at bounding box center [314, 80] width 39 height 16
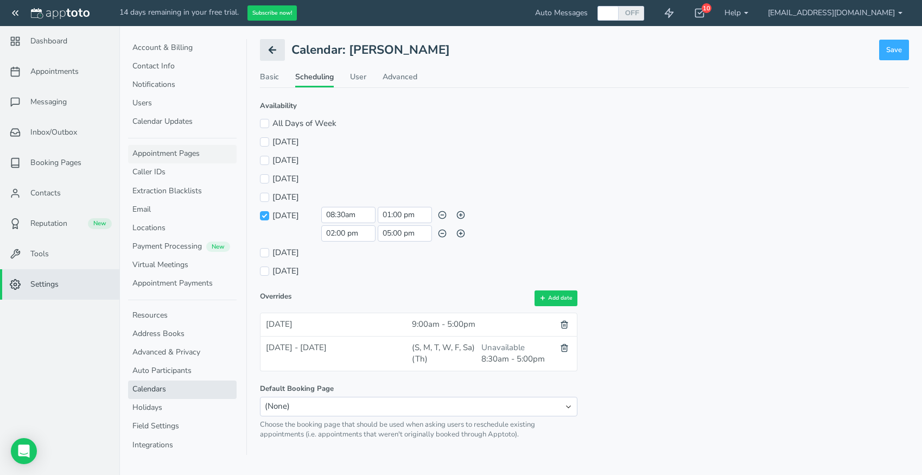
click at [171, 154] on link "Appointment Pages" at bounding box center [182, 154] width 109 height 18
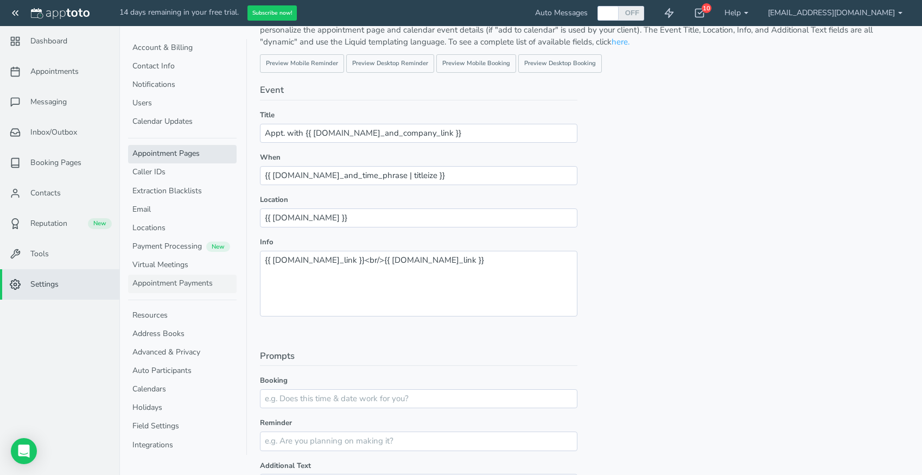
scroll to position [65, 0]
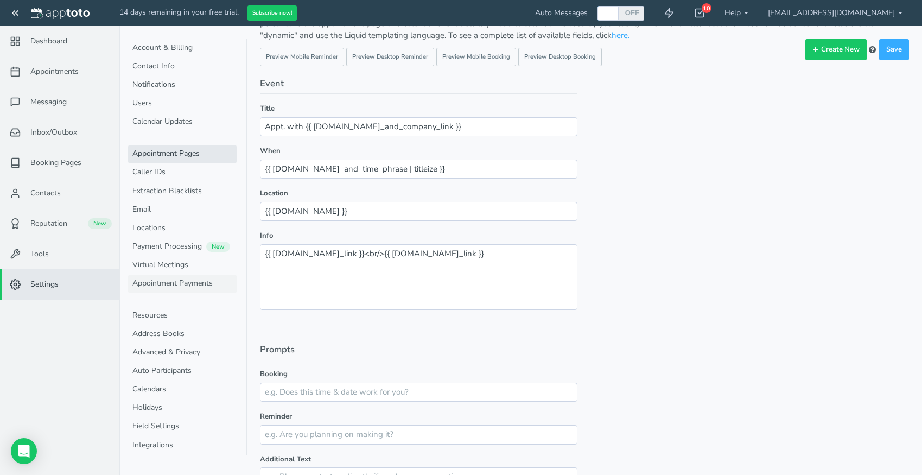
click at [169, 288] on link "Appointment Payments" at bounding box center [182, 284] width 109 height 18
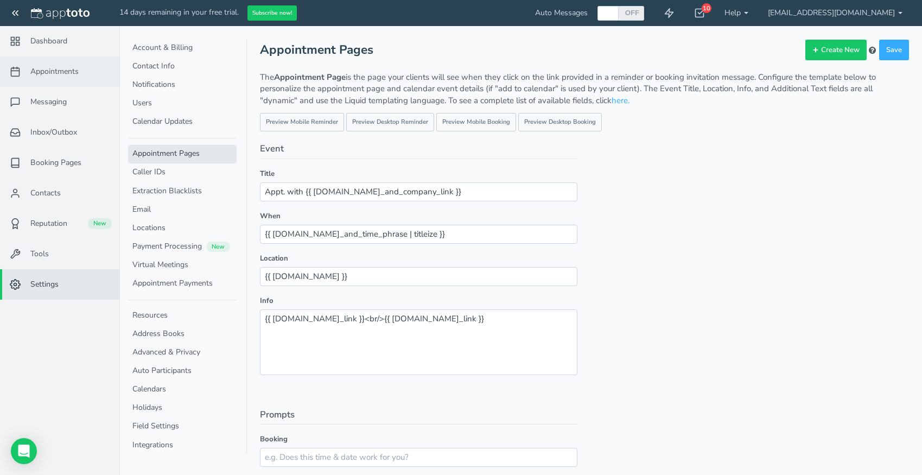
click at [55, 72] on span "Appointments" at bounding box center [54, 71] width 48 height 11
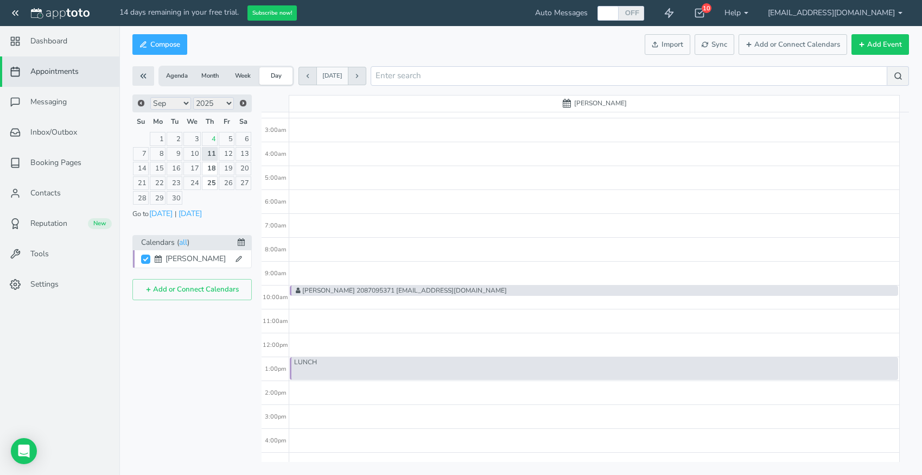
scroll to position [66, 0]
click at [182, 45] on button "Compose" at bounding box center [159, 44] width 55 height 21
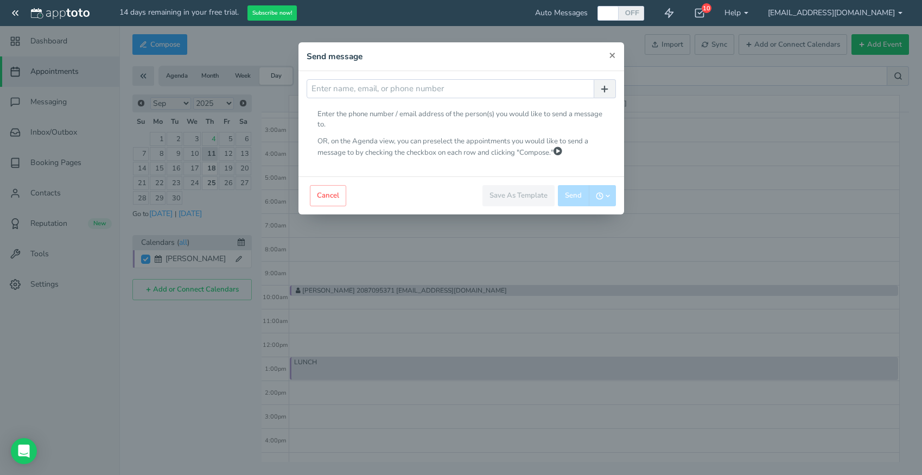
click at [614, 56] on span "×" at bounding box center [612, 54] width 7 height 15
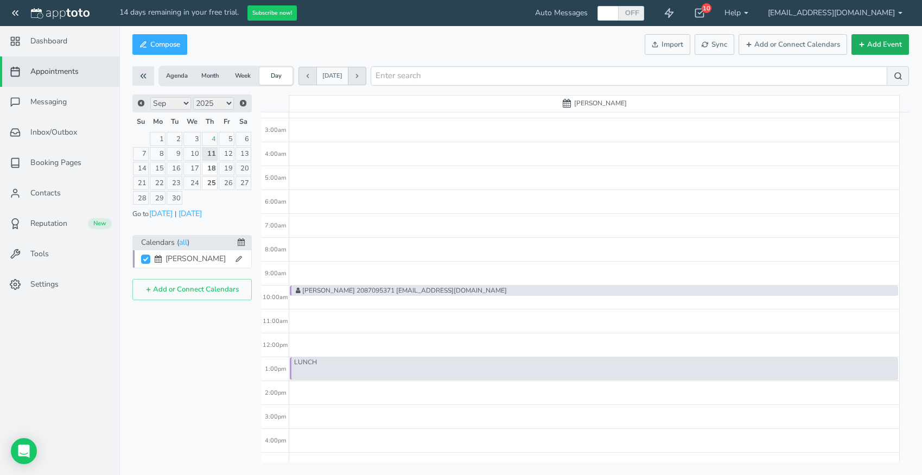
click at [886, 42] on button "Add Event" at bounding box center [881, 44] width 58 height 21
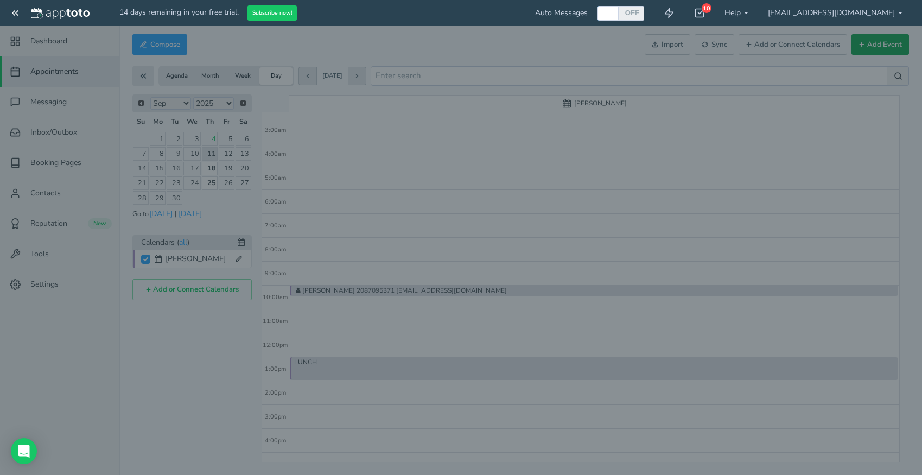
type input "10:00am"
type input "11:00am"
checkbox input "false"
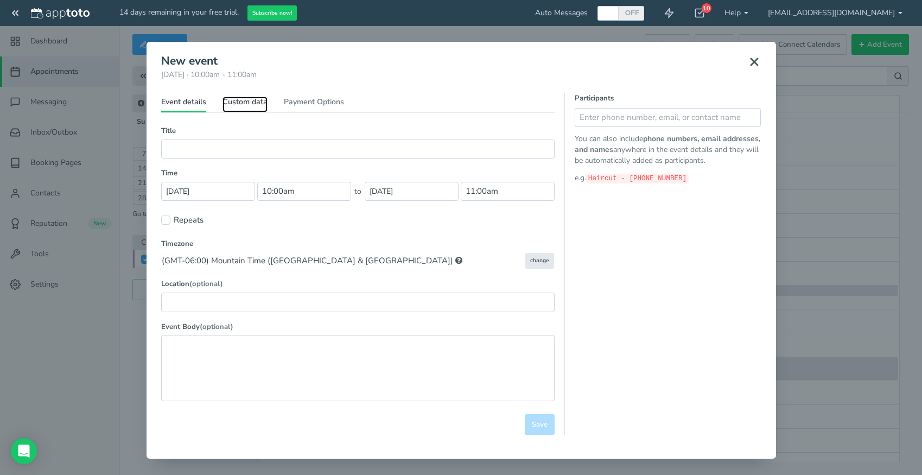
click at [254, 103] on link "Custom data" at bounding box center [245, 105] width 45 height 16
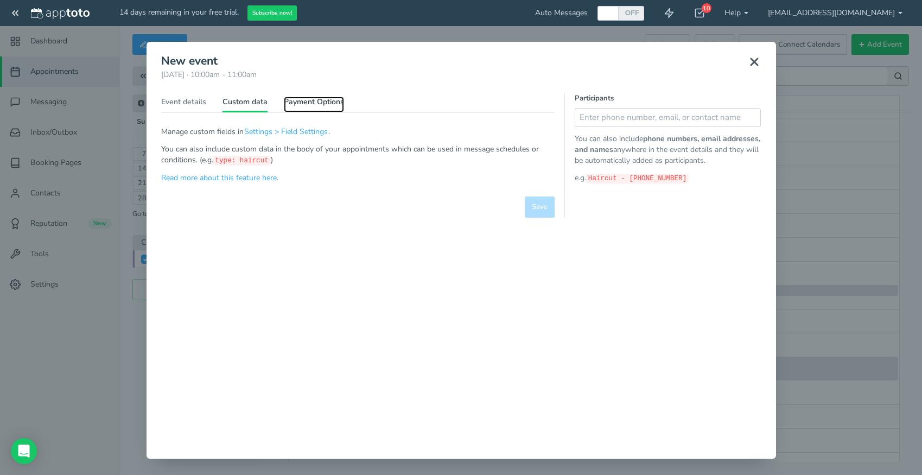
click at [315, 99] on link "Payment Options" at bounding box center [314, 105] width 60 height 16
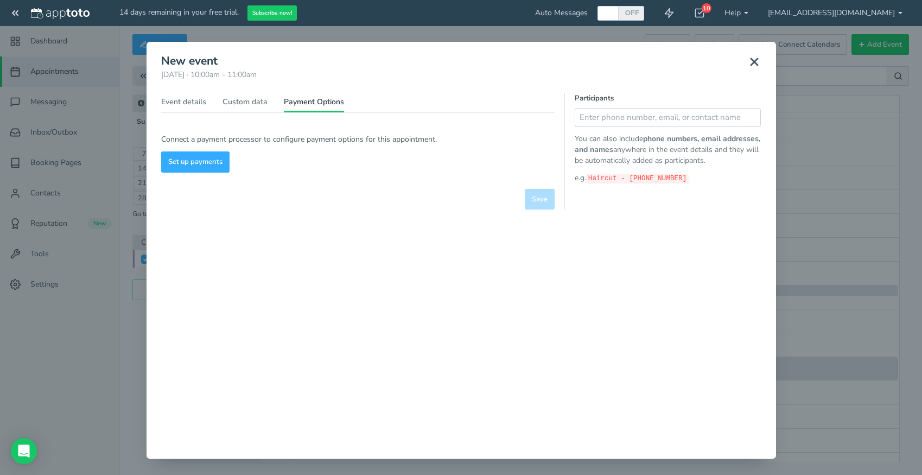
click at [757, 59] on use at bounding box center [754, 62] width 7 height 7
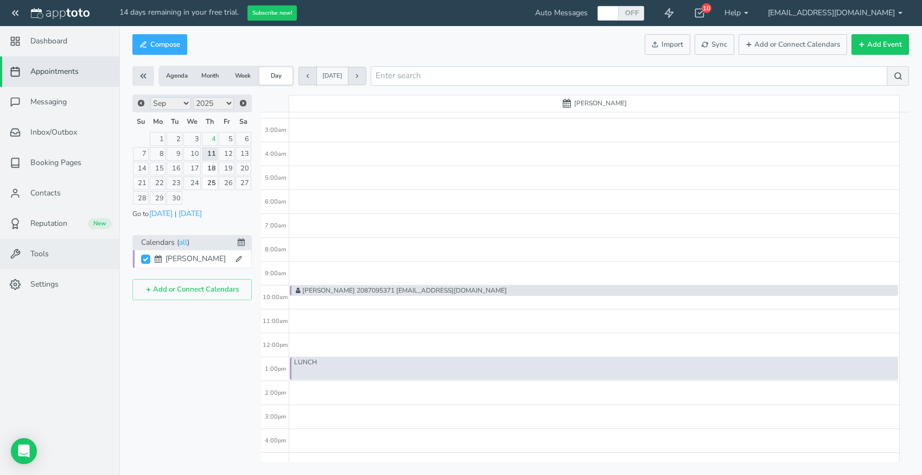
click at [53, 253] on link "Tools" at bounding box center [59, 254] width 119 height 30
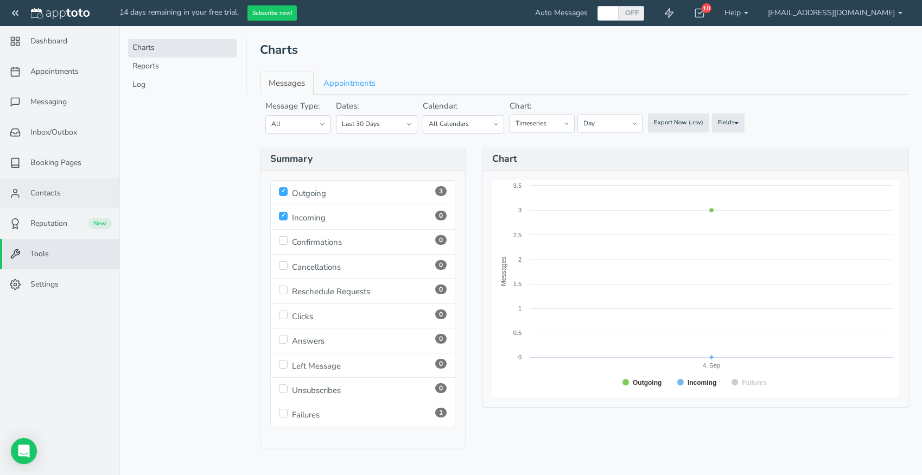
click at [43, 198] on span "Contacts" at bounding box center [45, 193] width 30 height 11
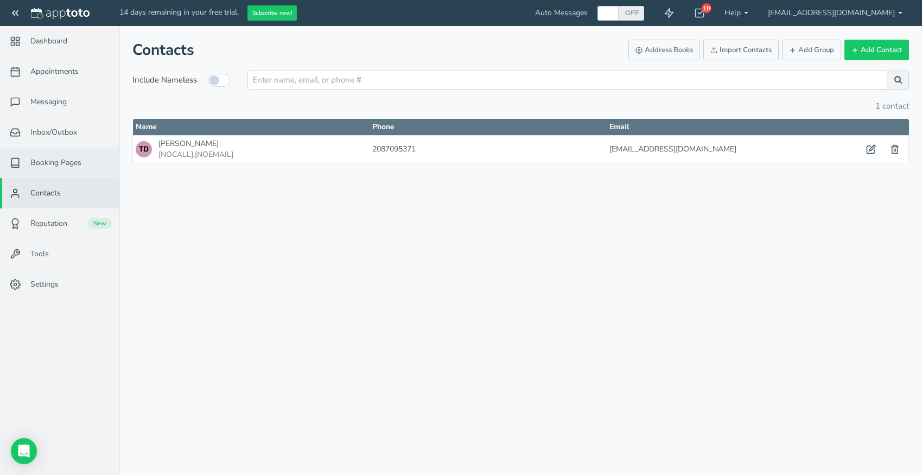
click at [58, 166] on span "Booking Pages" at bounding box center [55, 162] width 51 height 11
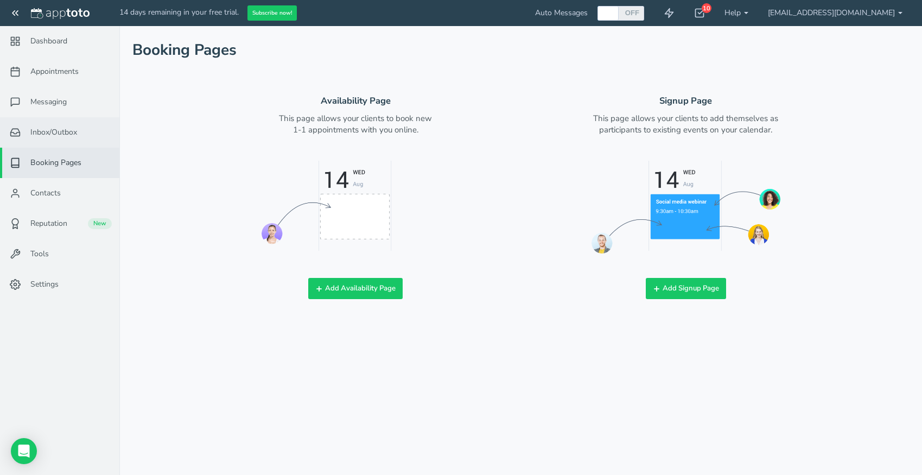
click at [55, 125] on link "Inbox/Outbox 0" at bounding box center [59, 132] width 119 height 30
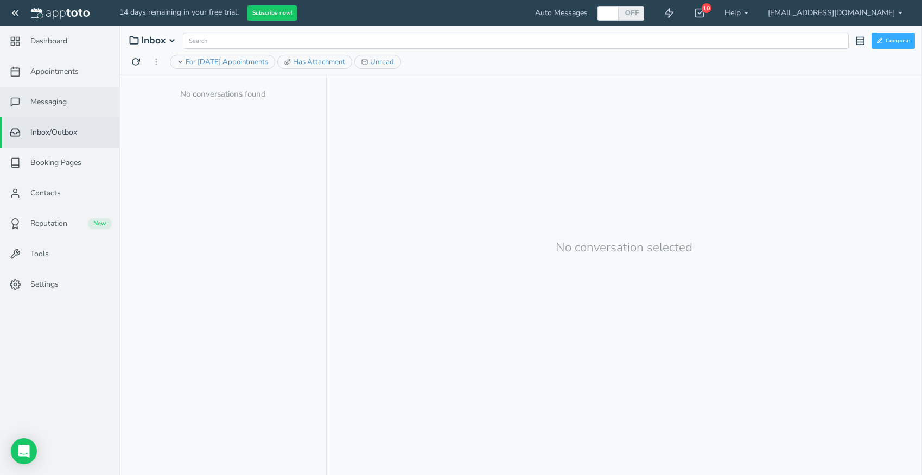
click at [52, 111] on link "Messaging" at bounding box center [59, 102] width 119 height 30
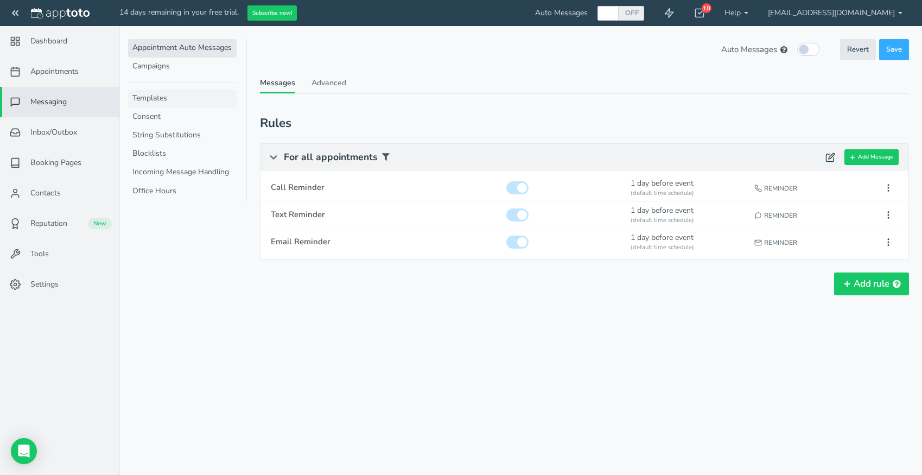
click at [154, 103] on link "Templates" at bounding box center [182, 99] width 109 height 18
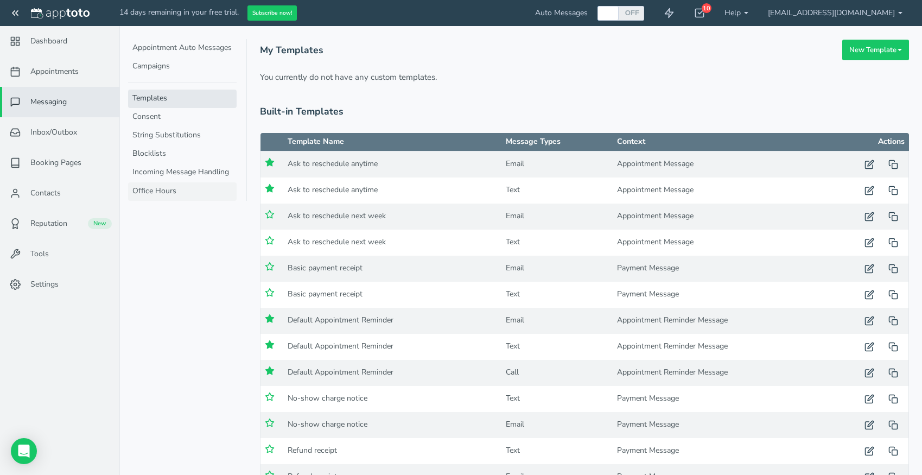
click at [162, 188] on link "Office Hours" at bounding box center [182, 191] width 109 height 18
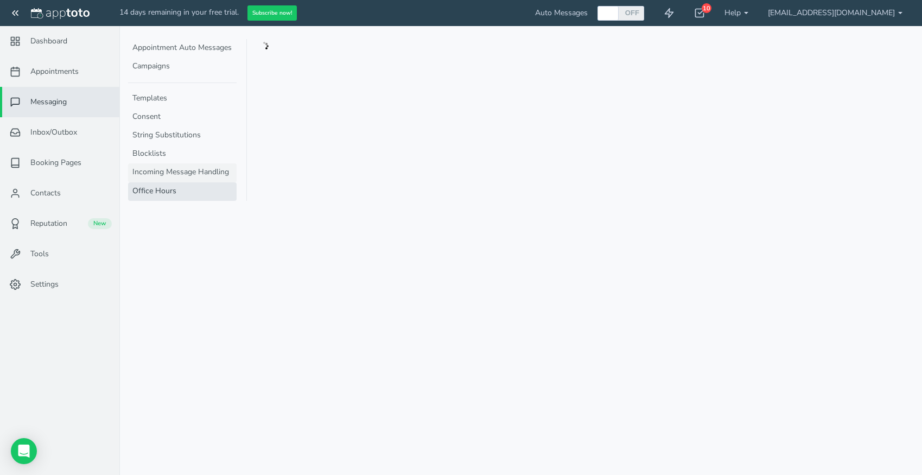
type input "09:00am"
type input "05:00pm"
type textarea "Sorry, your message has been received outside of our normal office hours, we wi…"
type input "Automatic Reply: Outside Office Hours"
type textarea "Thank you for your email. This is an automated response to let you know that yo…"
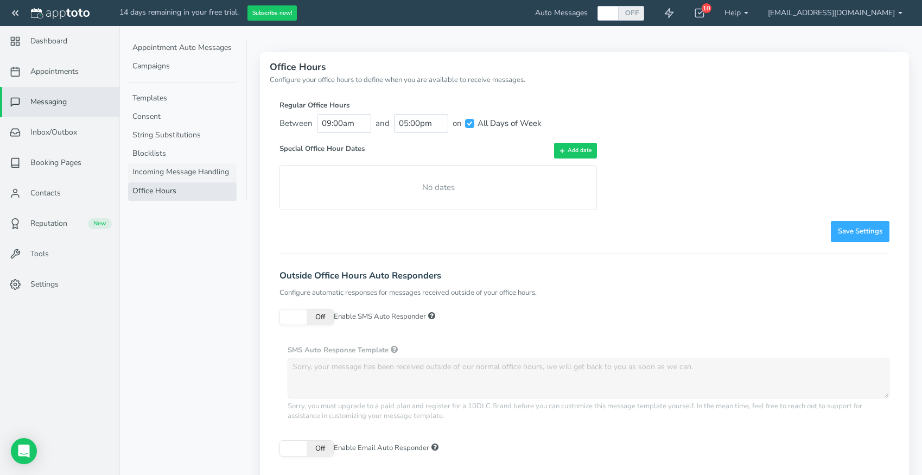
click at [161, 175] on link "Incoming Message Handling" at bounding box center [182, 172] width 109 height 18
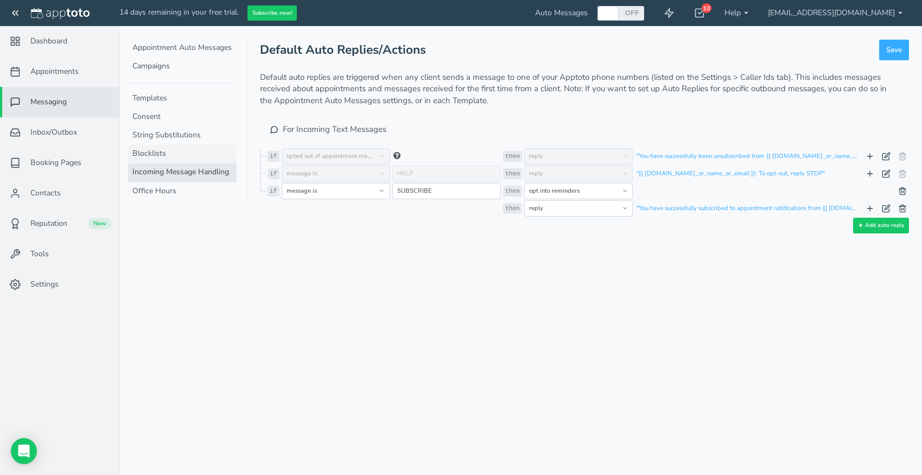
click at [154, 157] on link "Blocklists" at bounding box center [182, 154] width 109 height 18
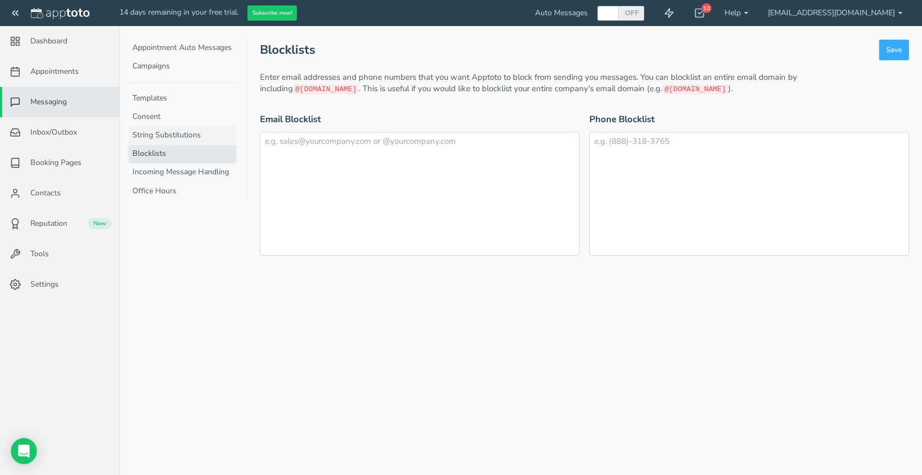
click at [147, 142] on link "String Substitutions" at bounding box center [182, 136] width 109 height 18
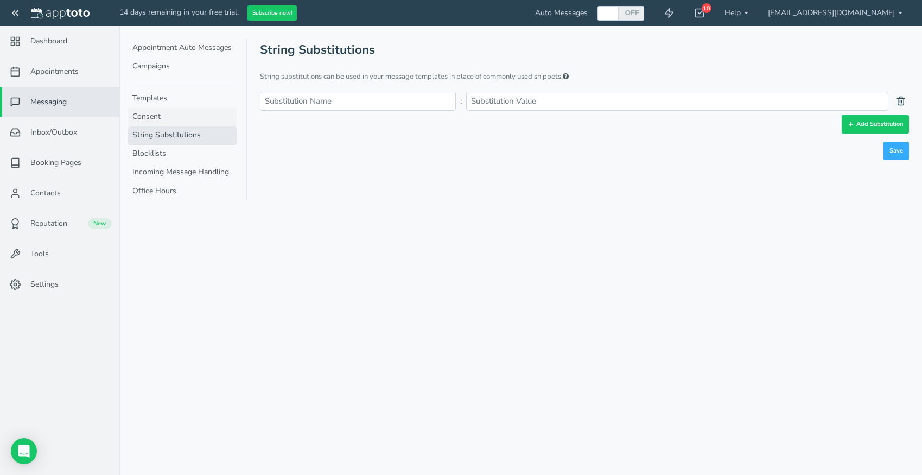
click at [150, 113] on link "Consent" at bounding box center [182, 117] width 109 height 18
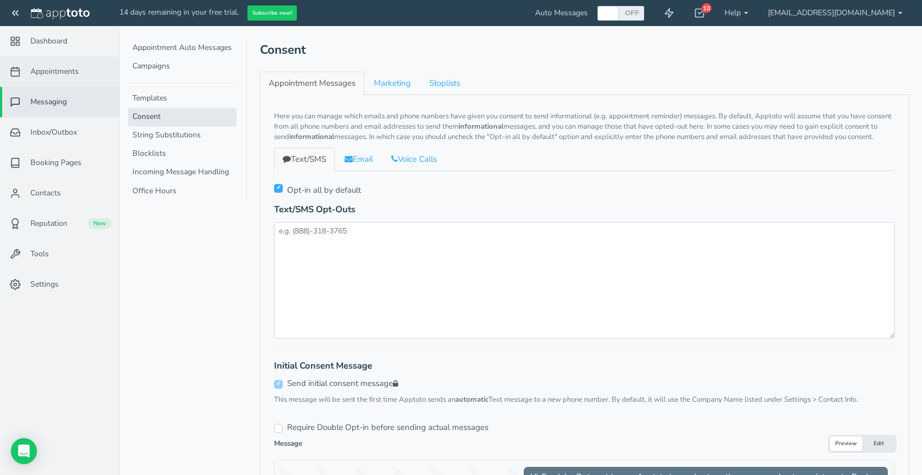
click at [59, 74] on span "Appointments" at bounding box center [54, 71] width 48 height 11
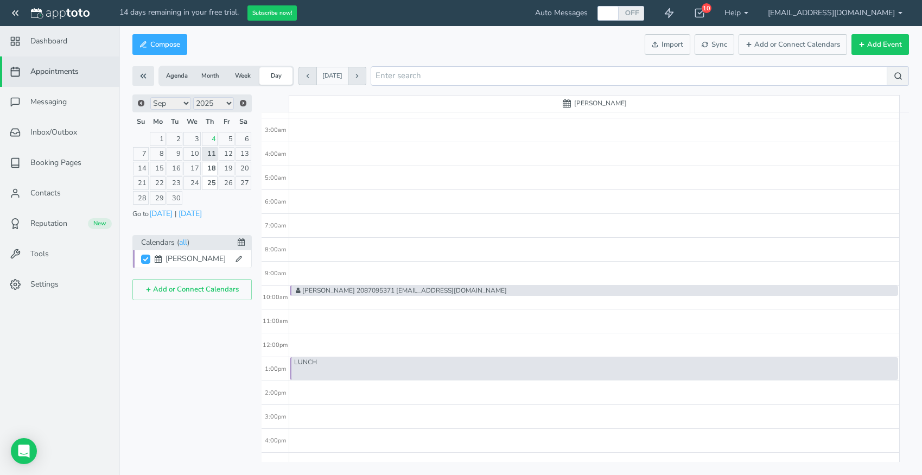
click at [72, 44] on link "Dashboard" at bounding box center [59, 41] width 119 height 30
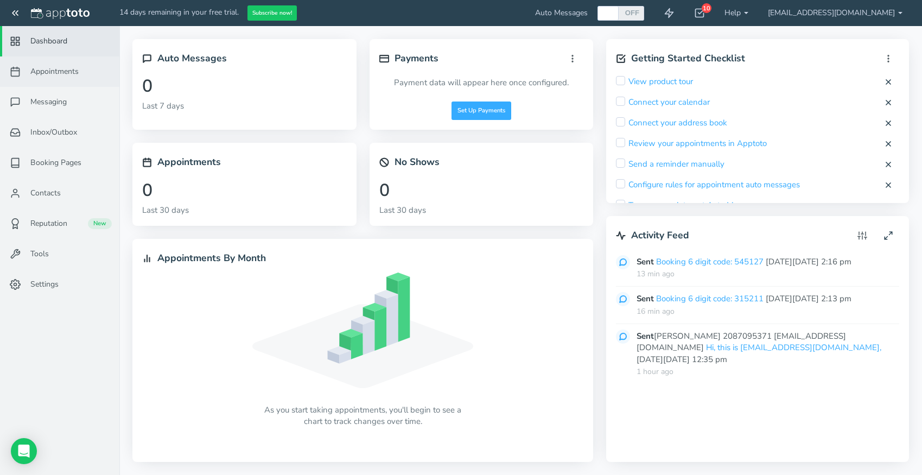
click at [73, 80] on link "Appointments" at bounding box center [59, 71] width 119 height 30
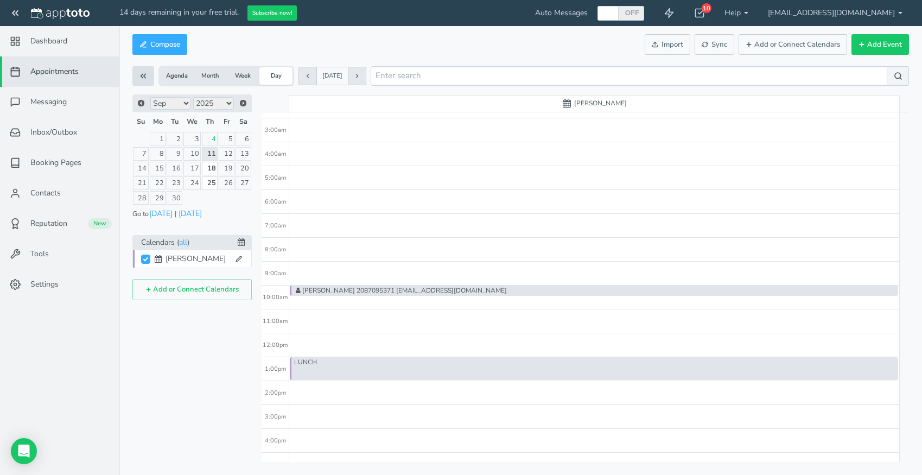
click at [146, 77] on icon at bounding box center [143, 76] width 10 height 10
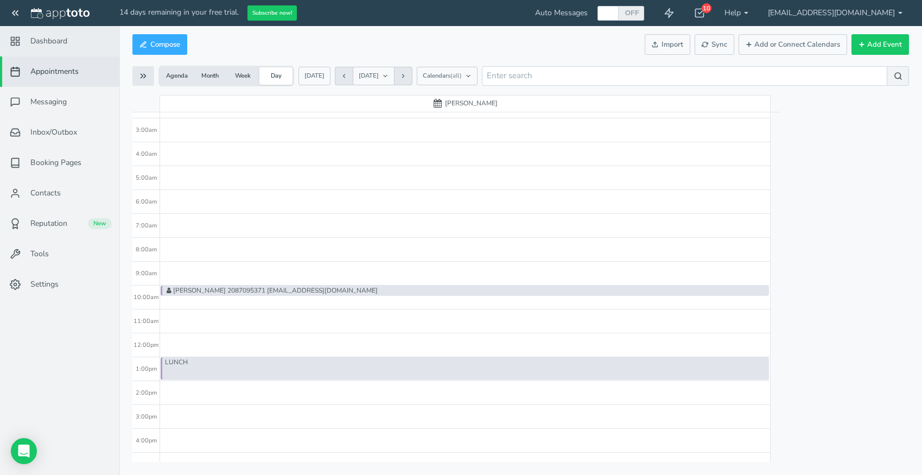
click at [42, 38] on span "Dashboard" at bounding box center [48, 41] width 37 height 11
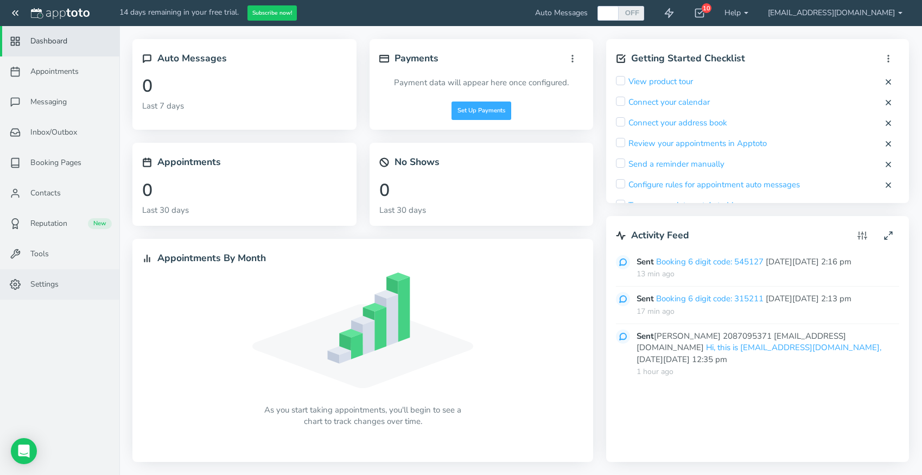
click at [50, 281] on span "Settings" at bounding box center [44, 284] width 28 height 11
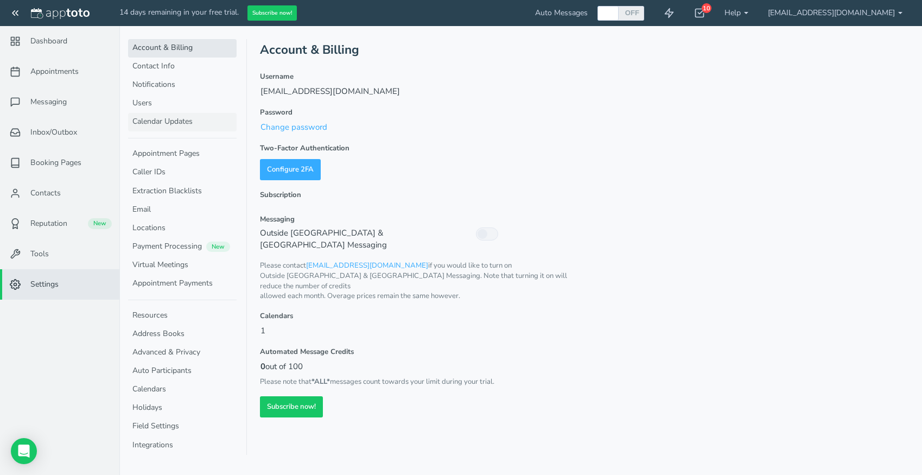
click at [173, 123] on link "Calendar Updates" at bounding box center [182, 122] width 109 height 18
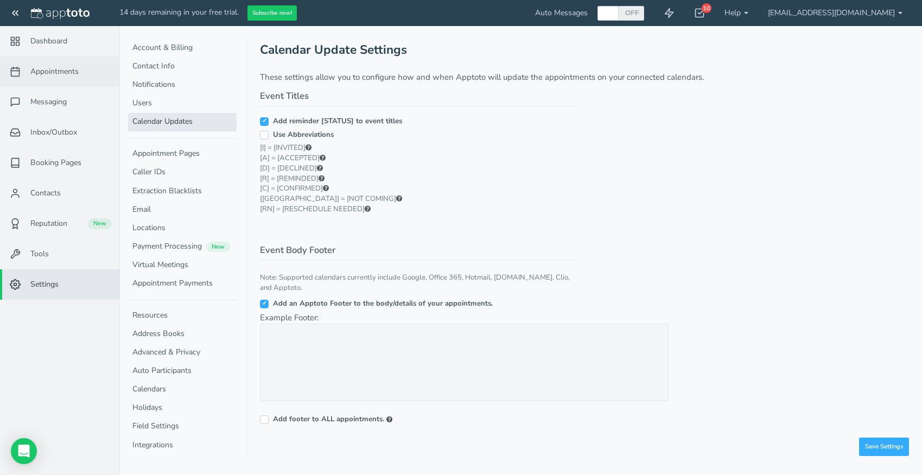
click at [60, 77] on span "Appointments" at bounding box center [54, 71] width 48 height 11
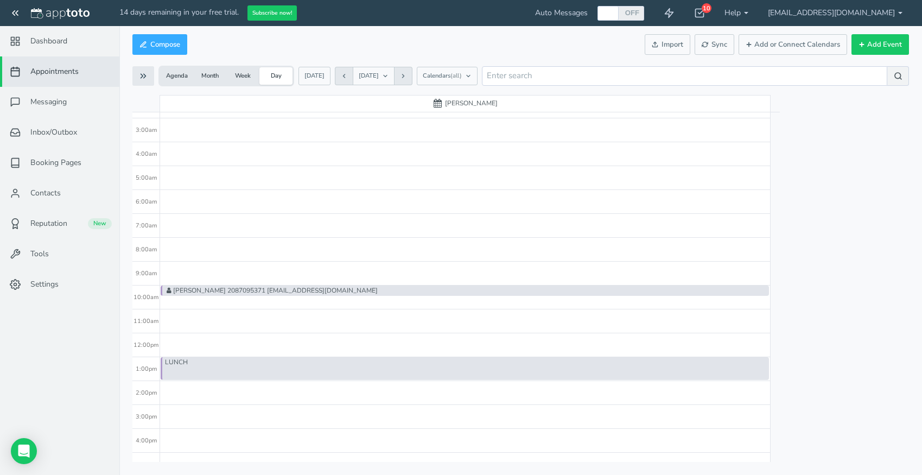
scroll to position [66, 0]
click at [168, 47] on button "Compose" at bounding box center [159, 44] width 55 height 21
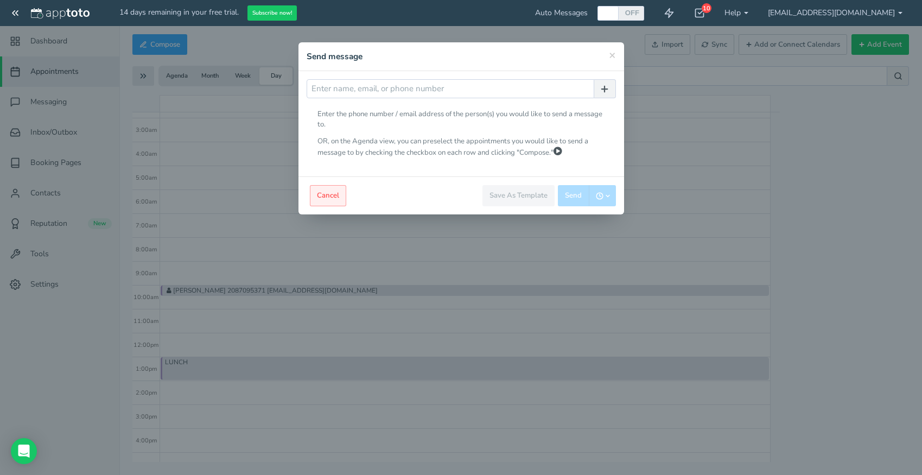
click at [326, 197] on button "Cancel" at bounding box center [328, 195] width 36 height 21
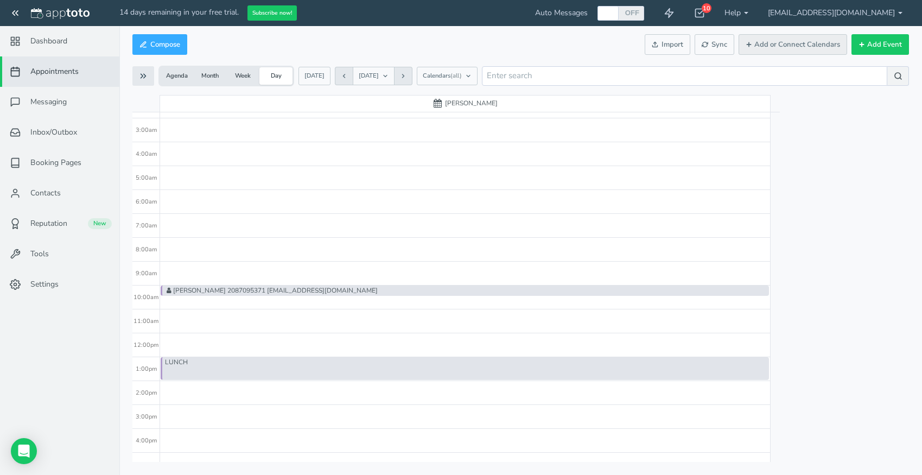
click at [814, 50] on button "Add or Connect Calendars" at bounding box center [793, 44] width 109 height 21
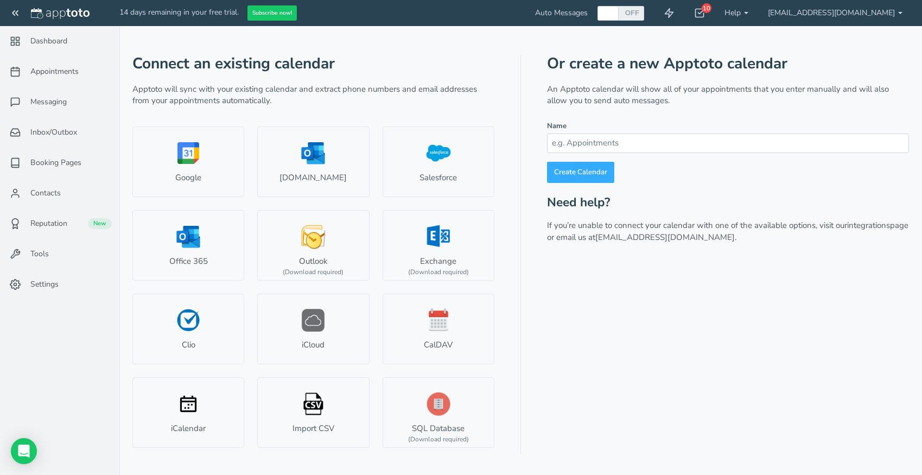
scroll to position [66, 0]
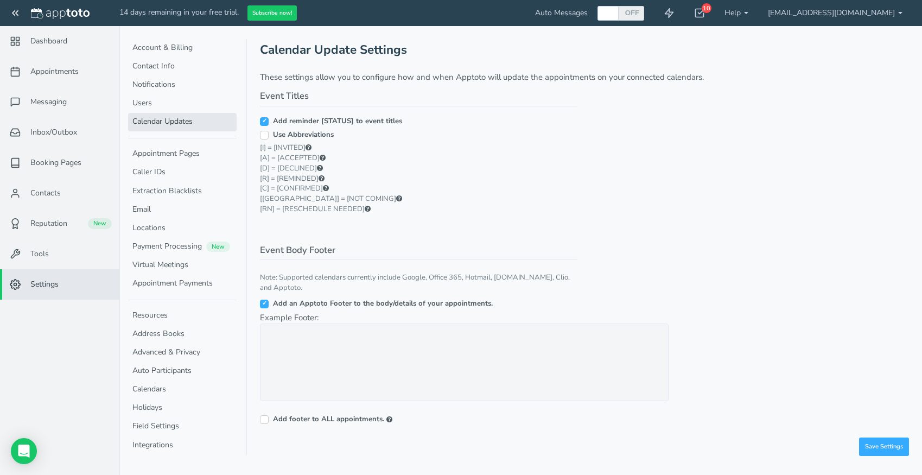
click at [19, 17] on icon at bounding box center [15, 13] width 11 height 11
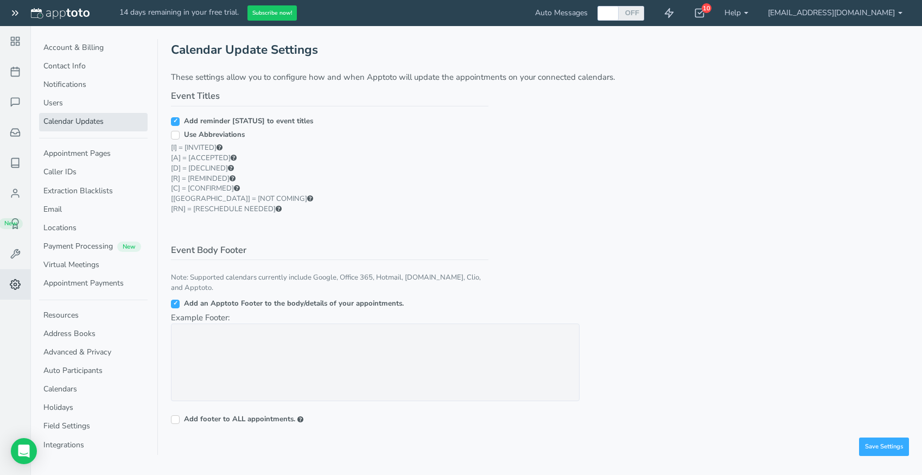
click at [13, 16] on icon at bounding box center [15, 13] width 11 height 11
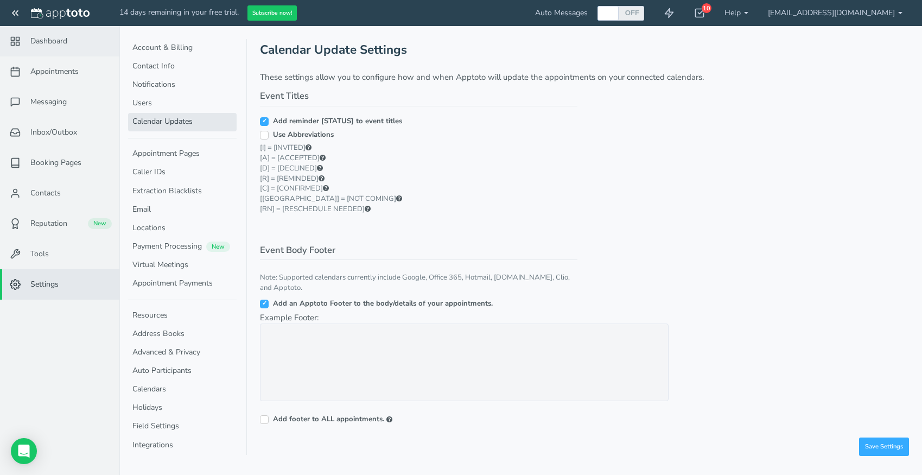
click at [86, 49] on link "Dashboard" at bounding box center [59, 41] width 119 height 30
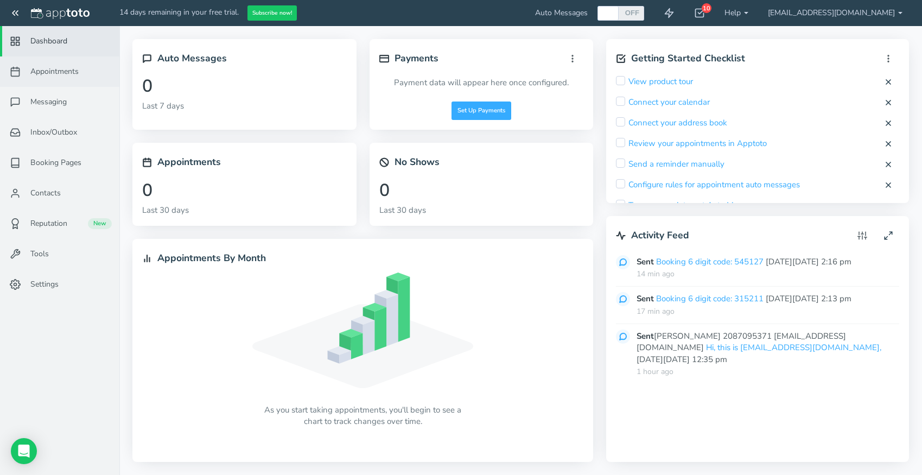
click at [77, 69] on span "Appointments" at bounding box center [54, 71] width 48 height 11
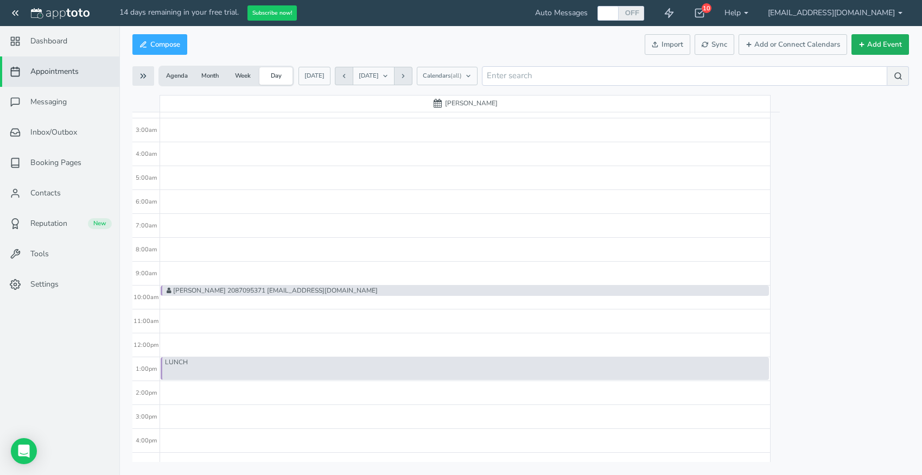
click at [883, 42] on button "Add Event" at bounding box center [881, 44] width 58 height 21
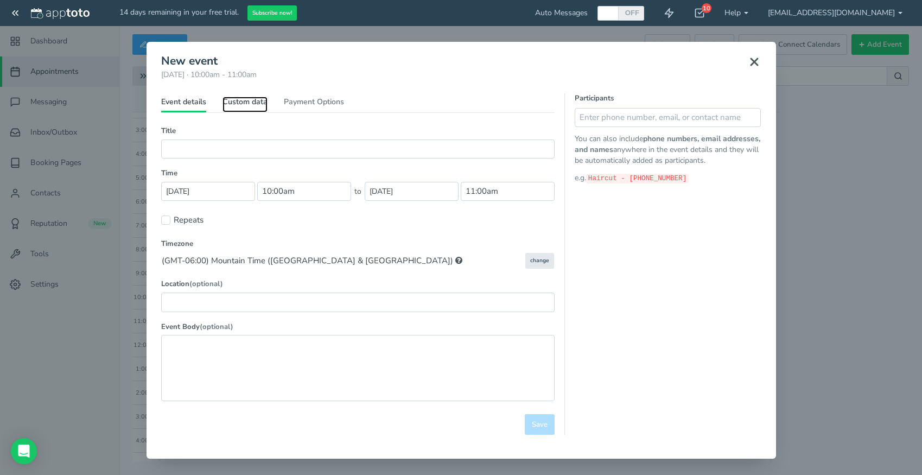
click at [251, 103] on link "Custom data" at bounding box center [245, 105] width 45 height 16
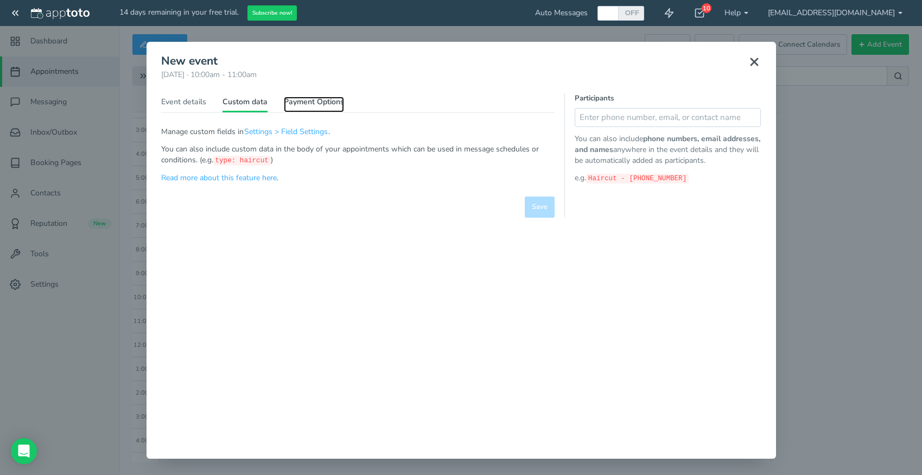
click at [318, 107] on link "Payment Options" at bounding box center [314, 105] width 60 height 16
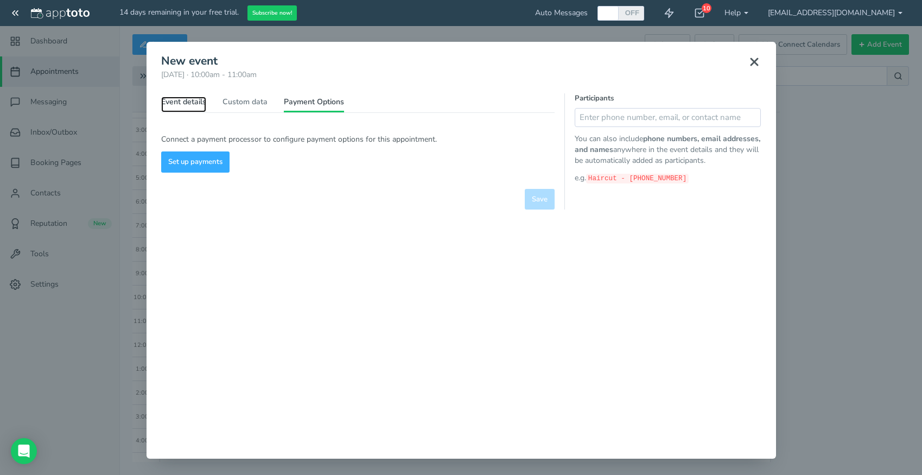
click at [170, 104] on link "Event details" at bounding box center [183, 105] width 45 height 16
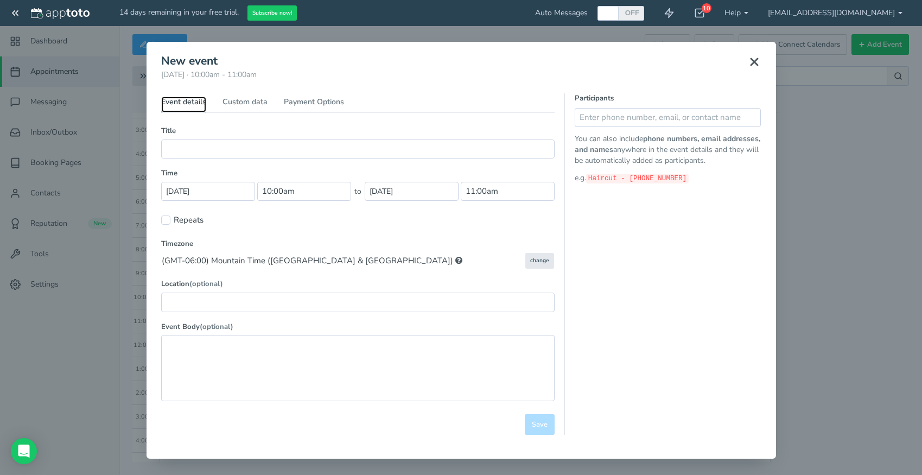
scroll to position [1, 0]
click at [760, 63] on icon at bounding box center [754, 61] width 13 height 13
